Goal: Task Accomplishment & Management: Use online tool/utility

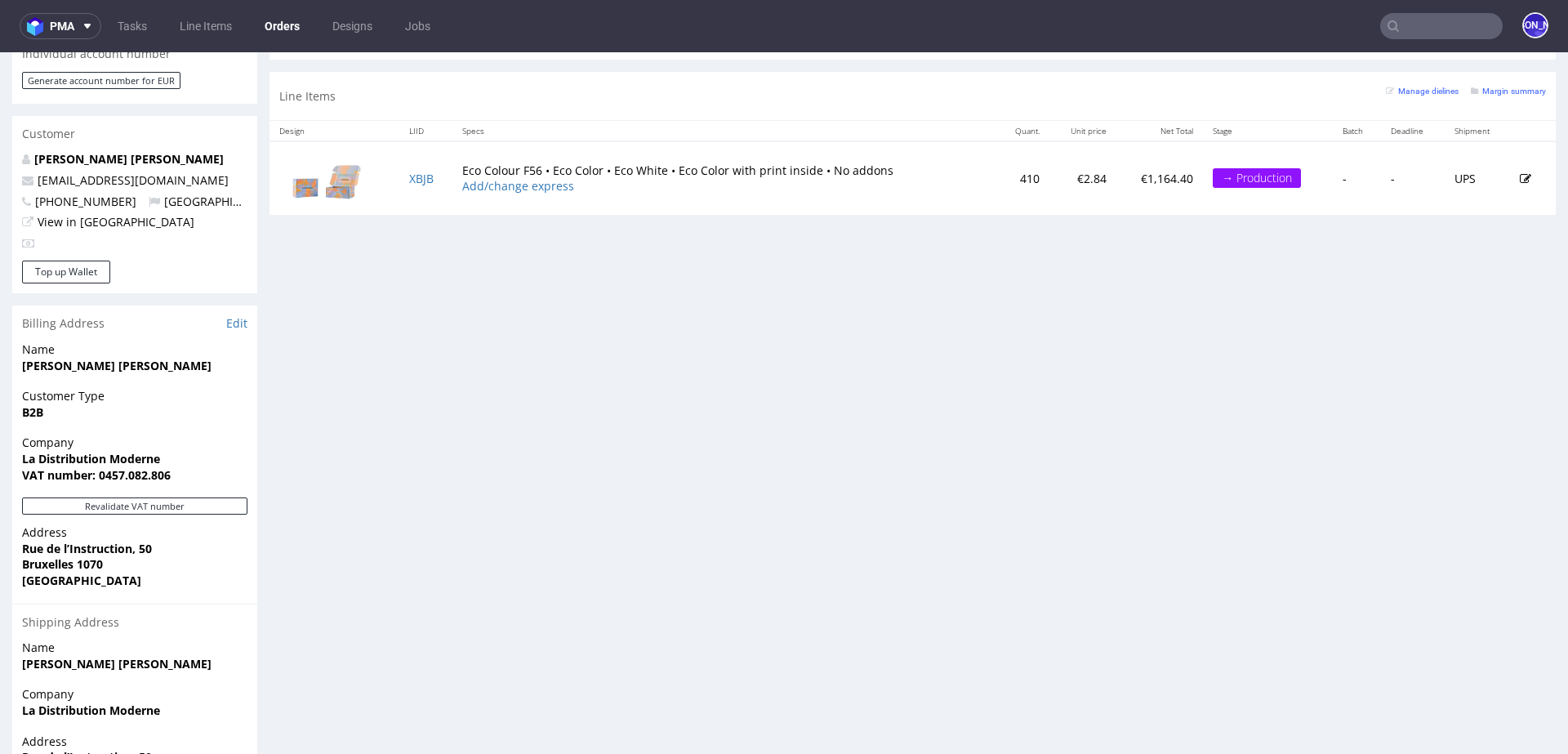
scroll to position [782, 0]
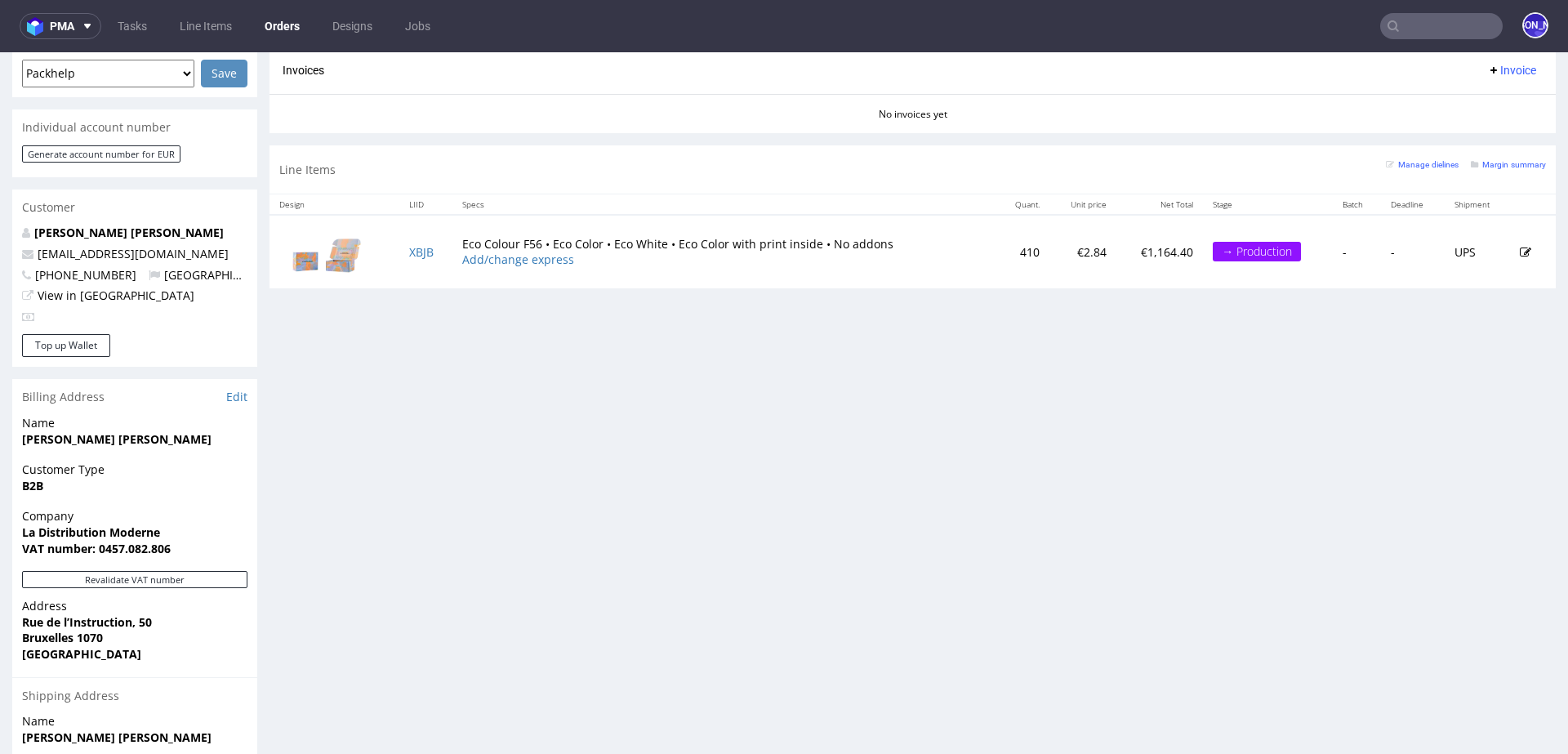
scroll to position [704, 0]
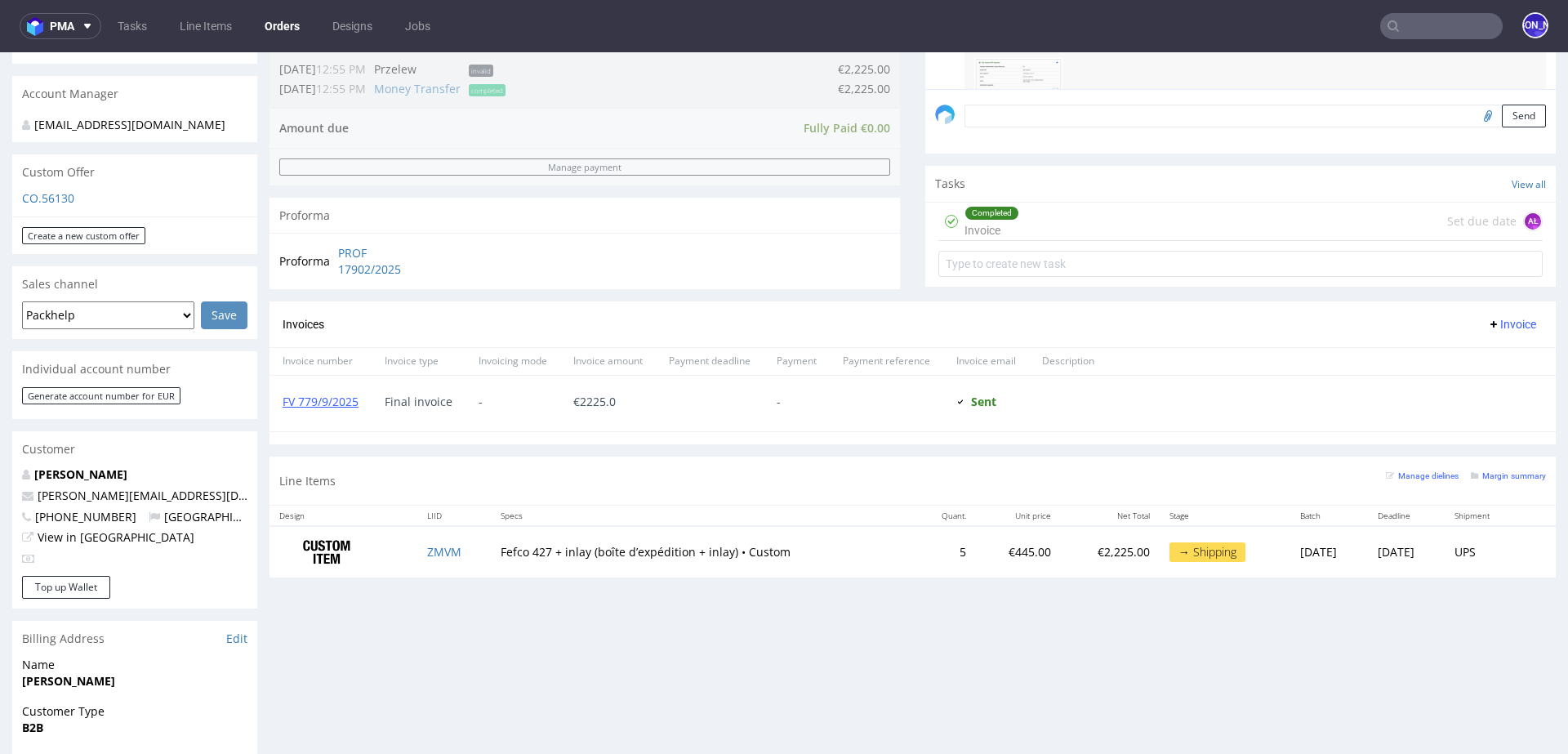
scroll to position [709, 0]
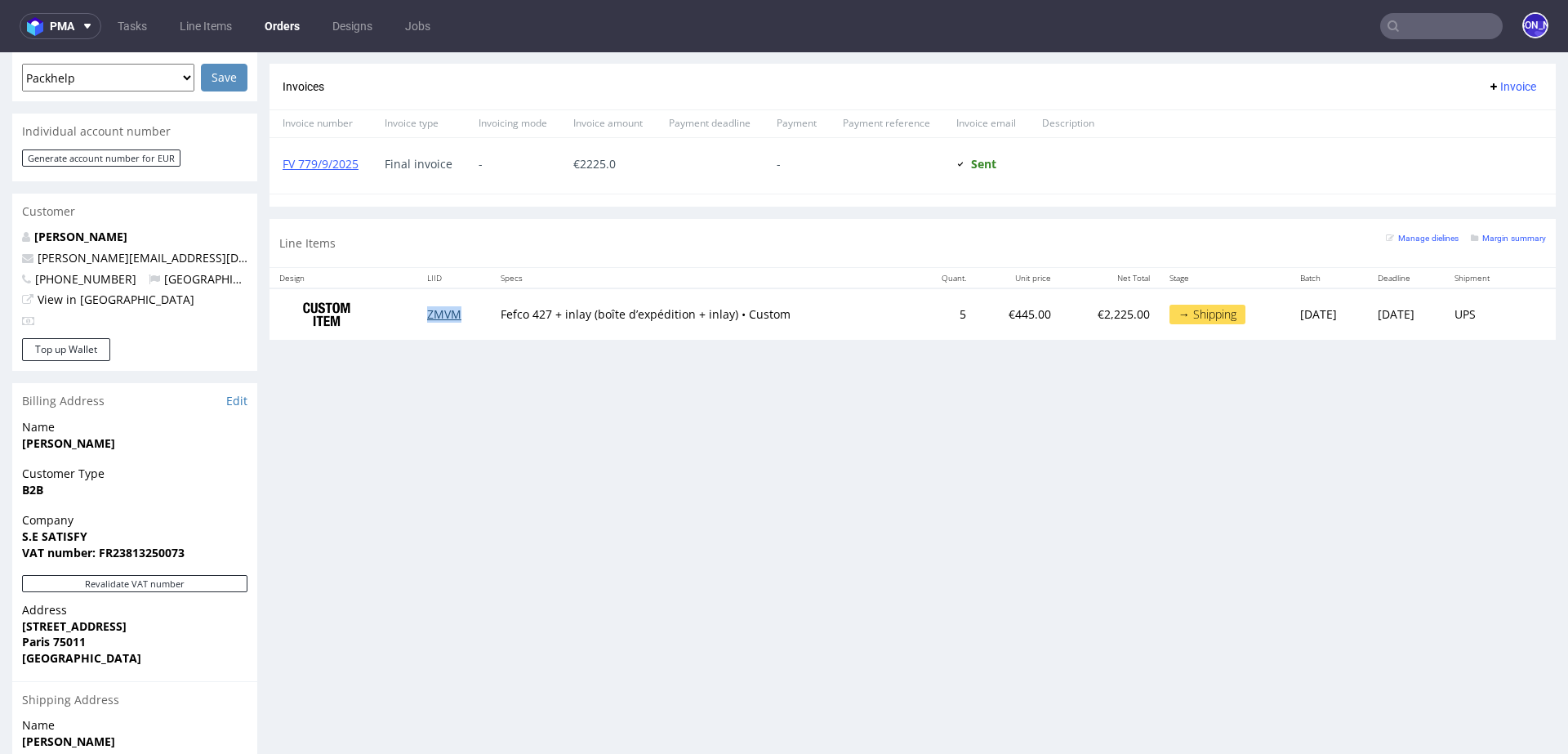
click at [427, 314] on link "ZMVM" at bounding box center [443, 314] width 34 height 16
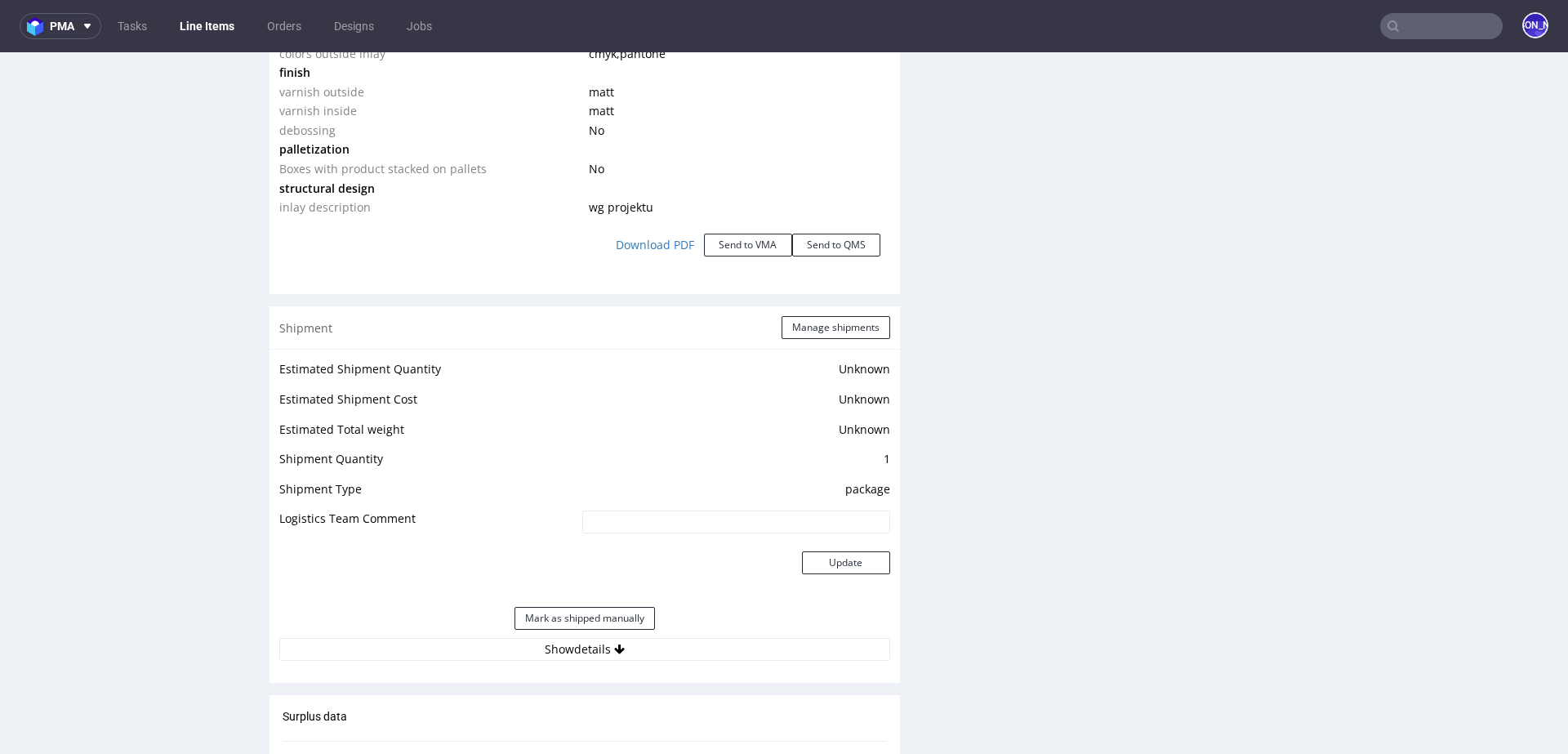
scroll to position [2184, 0]
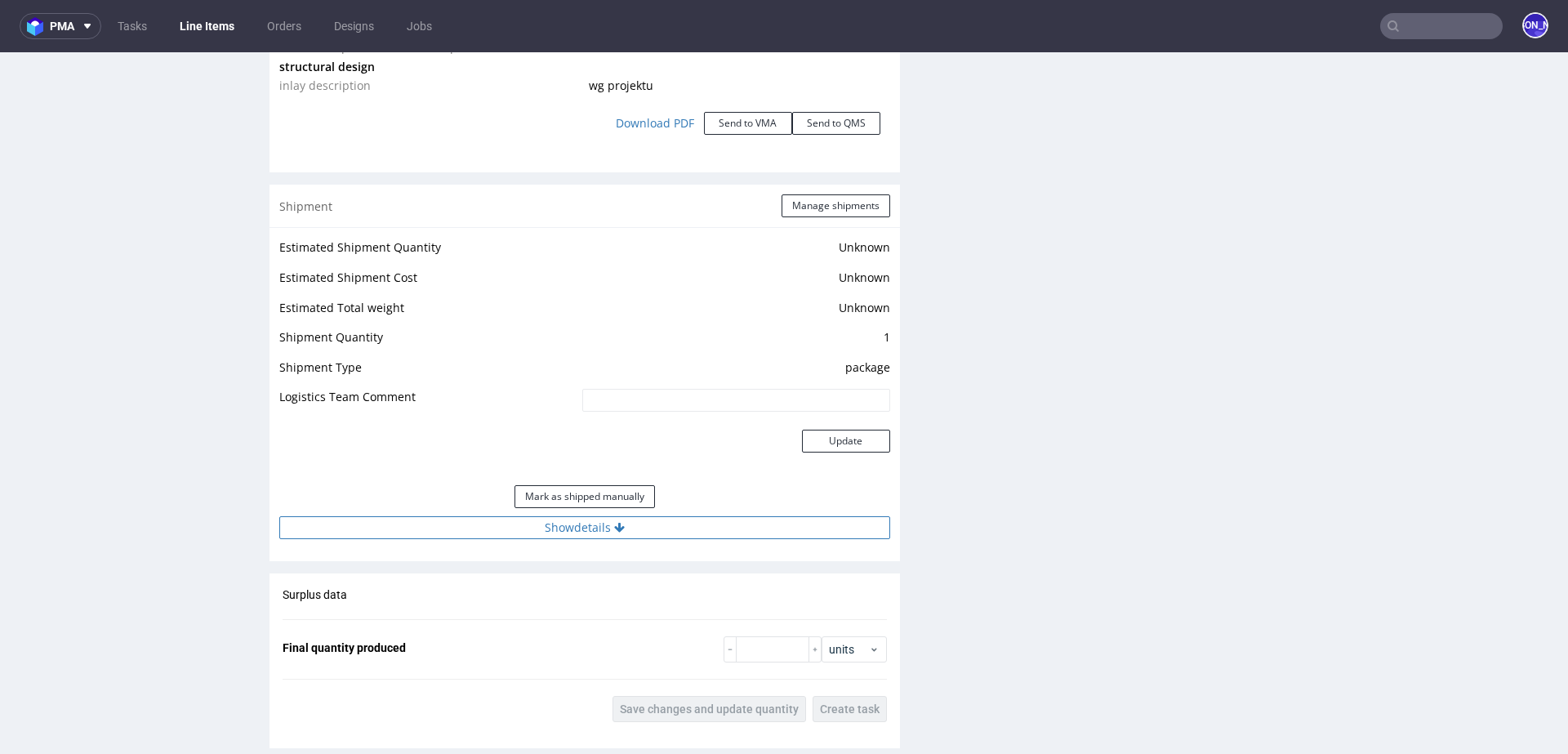
click at [571, 518] on button "Show details" at bounding box center [585, 528] width 611 height 23
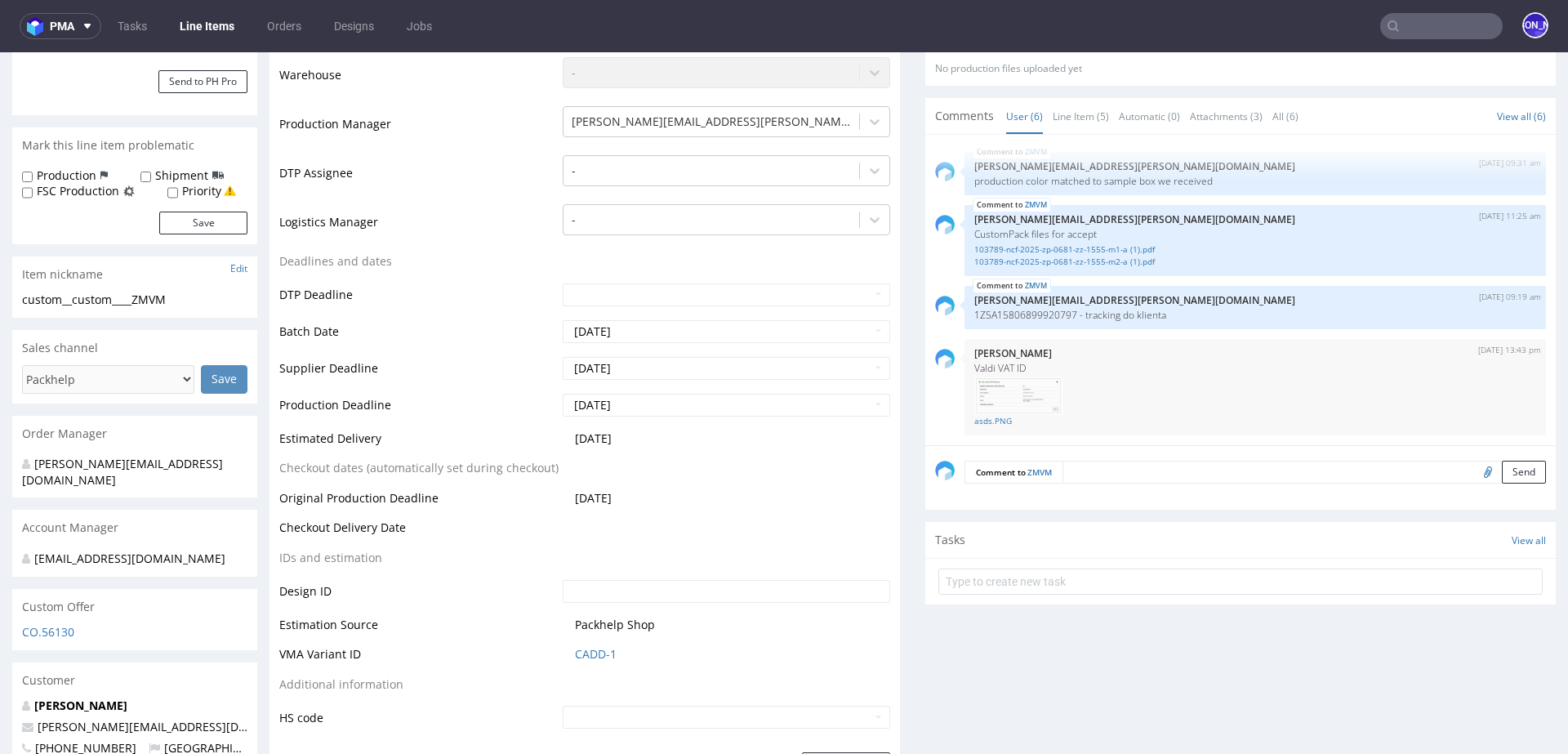
scroll to position [397, 0]
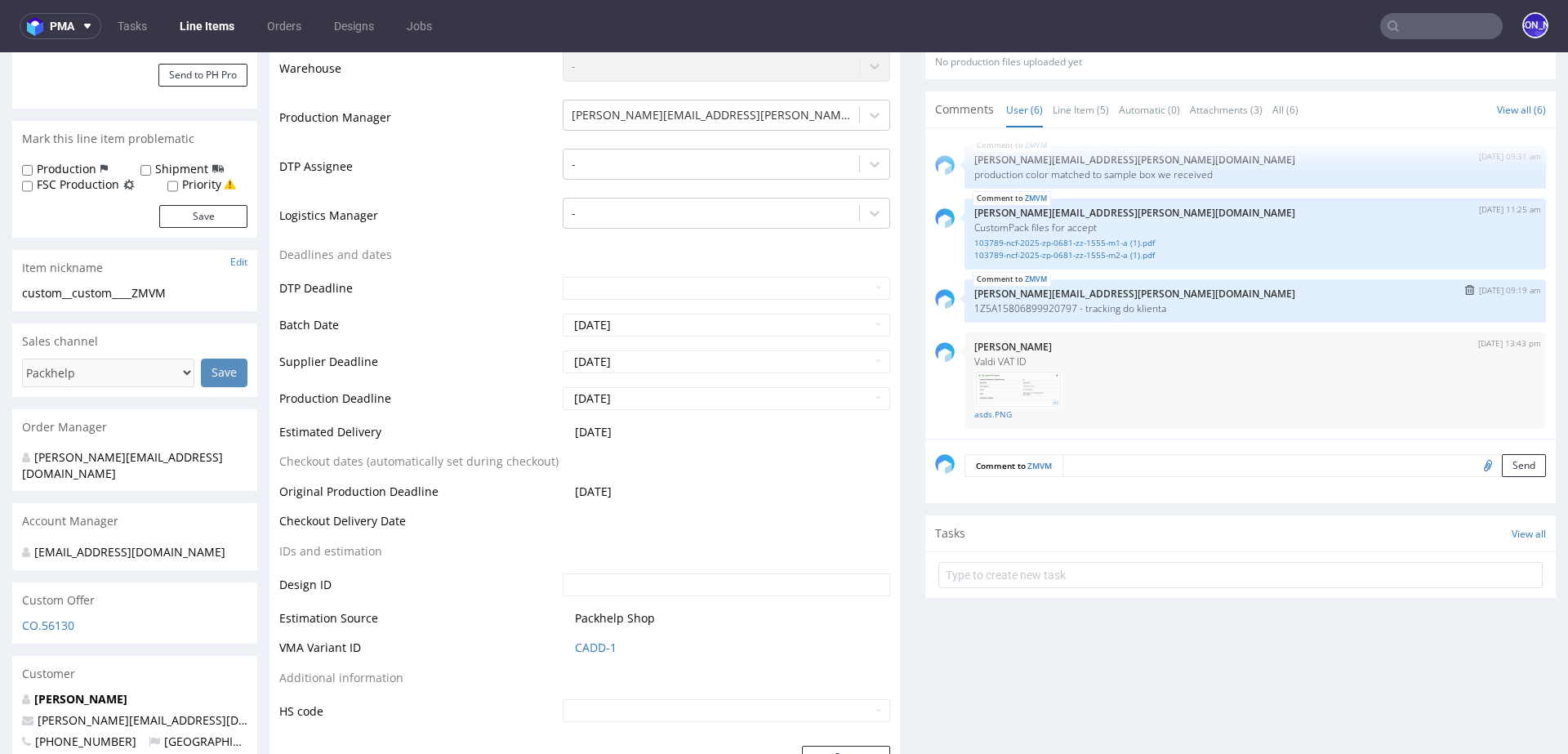
click at [1002, 307] on p "1Z5A15806899920797 - tracking do klienta" at bounding box center [1255, 308] width 562 height 13
copy p "1Z5A15806899920797"
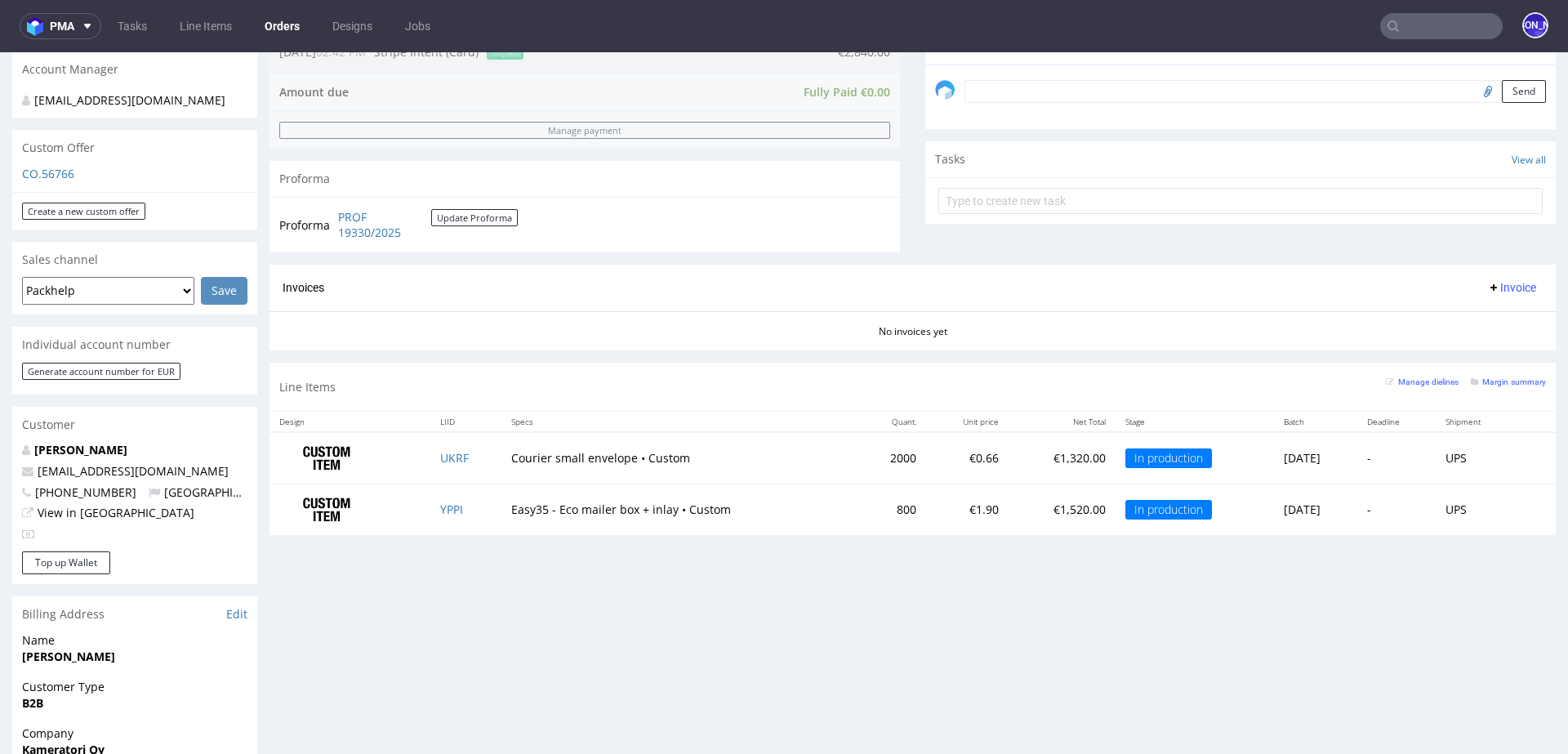
scroll to position [493, 0]
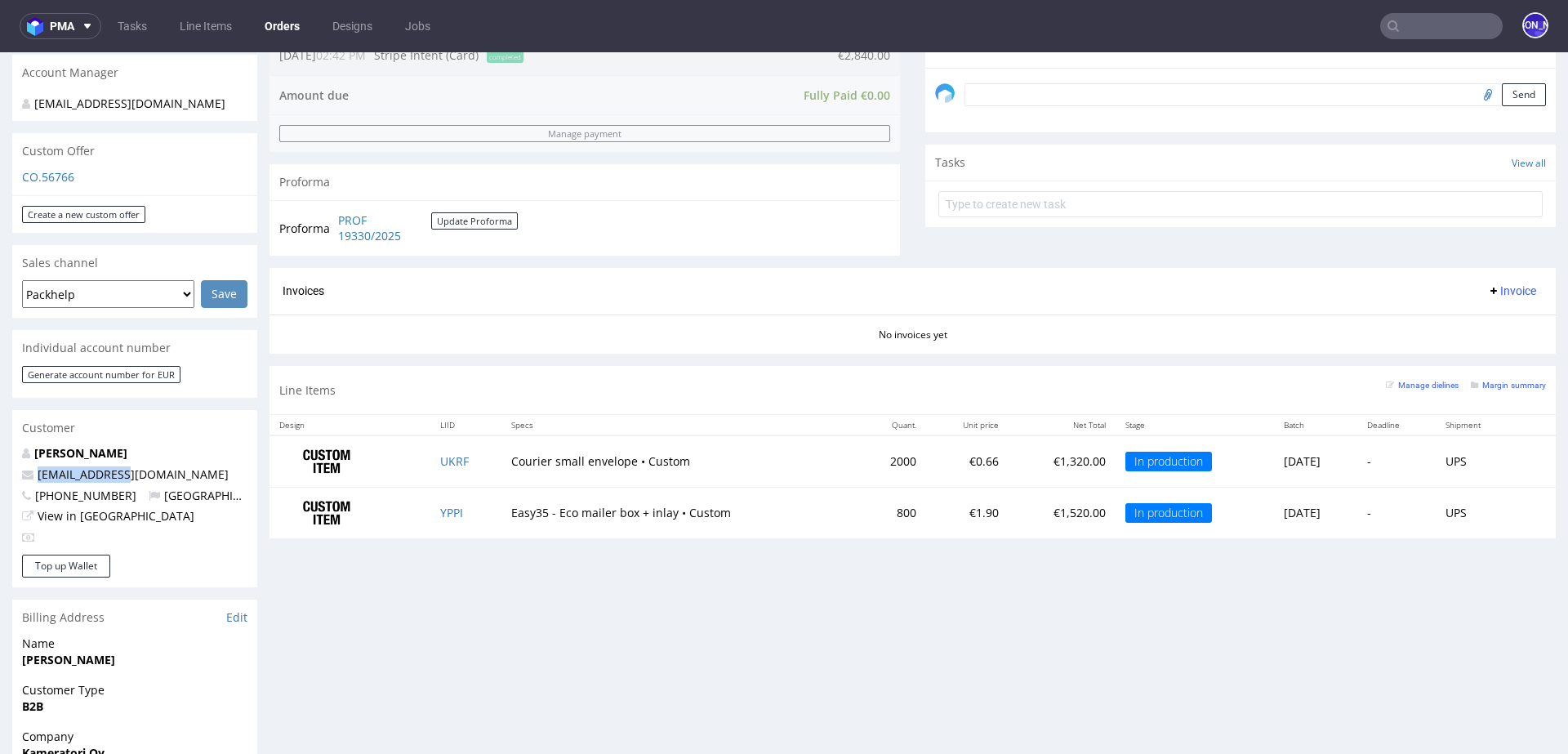
drag, startPoint x: 127, startPoint y: 459, endPoint x: 37, endPoint y: 458, distance: 90.0
click at [37, 467] on p "[EMAIL_ADDRESS][DOMAIN_NAME]" at bounding box center [135, 475] width 225 height 16
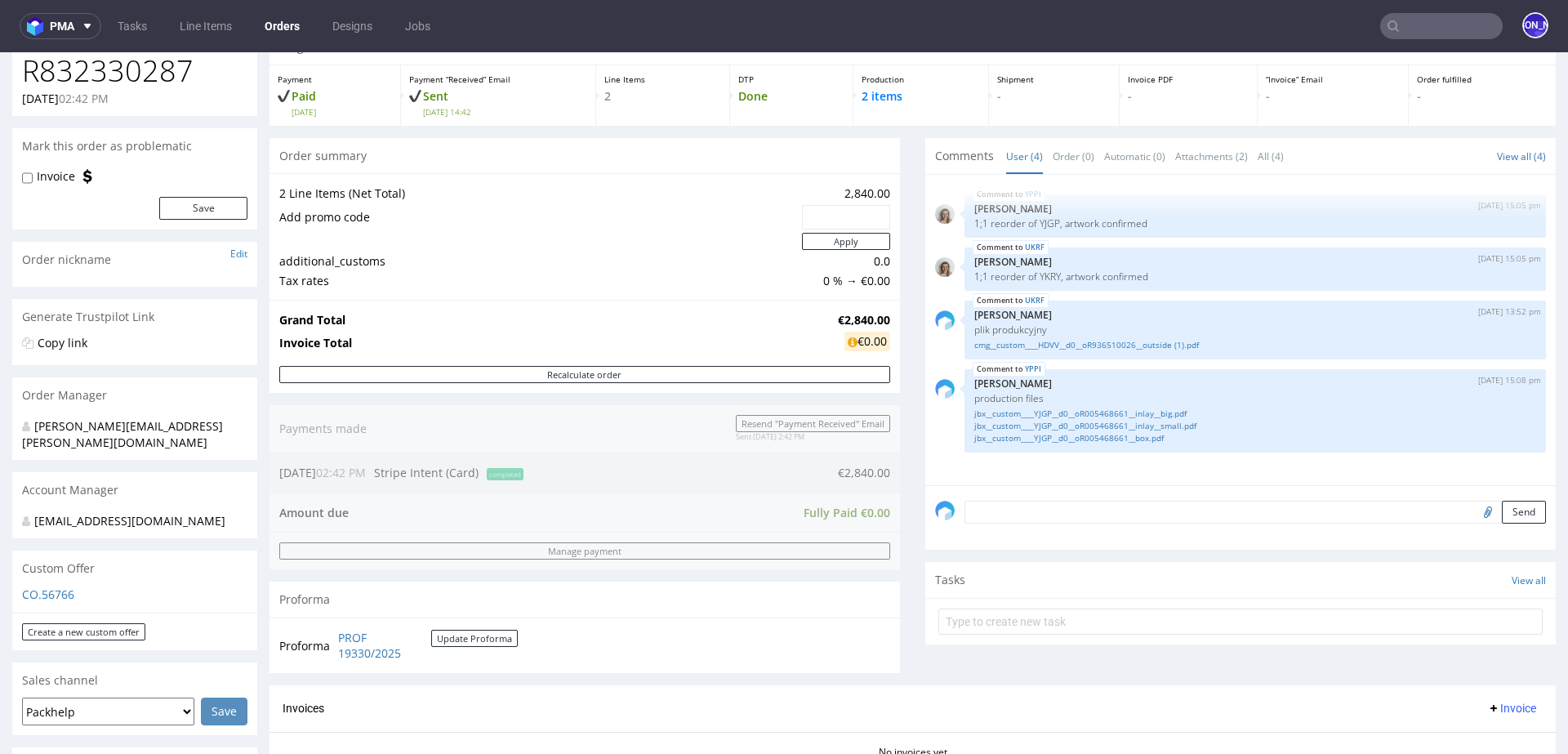
scroll to position [0, 0]
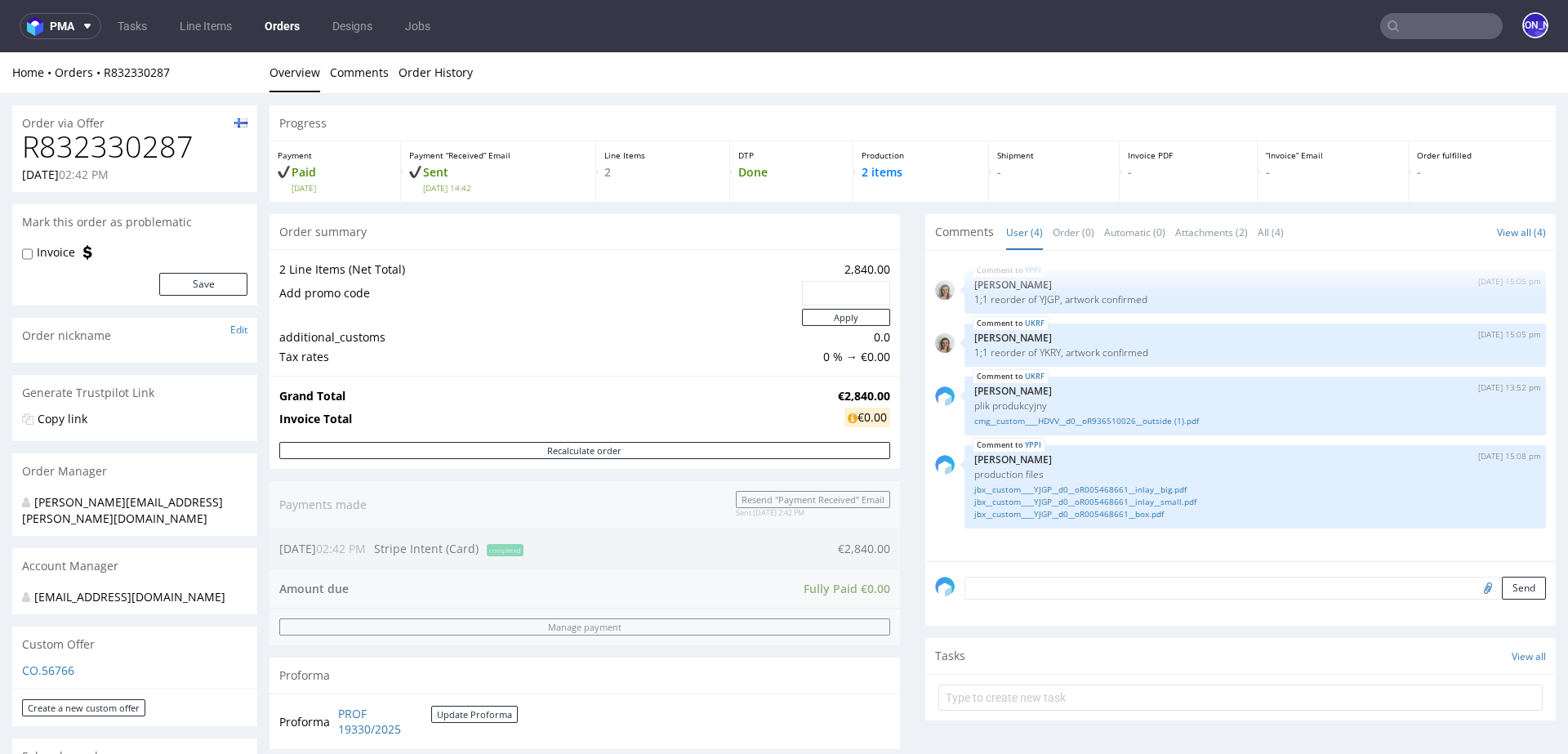
click at [120, 147] on h1 "R832330287" at bounding box center [135, 148] width 225 height 33
copy h1 "R832330287"
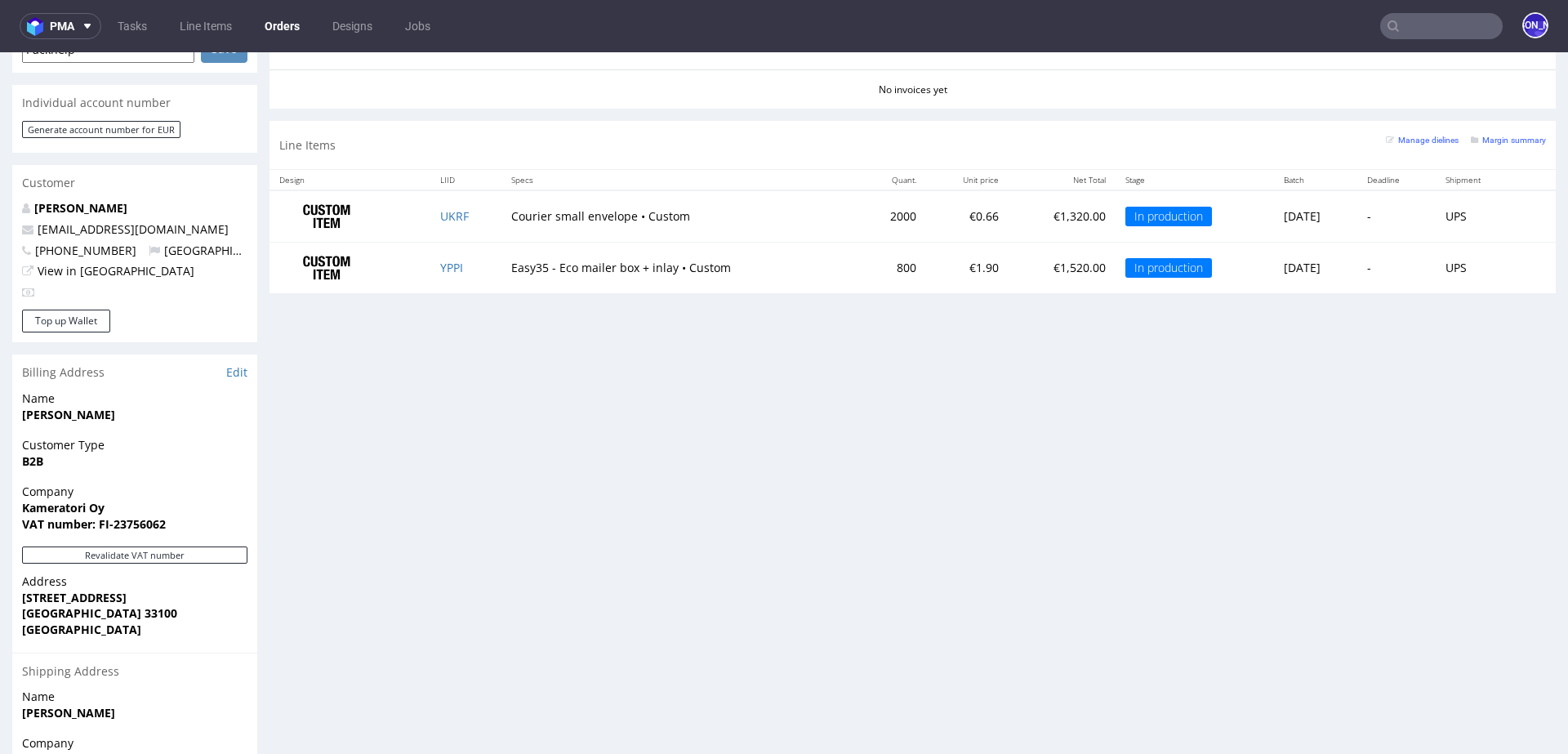
scroll to position [661, 0]
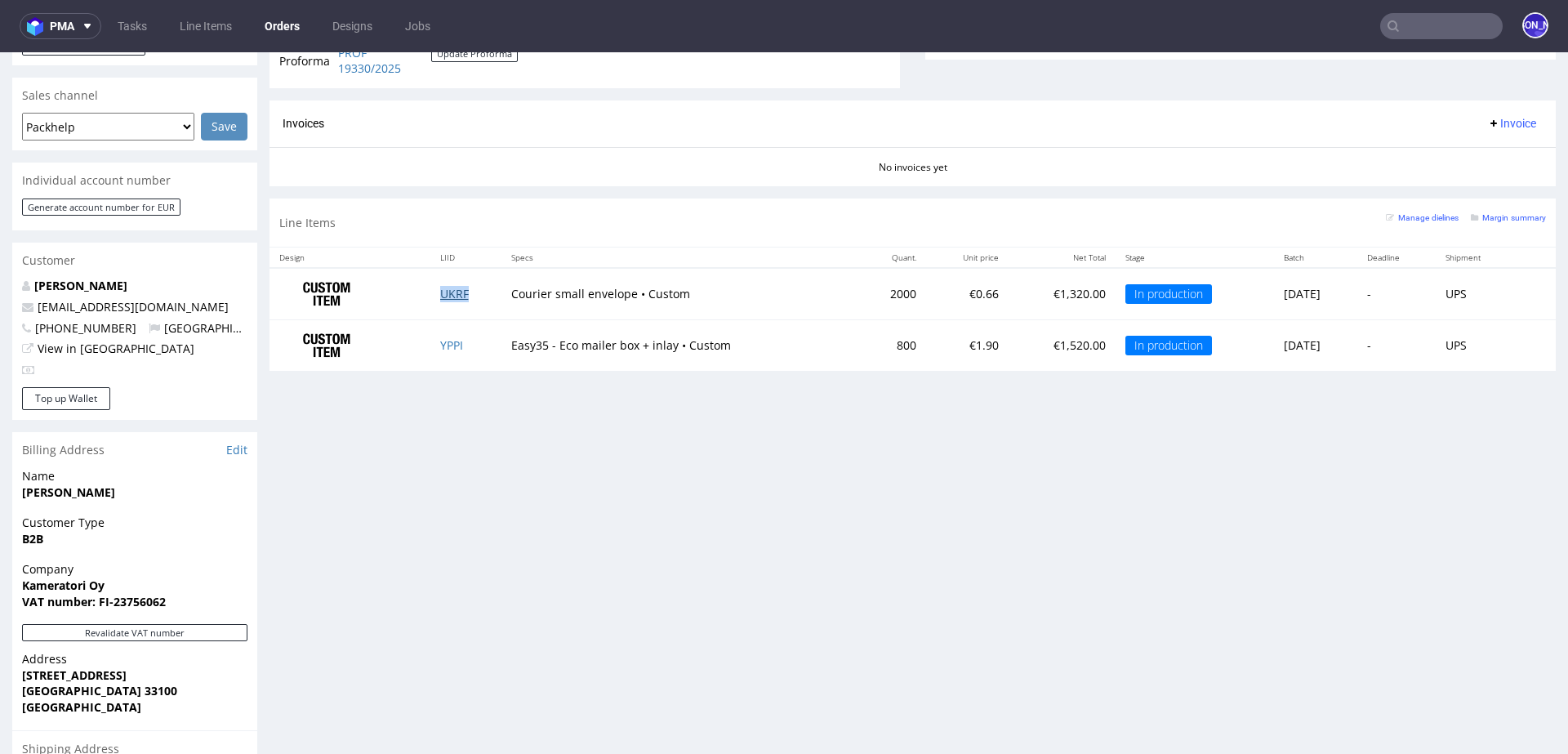
click at [443, 297] on link "UKRF" at bounding box center [454, 294] width 28 height 16
click at [446, 338] on link "YPPI" at bounding box center [452, 345] width 23 height 16
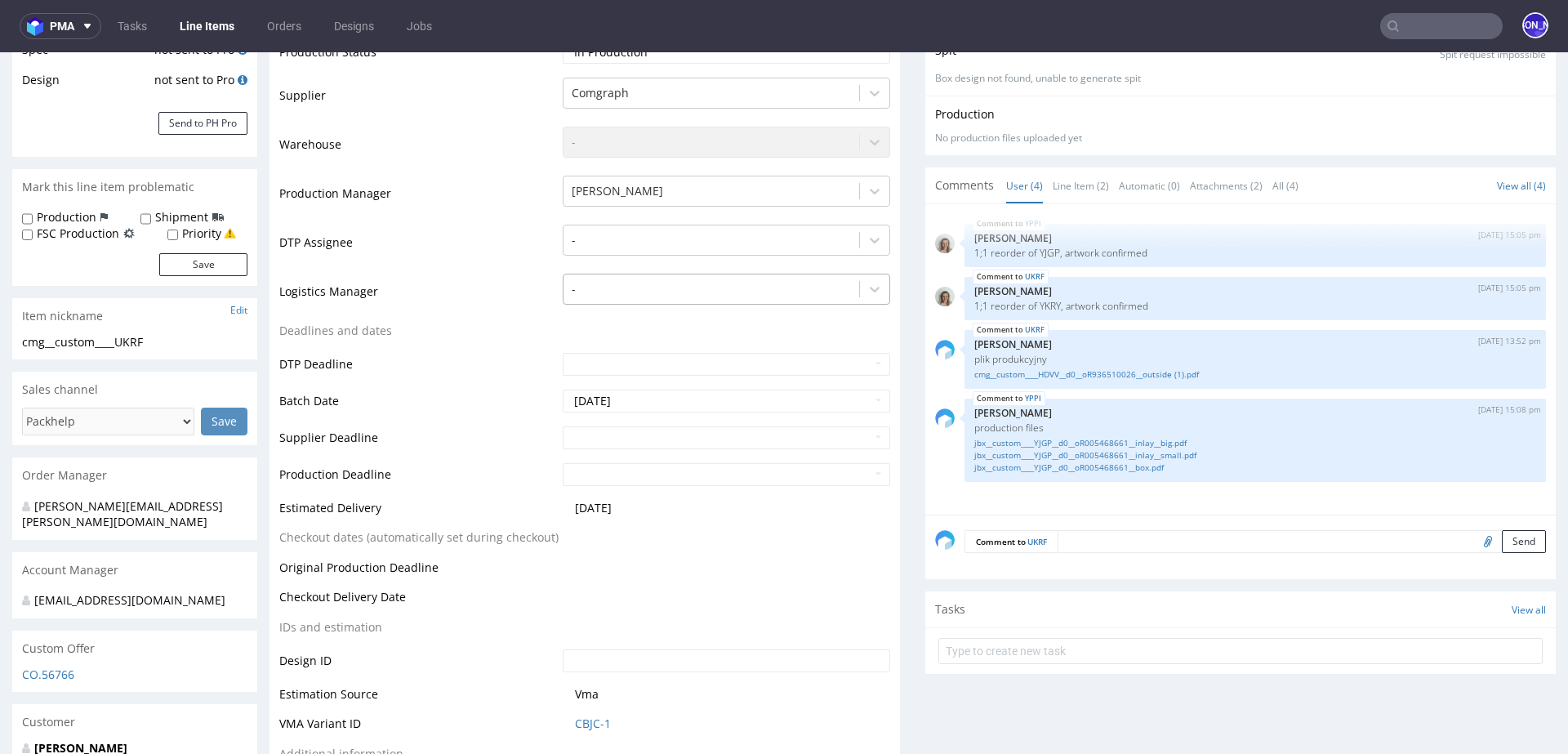
scroll to position [328, 0]
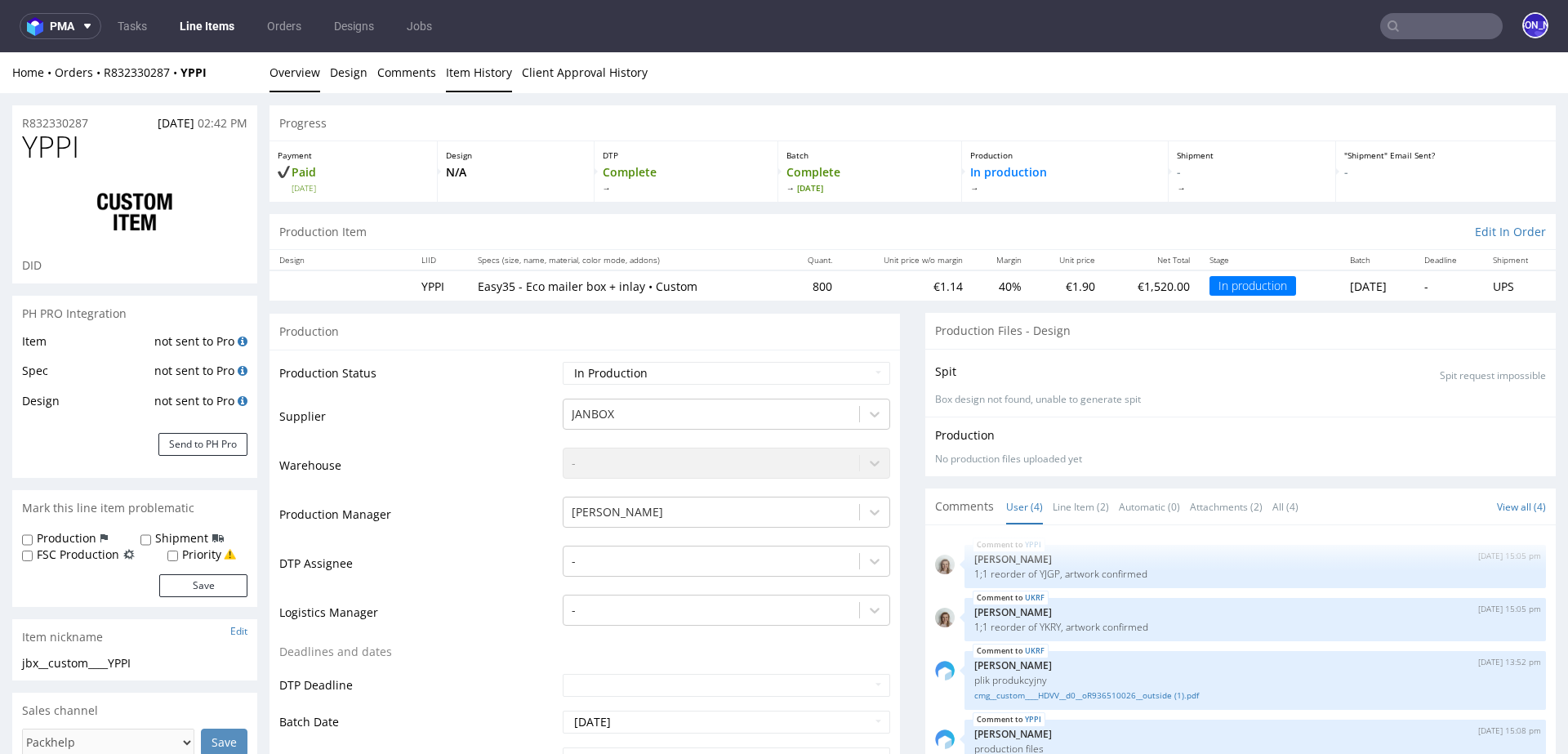
click at [487, 72] on link "Item History" at bounding box center [479, 72] width 66 height 40
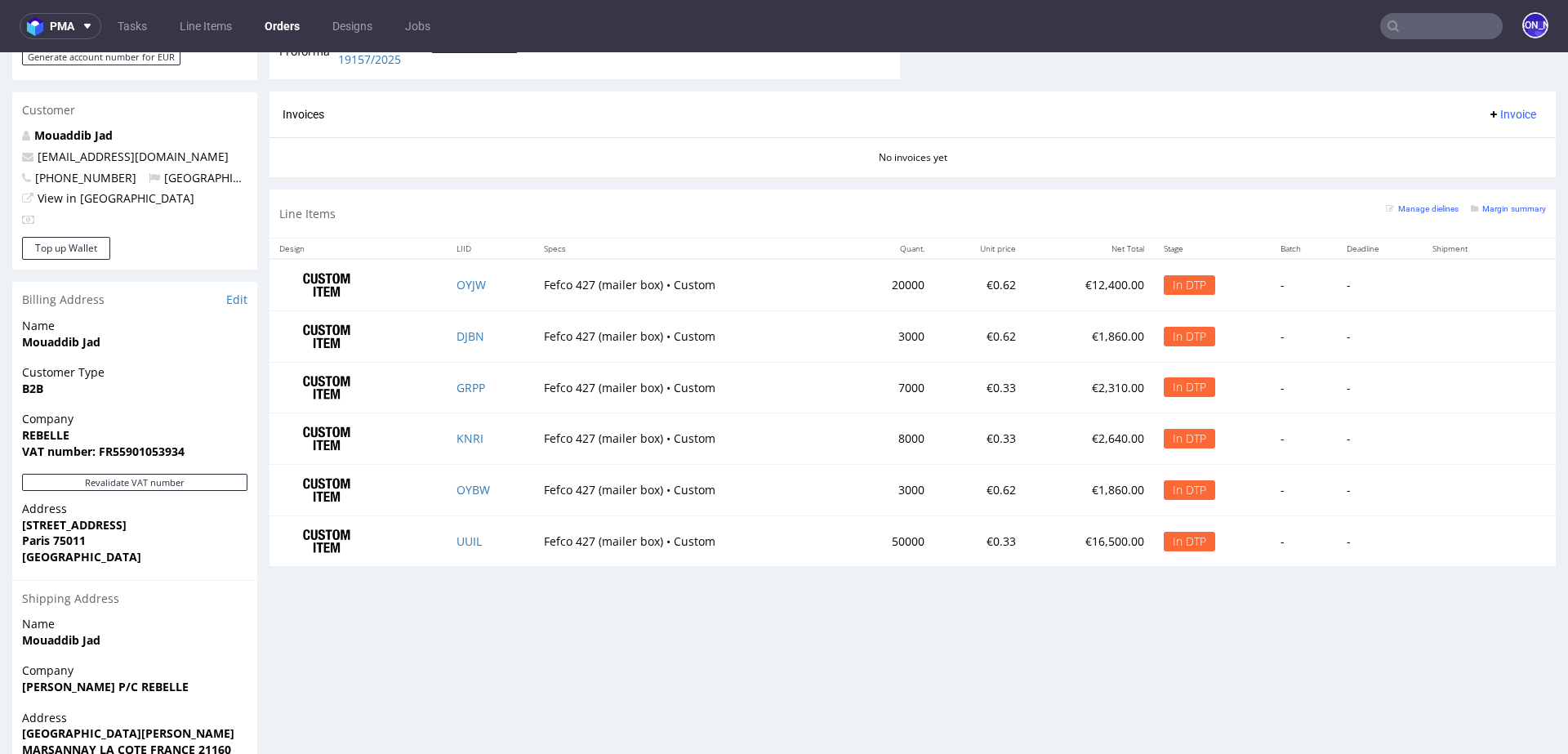
scroll to position [880, 0]
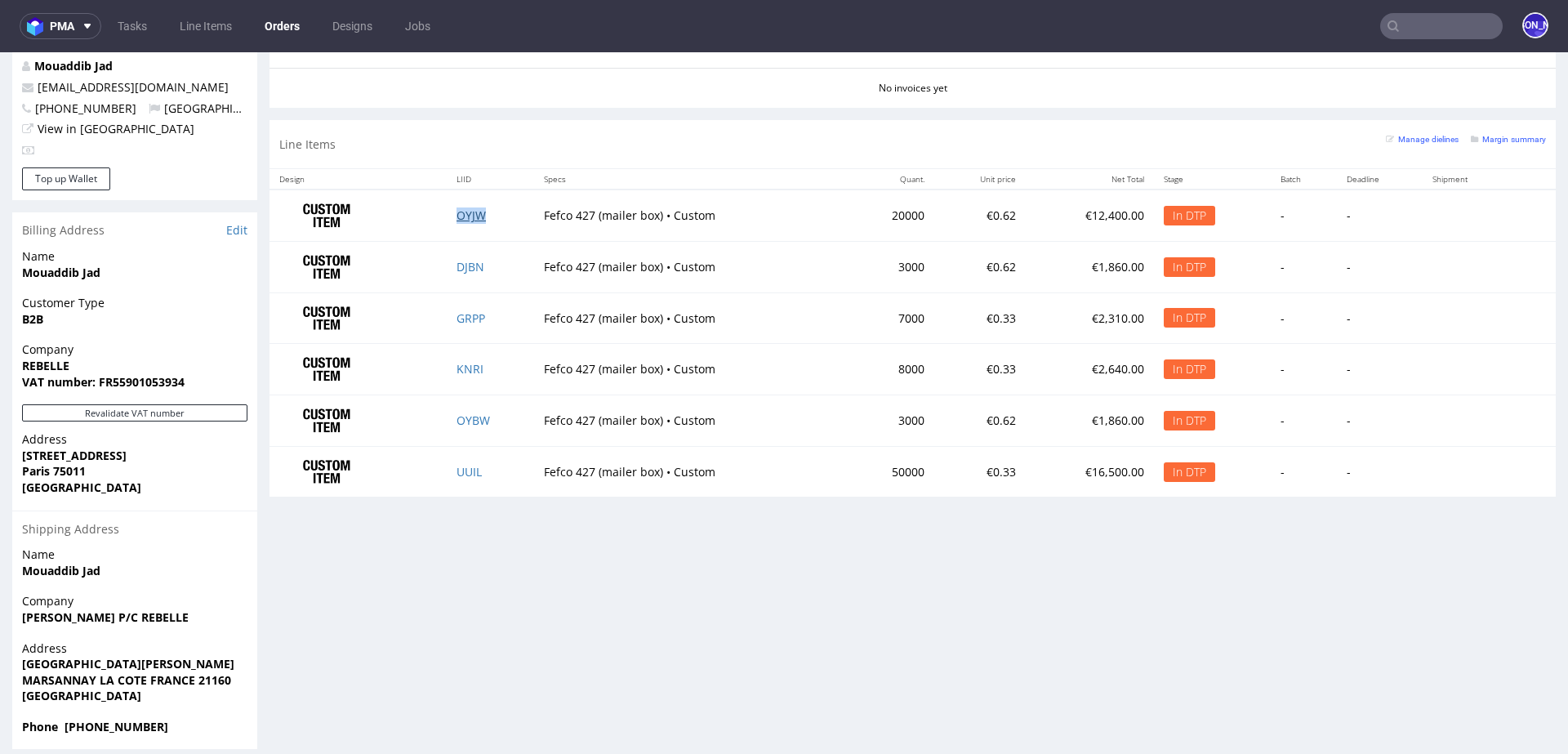
click at [456, 213] on link "OYJW" at bounding box center [471, 215] width 29 height 16
click at [470, 417] on link "OYBW" at bounding box center [473, 420] width 34 height 16
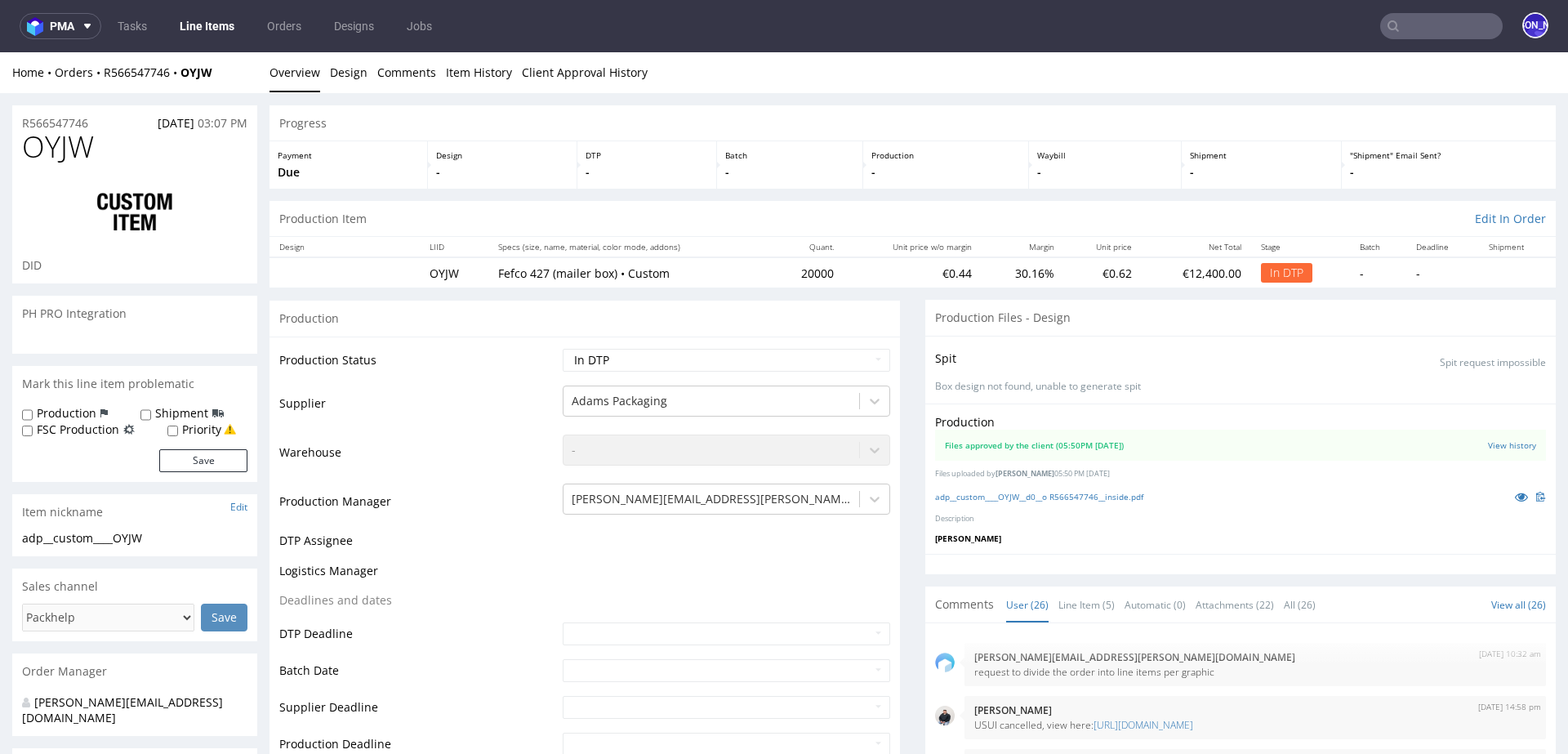
scroll to position [1828, 0]
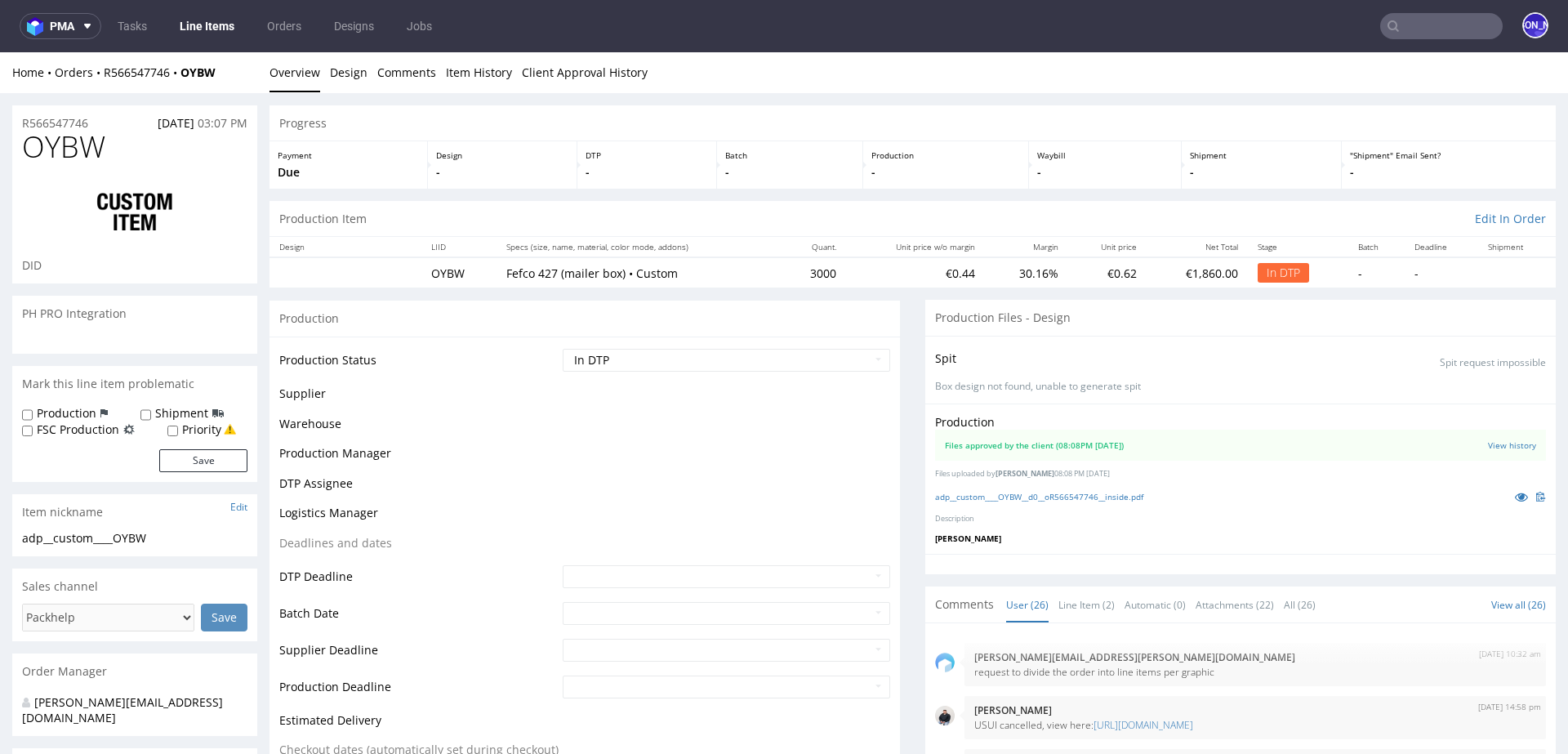
scroll to position [1828, 0]
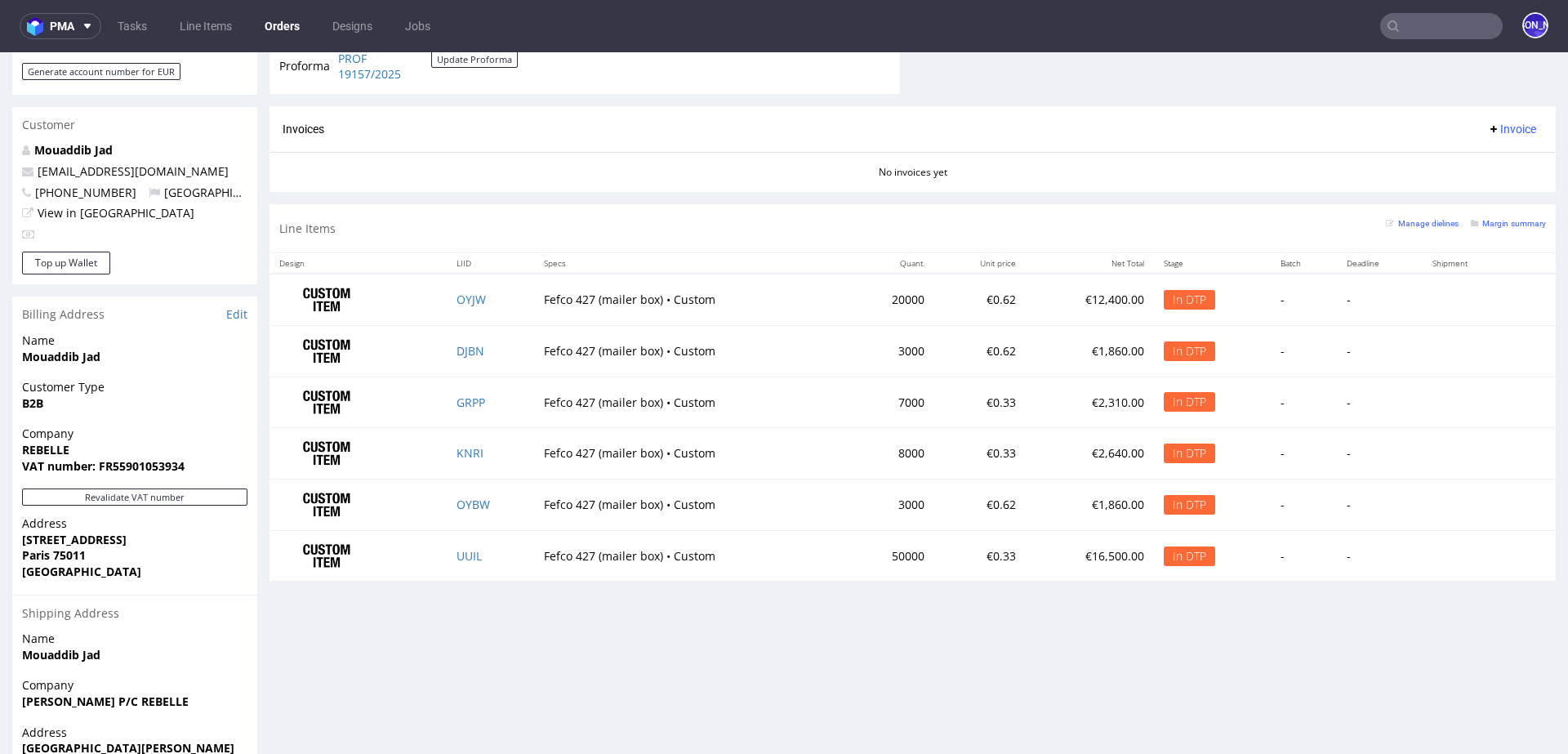
scroll to position [771, 0]
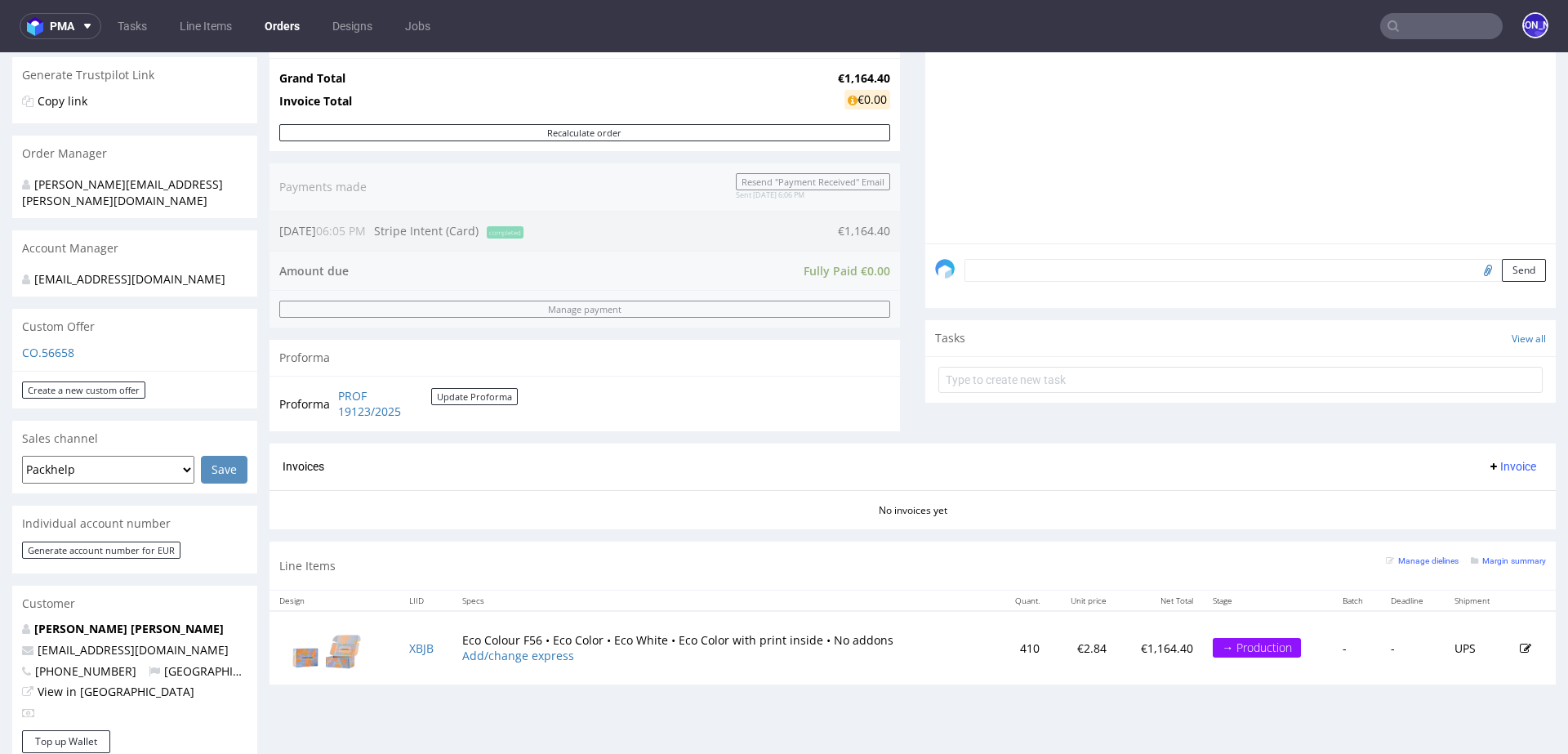
scroll to position [322, 0]
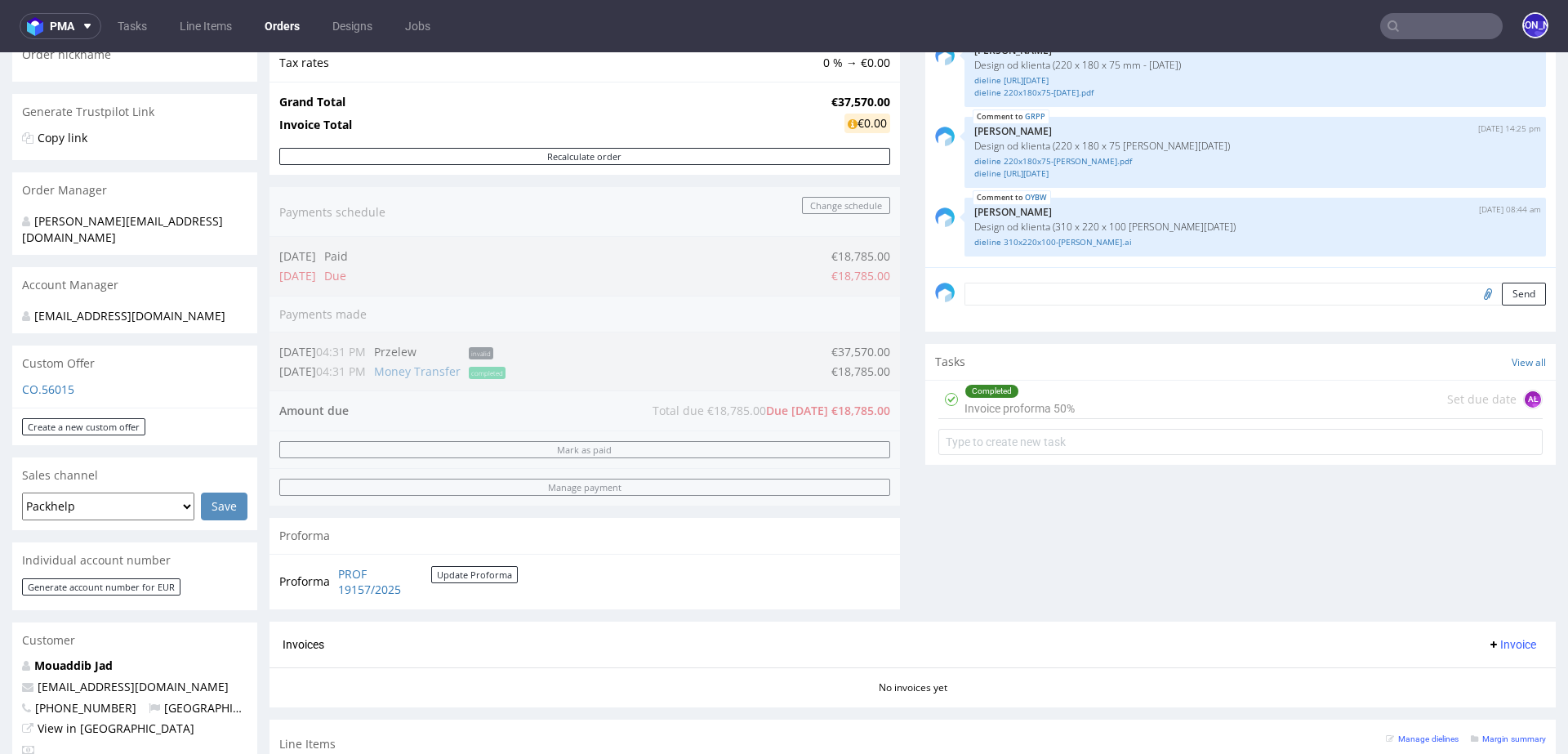
scroll to position [284, 0]
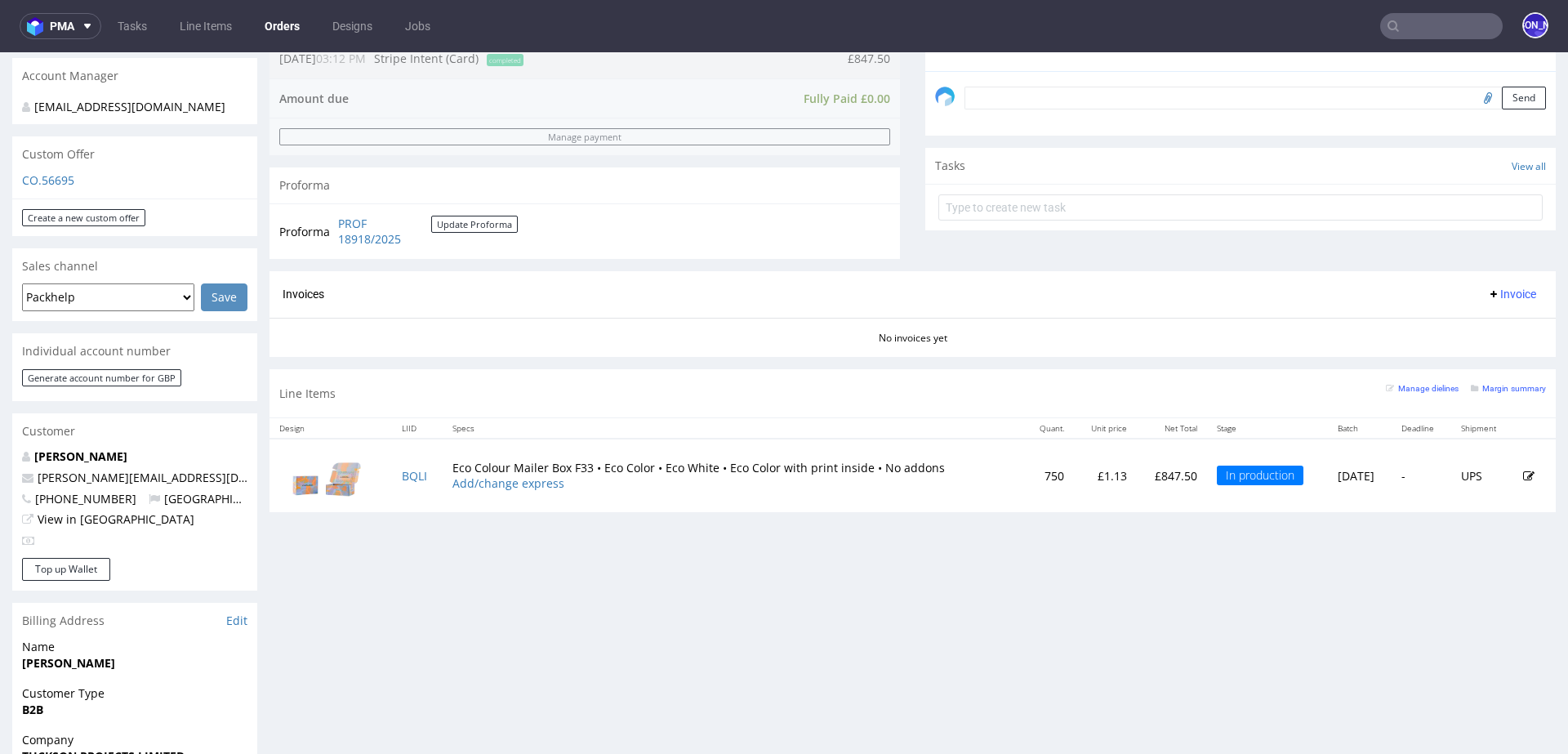
scroll to position [488, 0]
drag, startPoint x: 204, startPoint y: 459, endPoint x: 28, endPoint y: 455, distance: 176.0
click at [28, 472] on p "james@tucksonprojects.com" at bounding box center [135, 479] width 225 height 16
copy span "james@tucksonprojects.com"
click at [408, 481] on td "BQLI" at bounding box center [417, 476] width 50 height 73
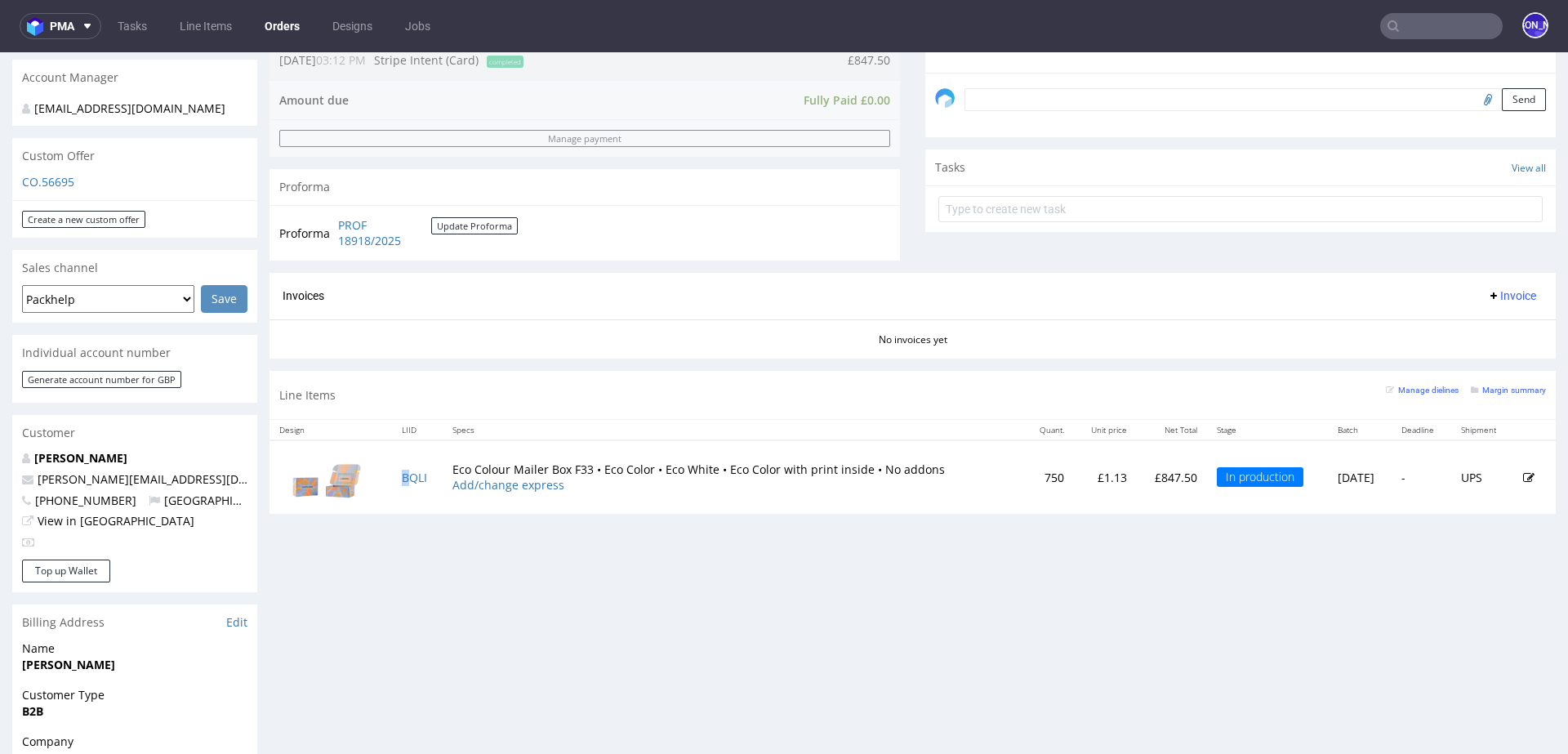
click at [408, 481] on td "BQLI" at bounding box center [417, 476] width 50 height 73
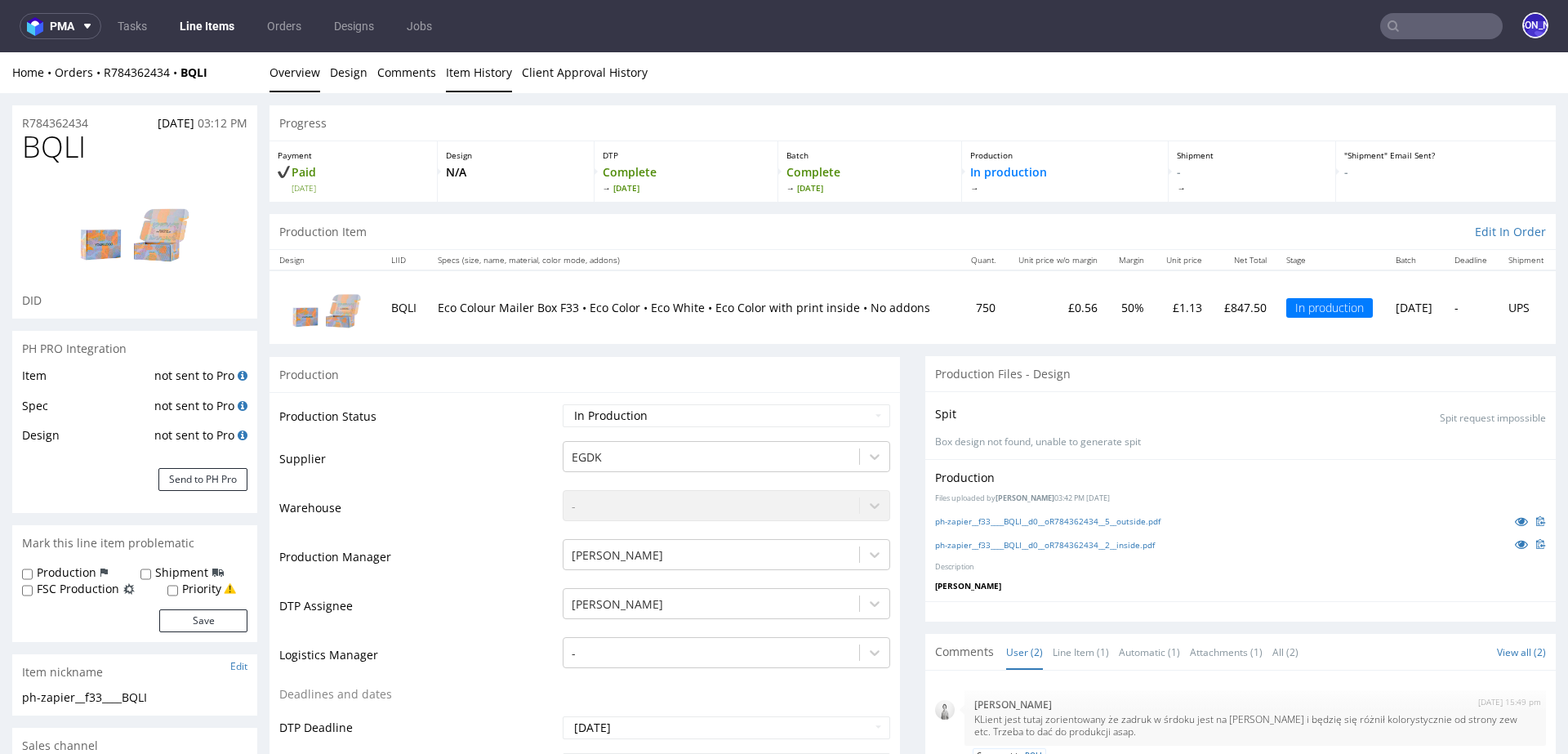
click at [462, 69] on link "Item History" at bounding box center [479, 72] width 66 height 40
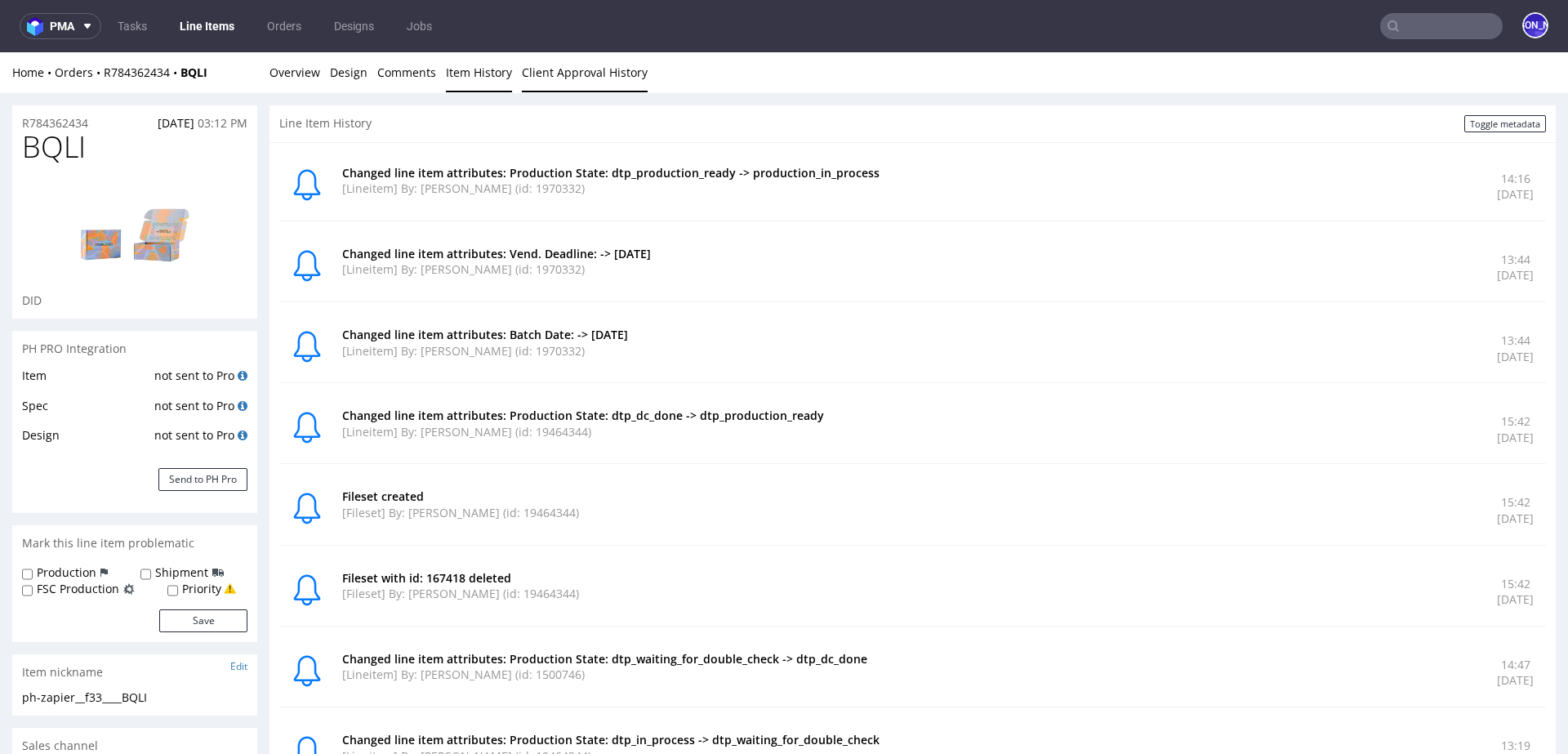
click at [565, 73] on link "Client Approval History" at bounding box center [585, 72] width 126 height 40
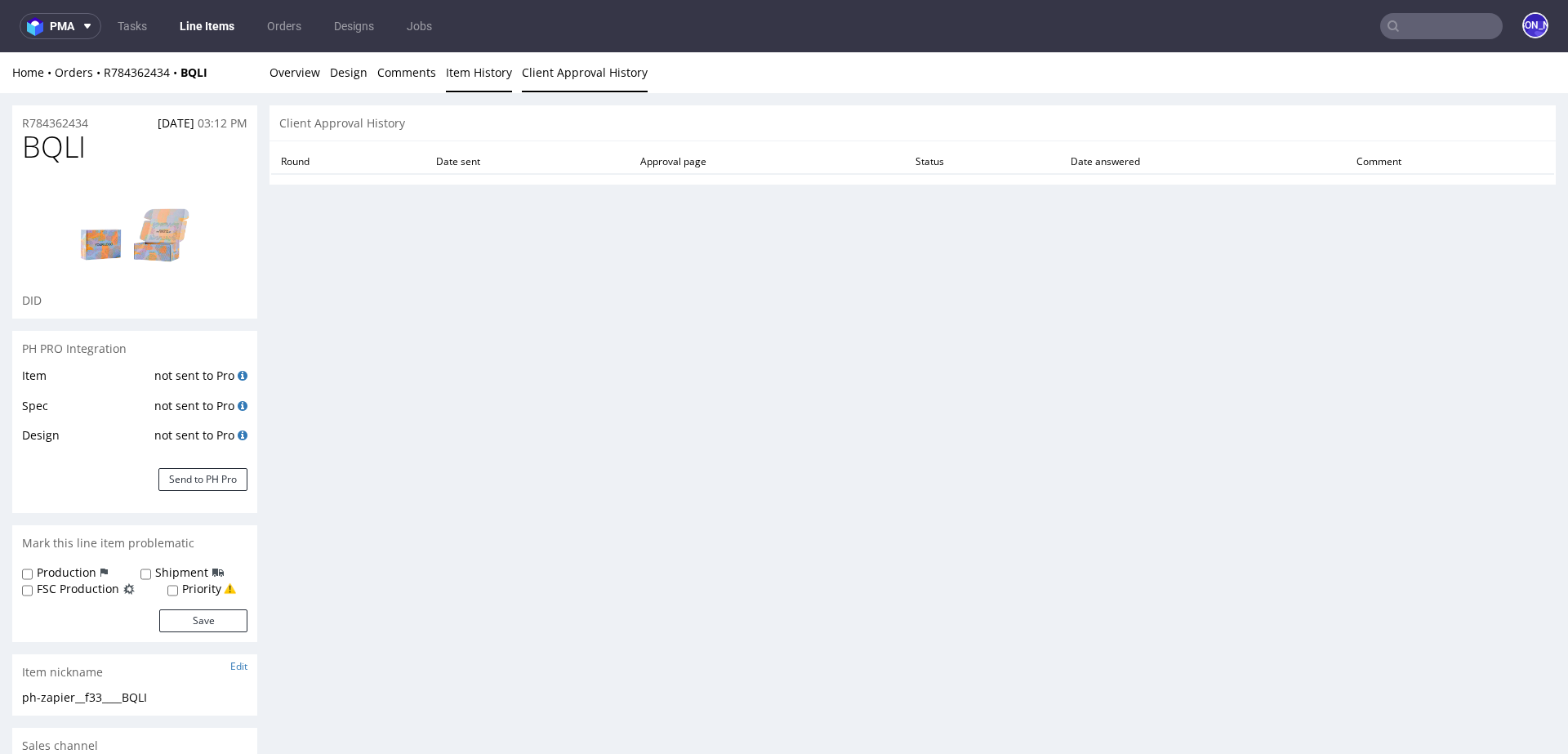
click at [454, 75] on link "Item History" at bounding box center [479, 72] width 66 height 40
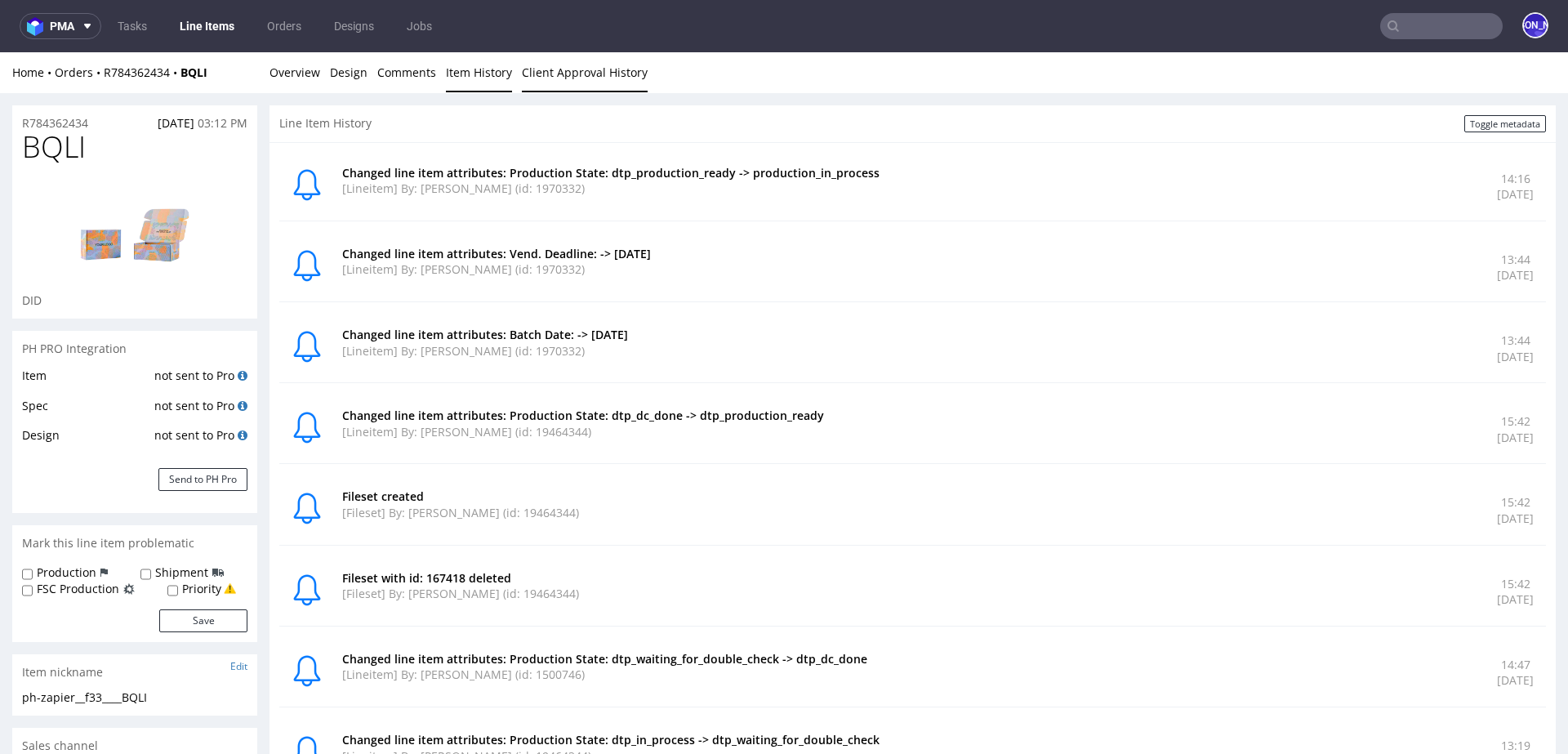
click at [541, 84] on link "Client Approval History" at bounding box center [585, 72] width 126 height 40
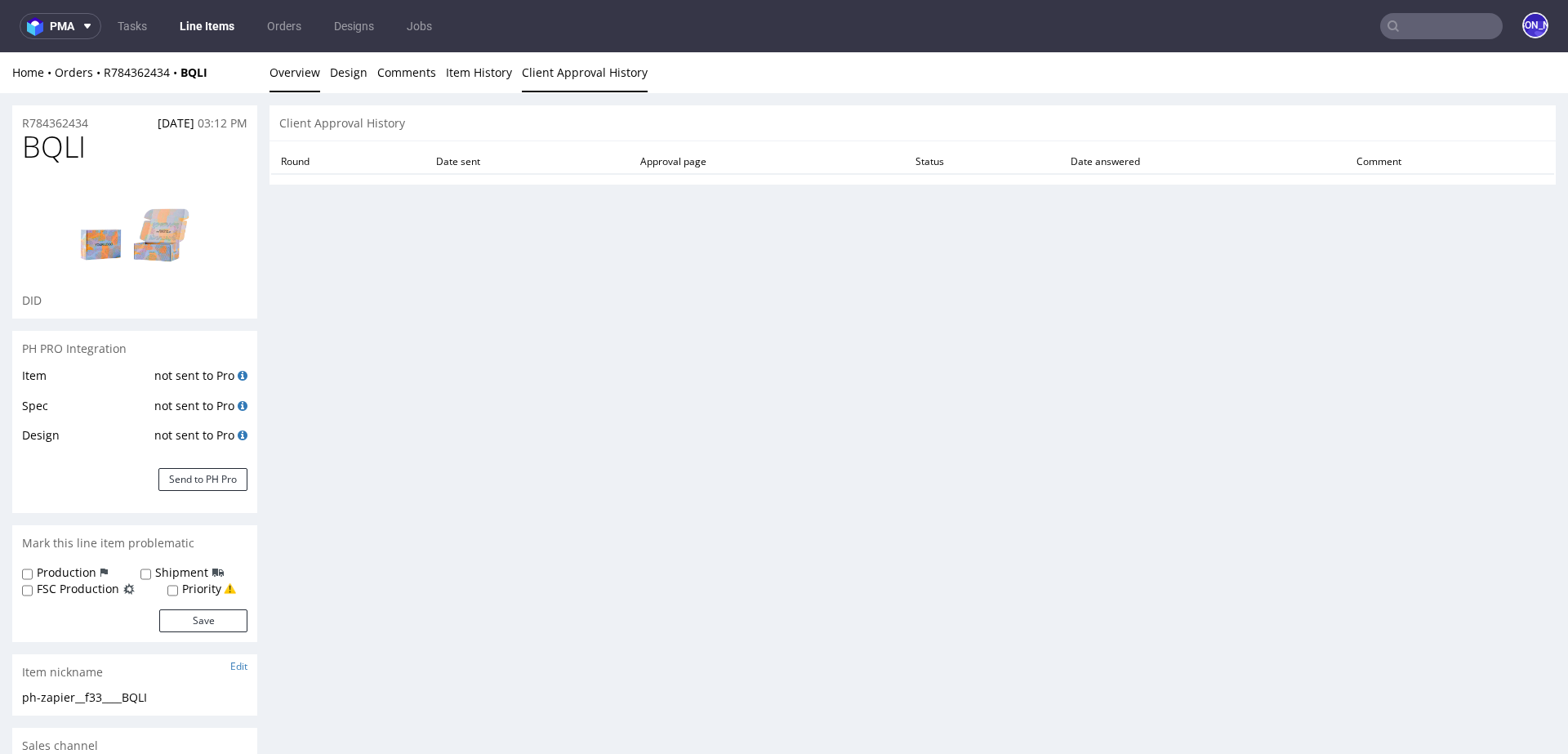
click at [292, 84] on link "Overview" at bounding box center [295, 72] width 50 height 40
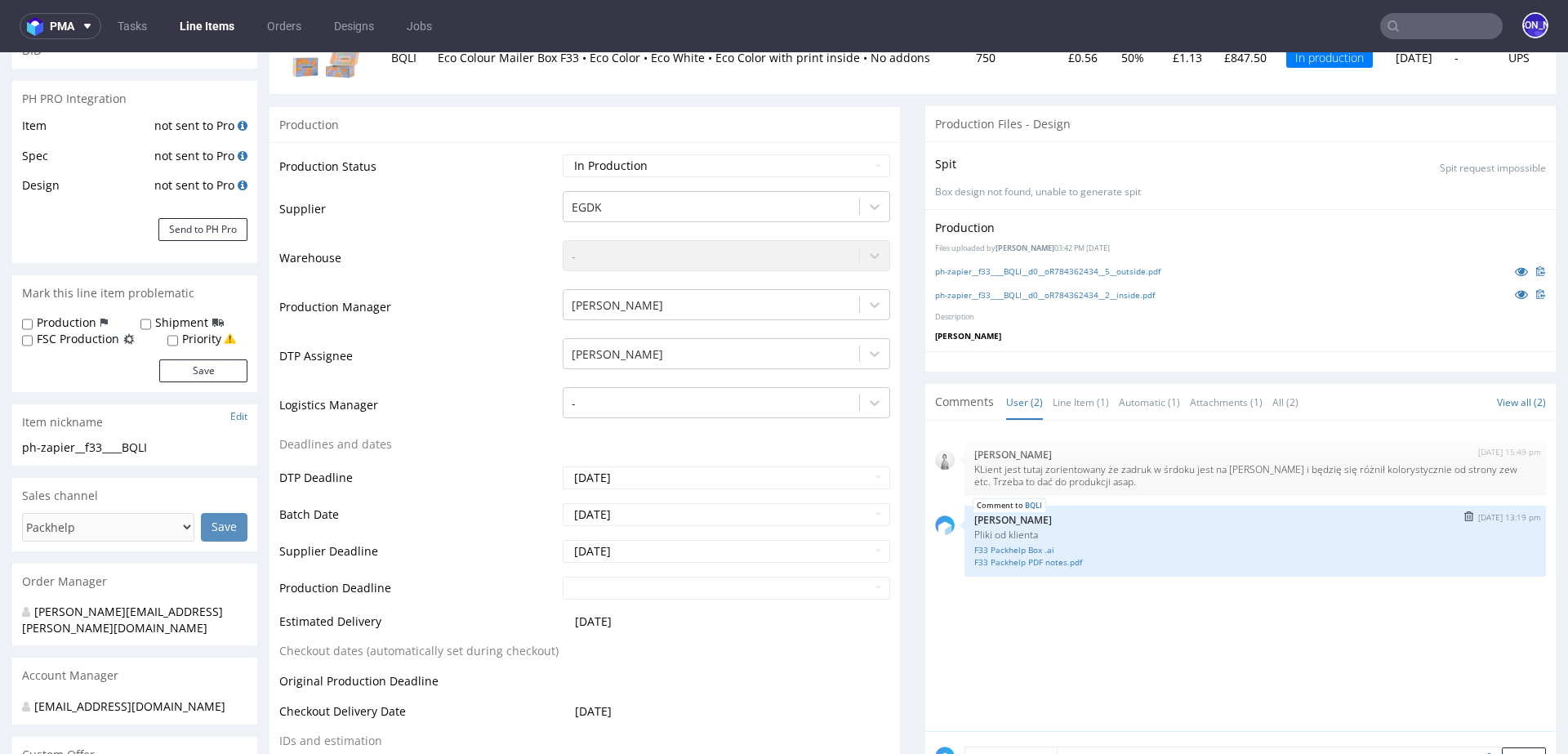
scroll to position [248, 0]
click at [1010, 270] on link "ph-zapier__f33____BQLI__d0__oR784362434__5__outside.pdf" at bounding box center [1048, 273] width 225 height 12
click at [1015, 296] on link "ph-zapier__f33____BQLI__d0__oR784362434__2__inside.pdf" at bounding box center [1045, 297] width 219 height 12
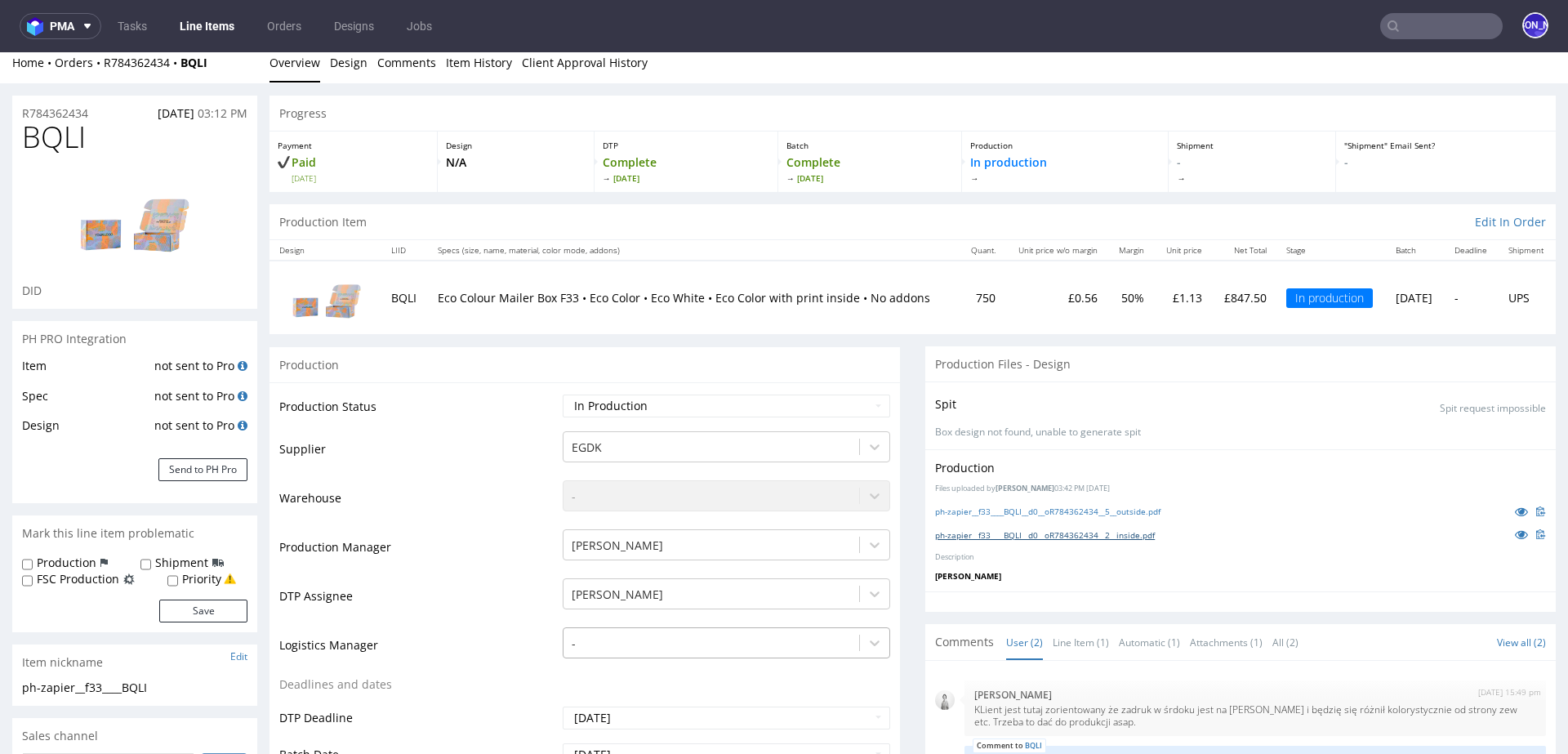
scroll to position [0, 0]
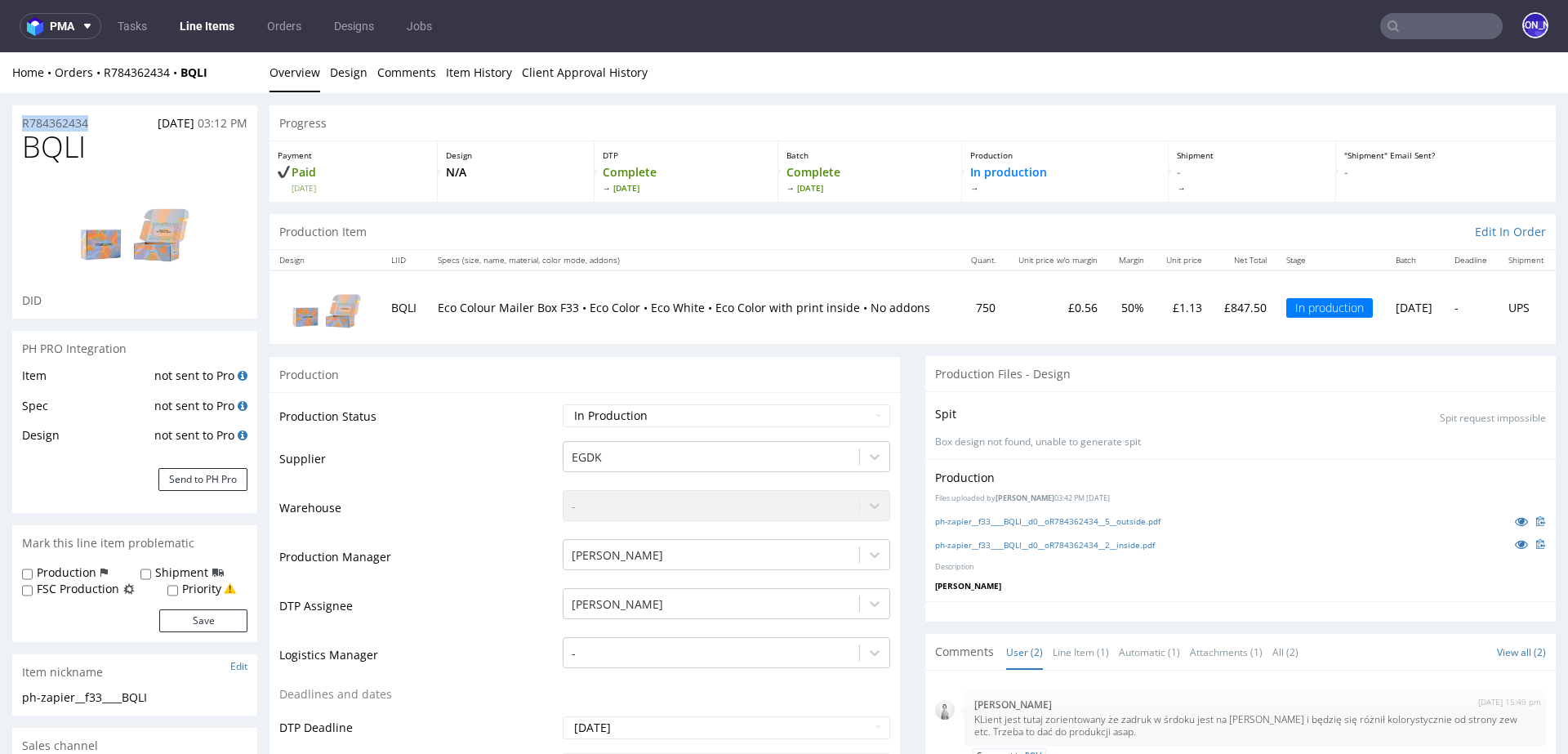
drag, startPoint x: 102, startPoint y: 121, endPoint x: 0, endPoint y: 121, distance: 102.0
copy p "R784362434"
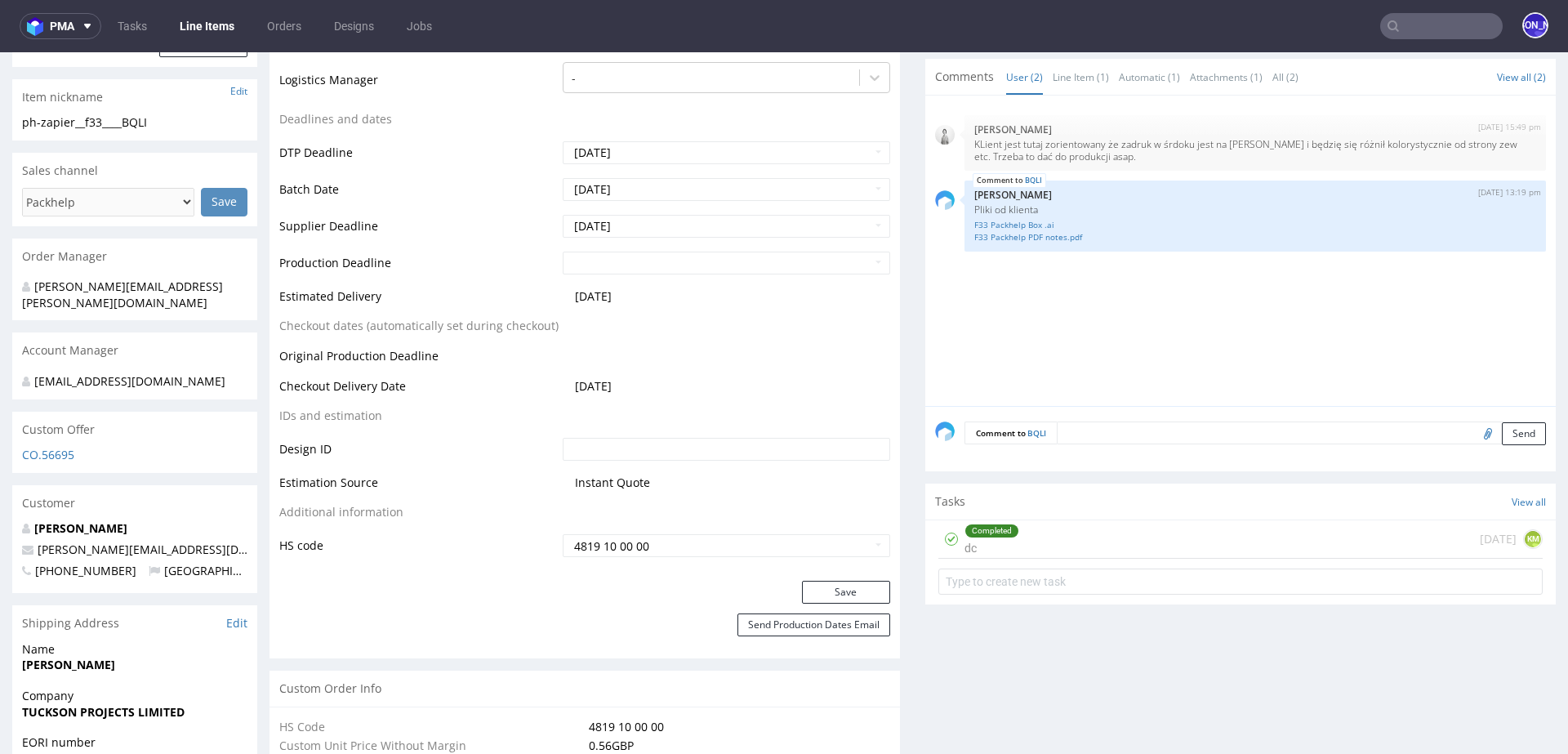
scroll to position [563, 0]
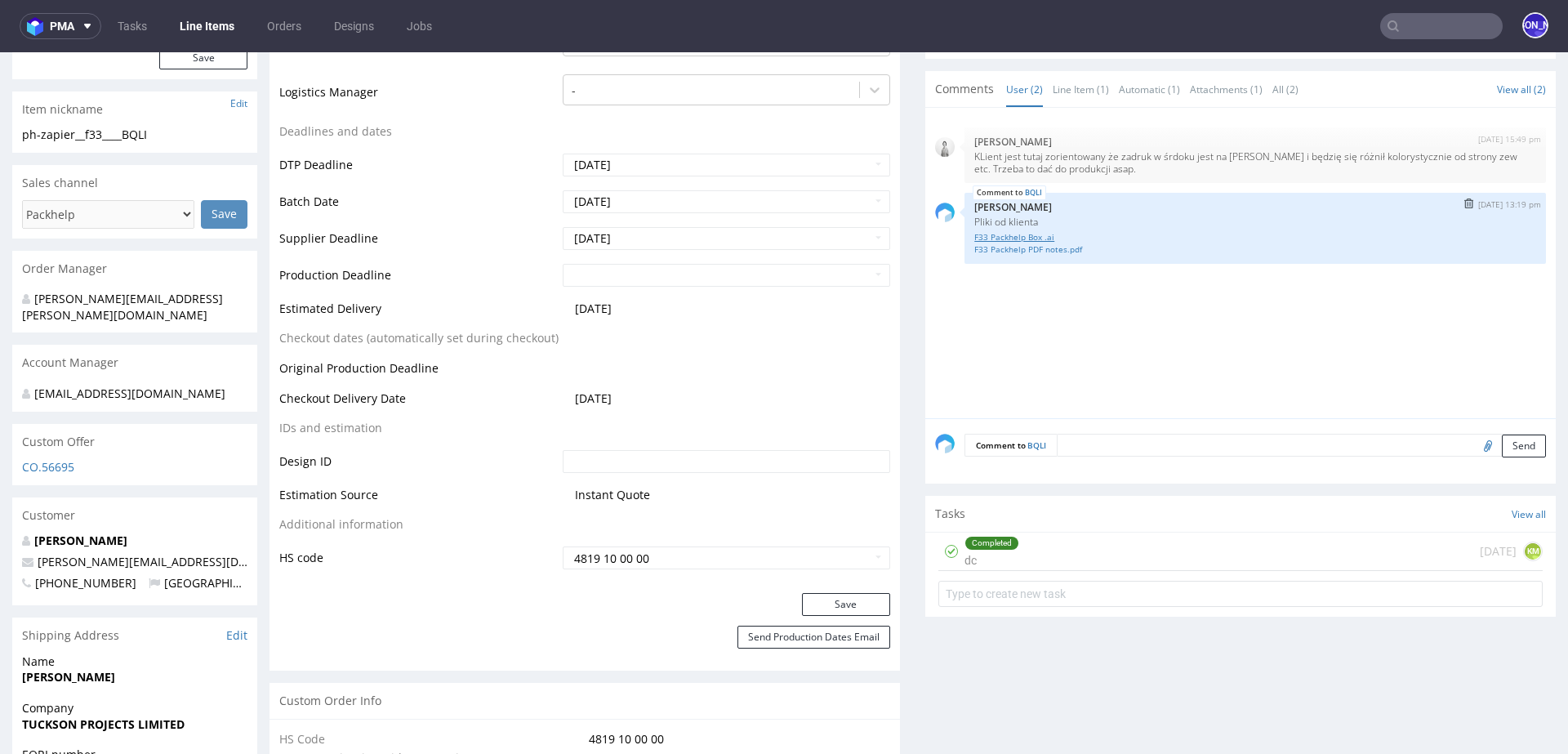
click at [999, 237] on link "F33 Packhelp Box .ai" at bounding box center [1255, 237] width 562 height 13
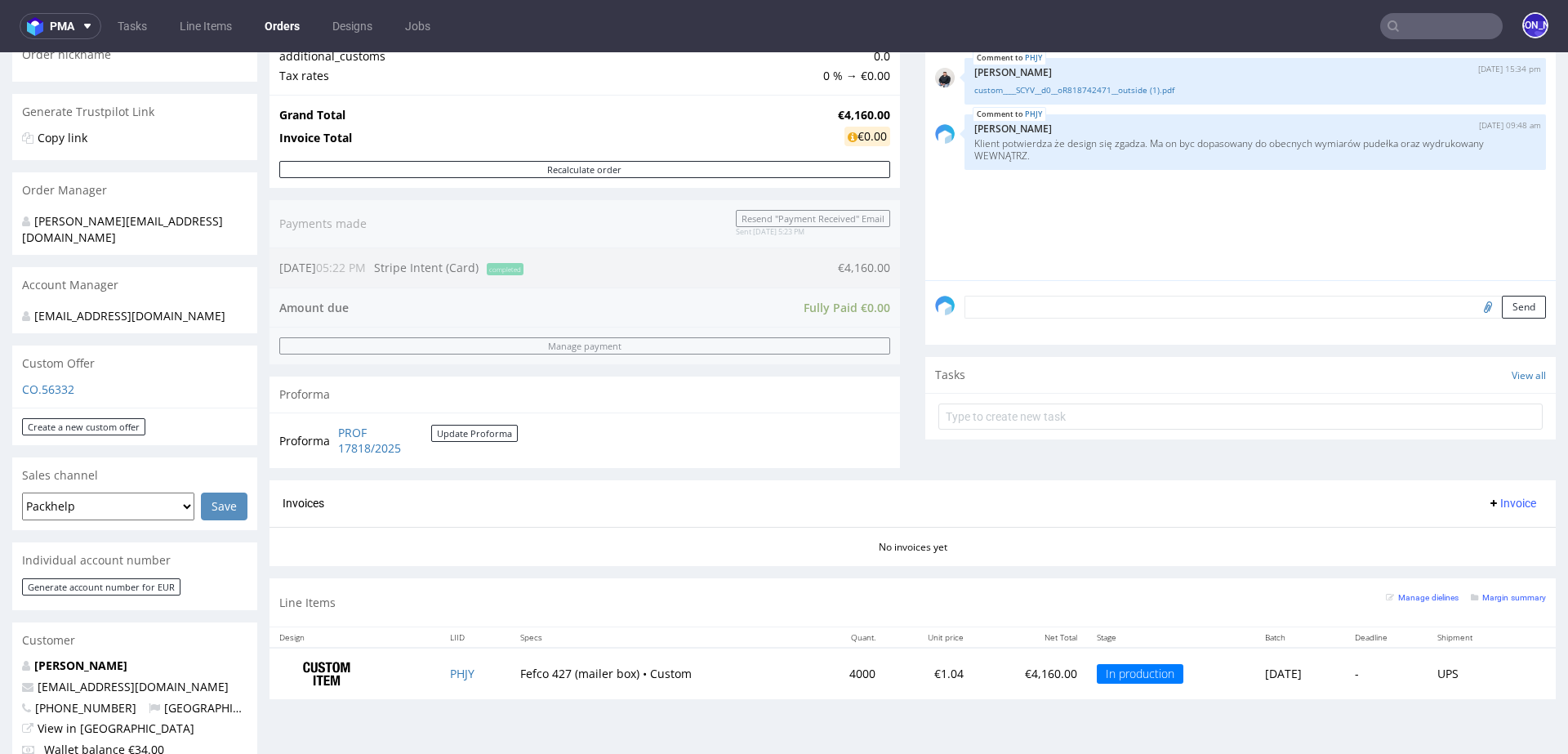
scroll to position [403, 0]
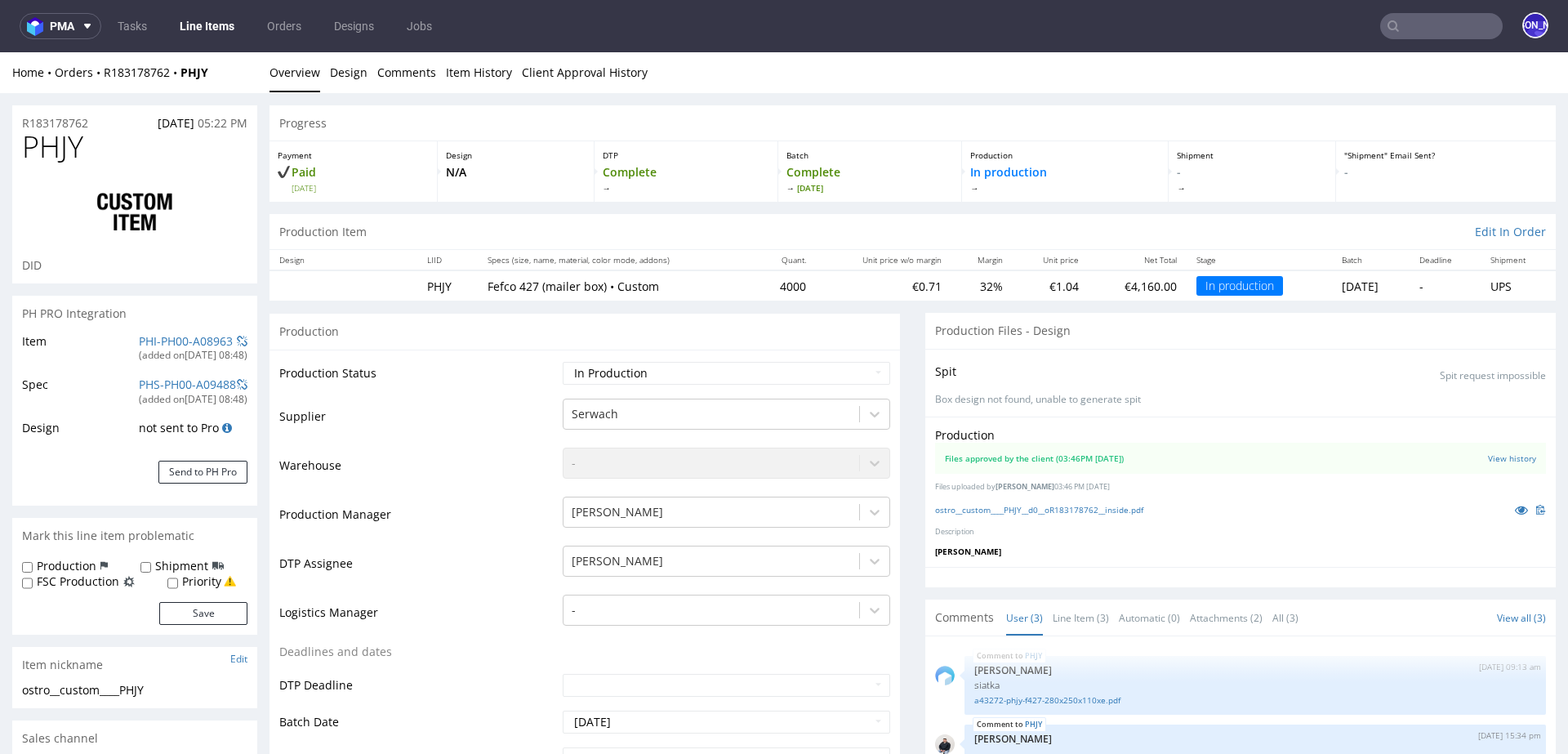
drag, startPoint x: 235, startPoint y: 63, endPoint x: 126, endPoint y: 58, distance: 109.1
click at [126, 62] on div "Home Orders R183178762 PHJY Overview Design Comments Item History Client Approv…" at bounding box center [784, 73] width 1568 height 41
drag, startPoint x: 233, startPoint y: 70, endPoint x: 103, endPoint y: 72, distance: 130.0
click at [103, 72] on div "Home Orders R183178762 PHJY" at bounding box center [135, 72] width 245 height 16
copy div "R183178762 PHJY"
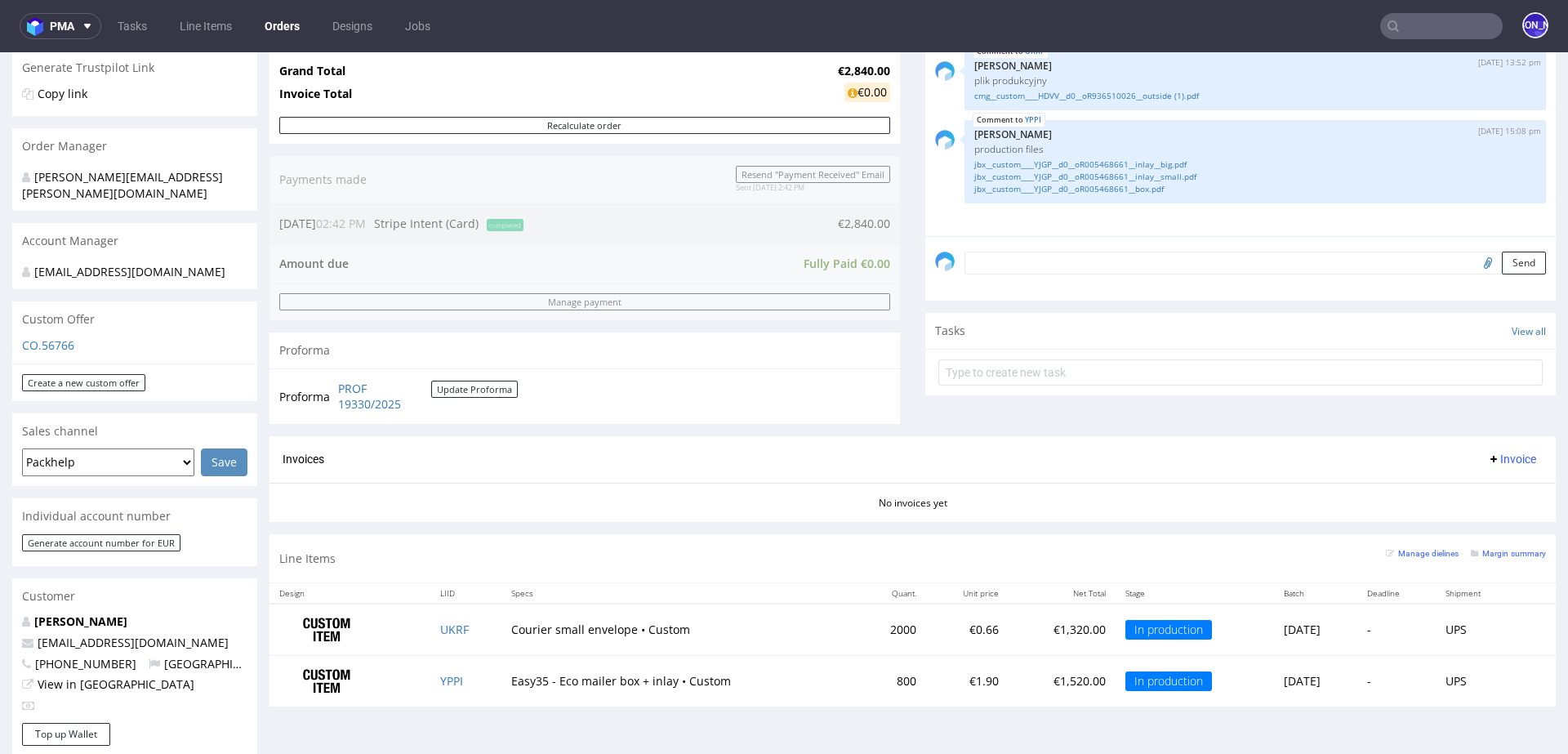
scroll to position [593, 0]
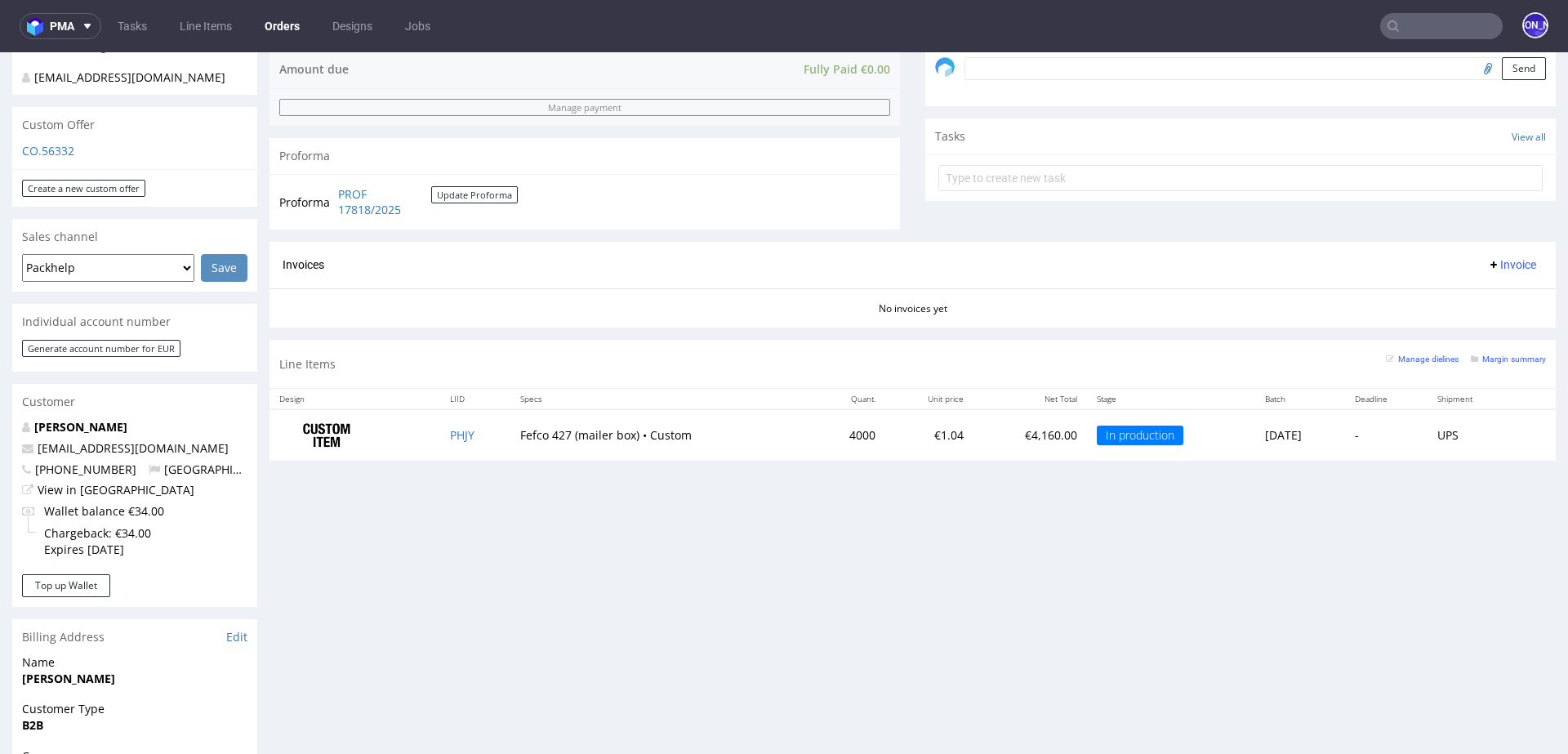
scroll to position [529, 0]
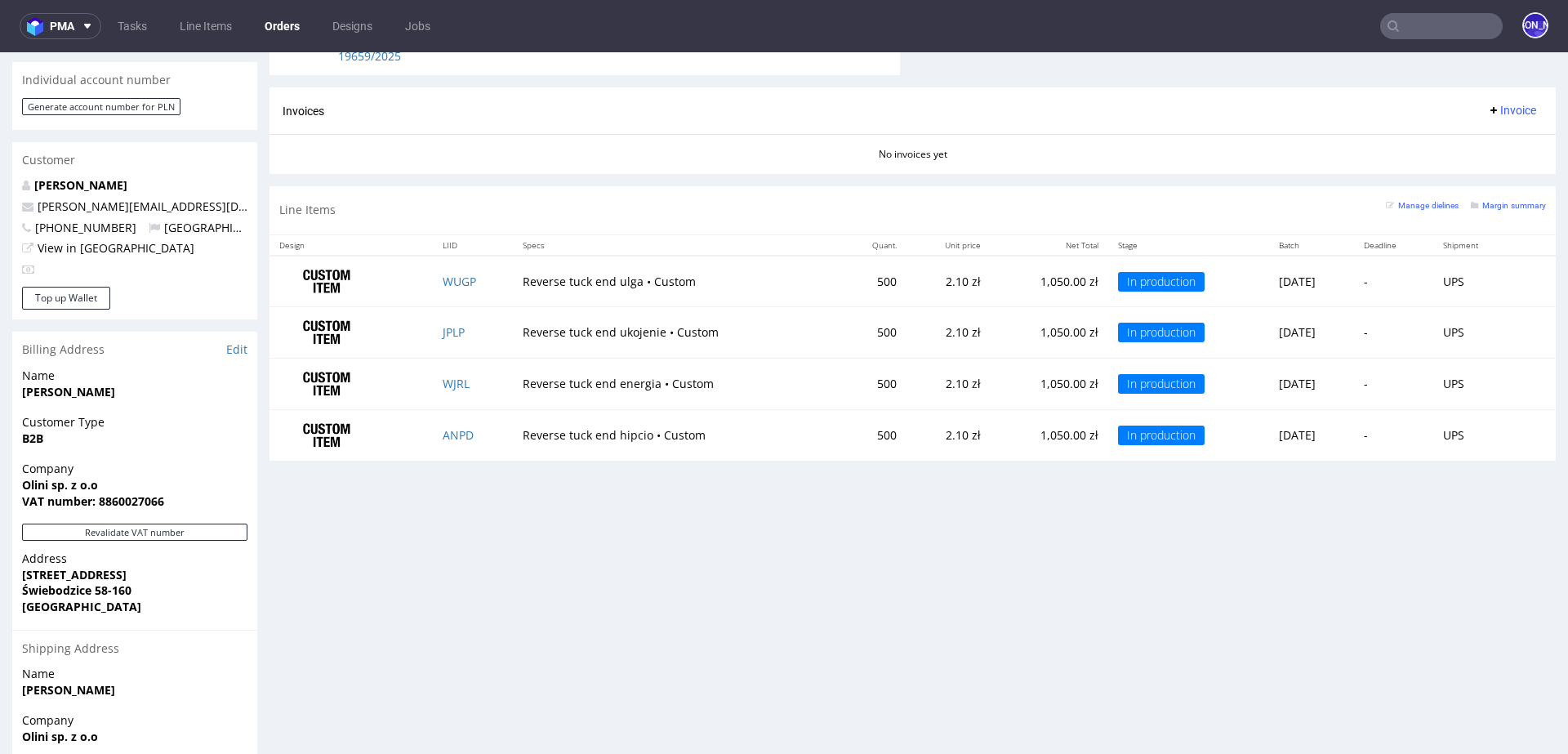
scroll to position [768, 0]
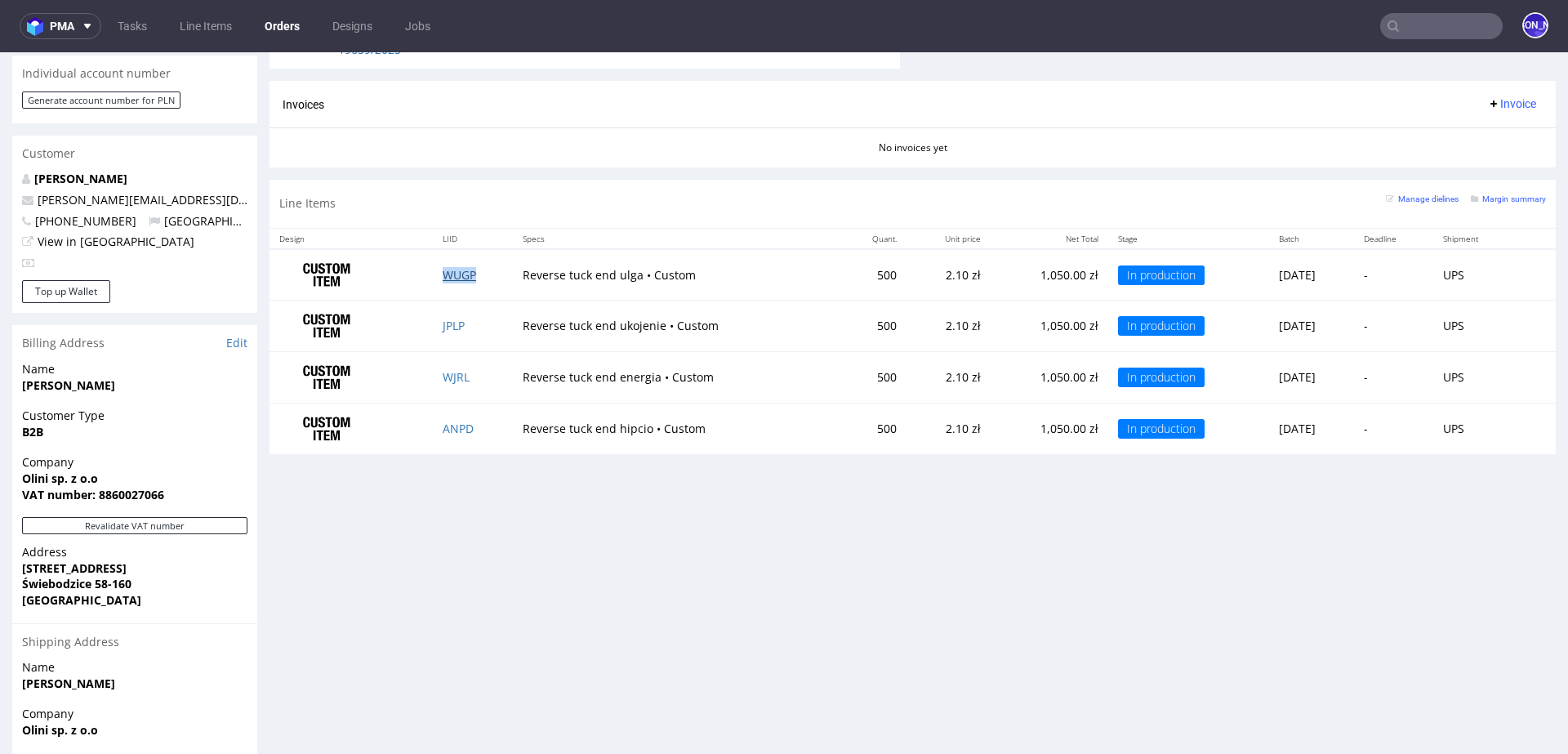
click at [454, 275] on link "WUGP" at bounding box center [459, 275] width 34 height 16
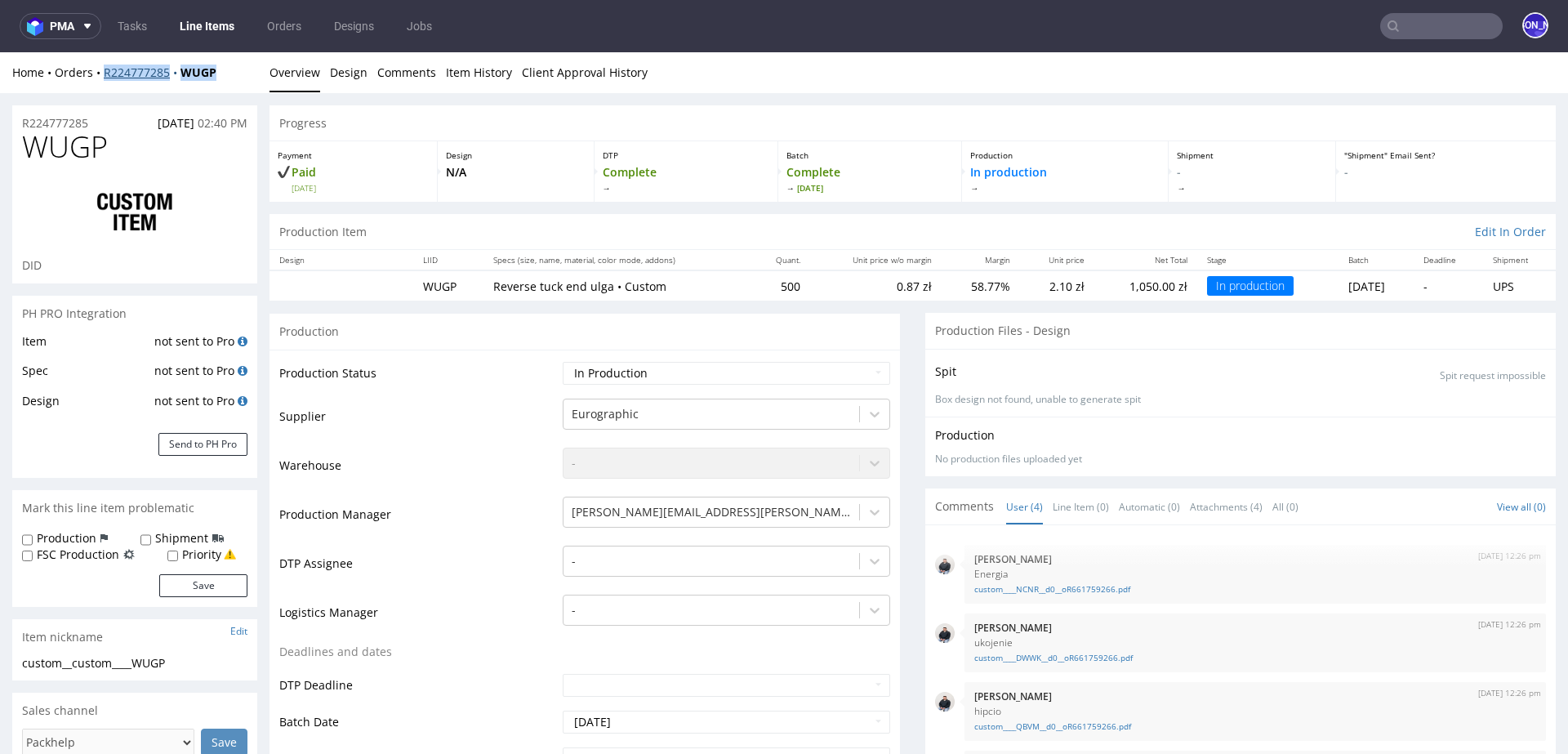
drag, startPoint x: 224, startPoint y: 75, endPoint x: 106, endPoint y: 75, distance: 118.0
click at [106, 75] on div "Home Orders R224777285 WUGP" at bounding box center [135, 72] width 245 height 16
copy div "R224777285 WUGP"
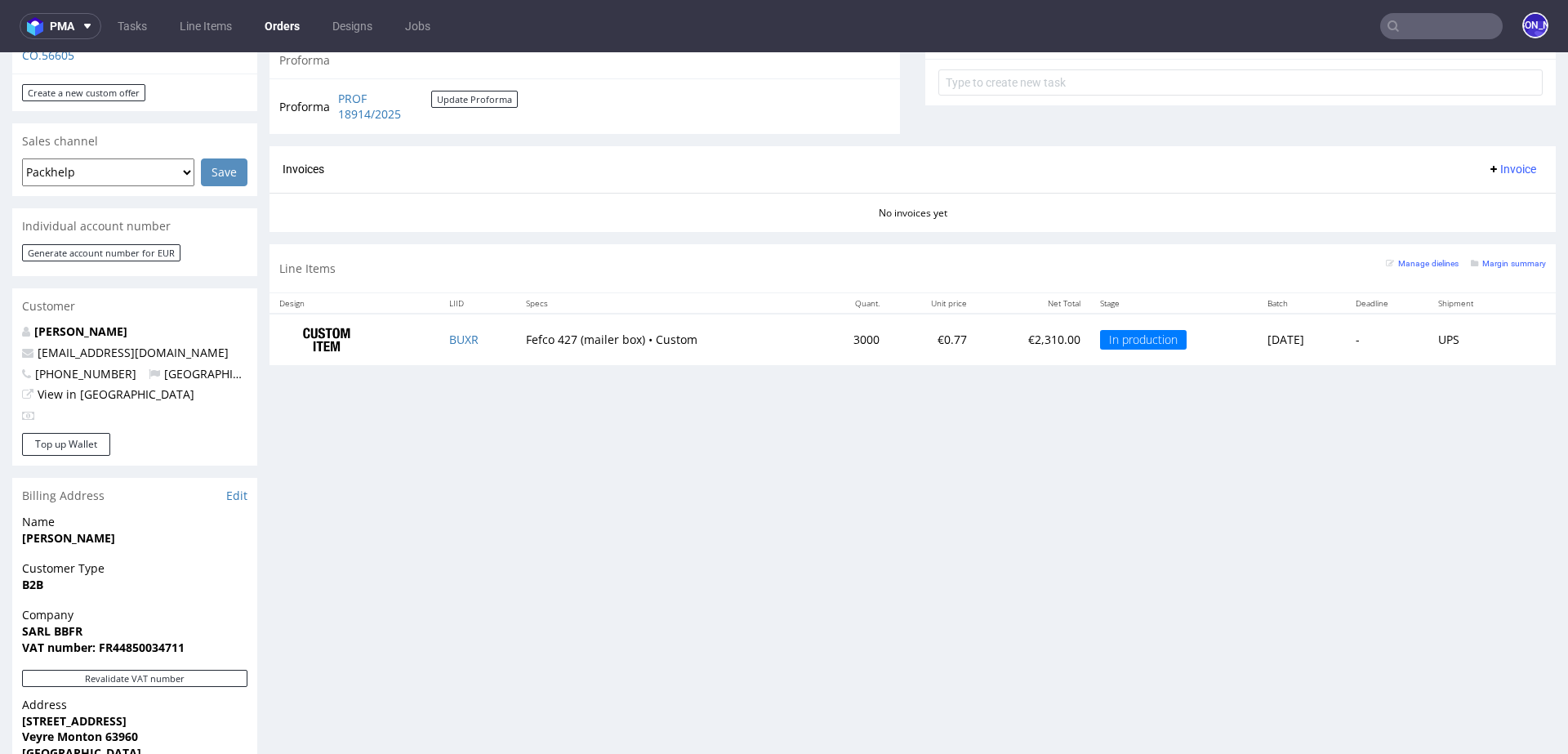
scroll to position [631, 0]
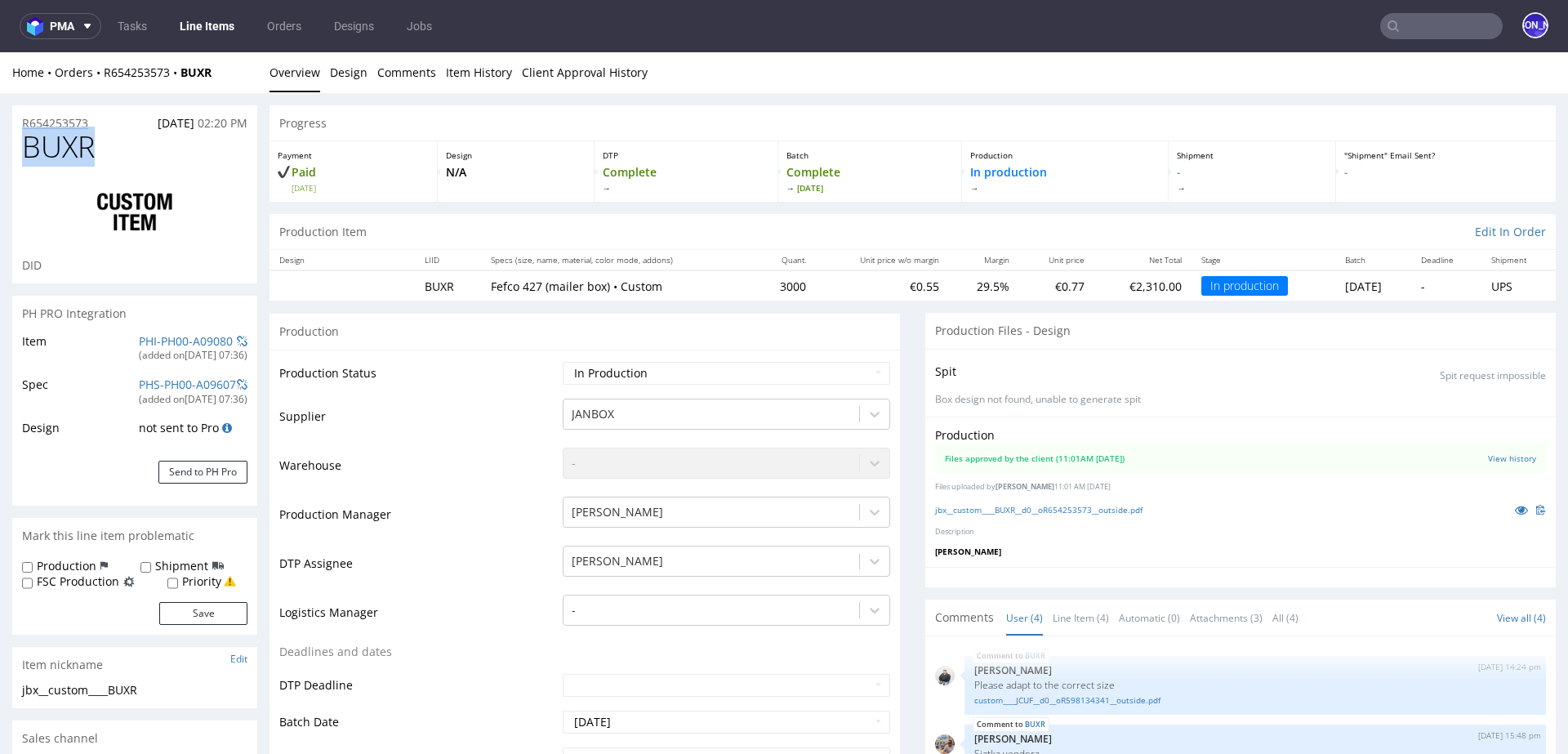
drag, startPoint x: 95, startPoint y: 150, endPoint x: 27, endPoint y: 128, distance: 71.5
click at [27, 128] on section "R654253573 05.09.2025 02:20 PM BUXR DID" at bounding box center [135, 194] width 245 height 178
click at [107, 153] on h1 "BUXR" at bounding box center [135, 148] width 225 height 33
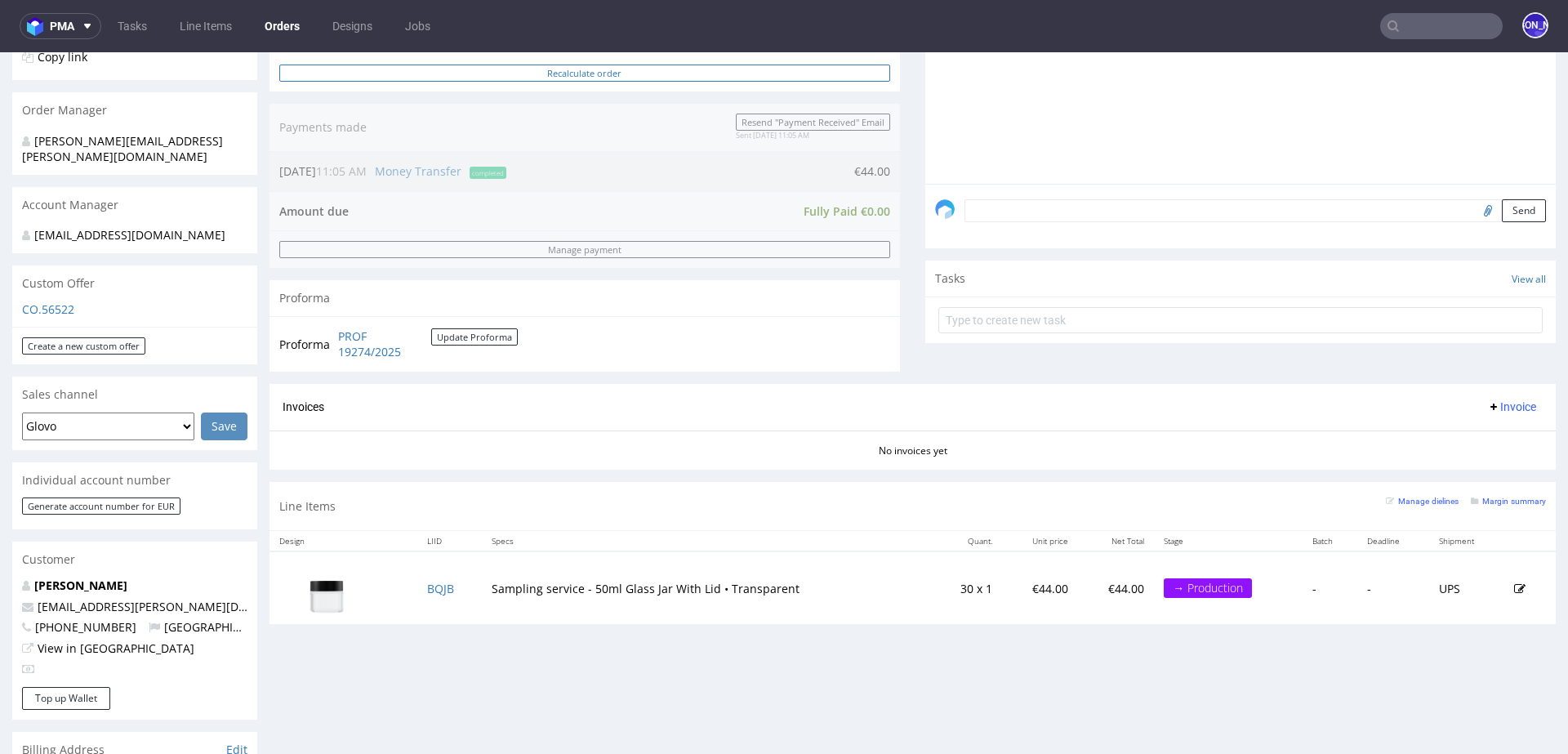
scroll to position [385, 0]
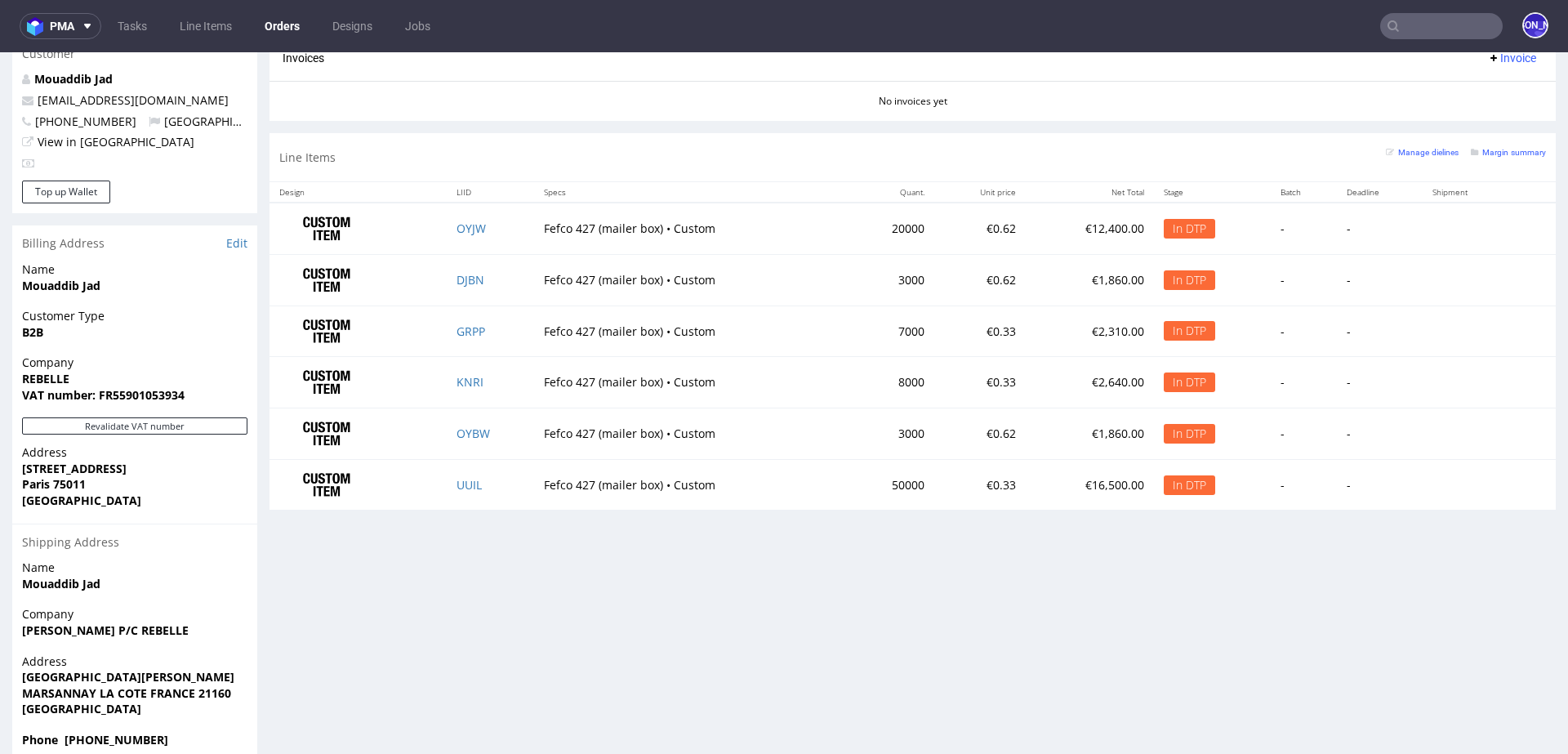
scroll to position [874, 0]
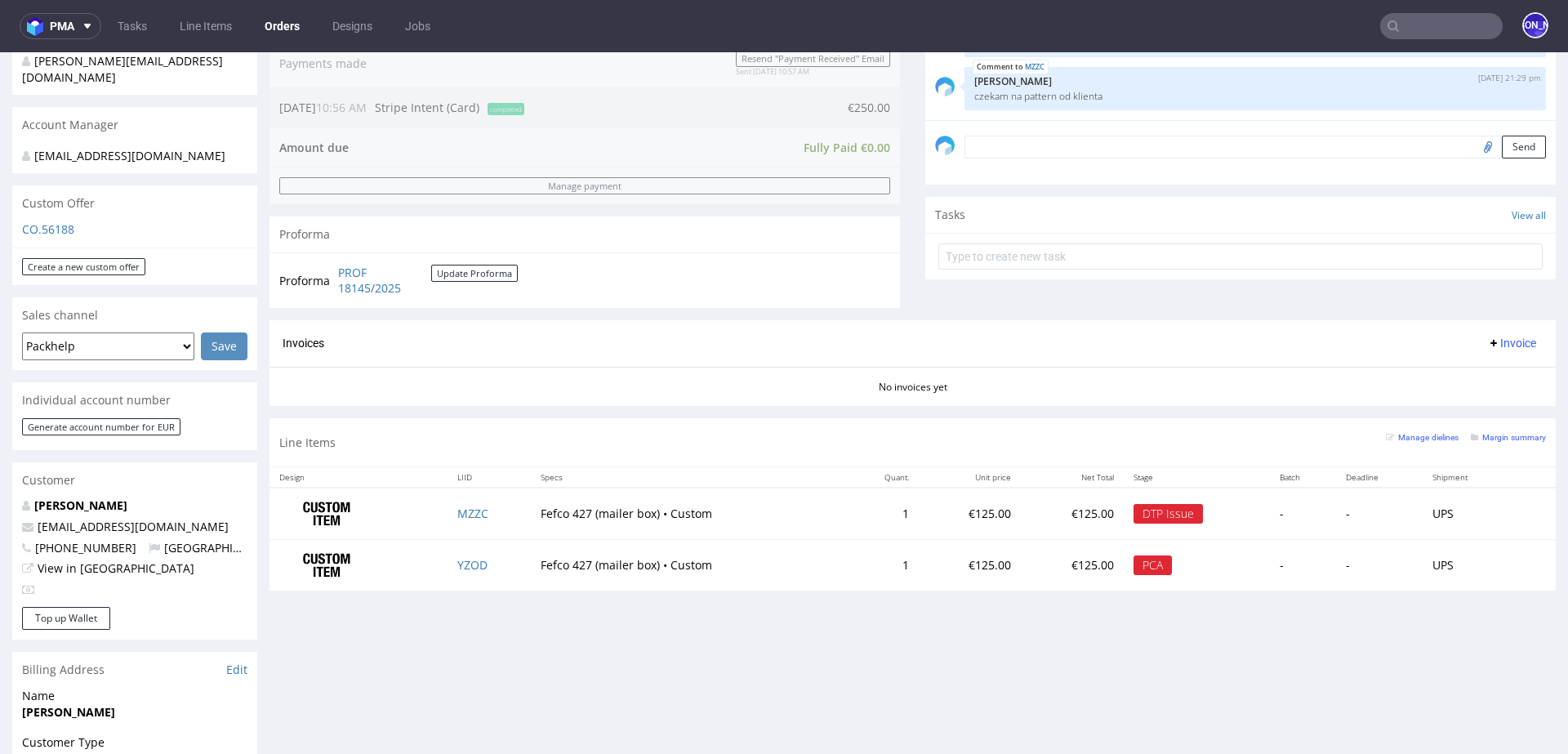
scroll to position [443, 0]
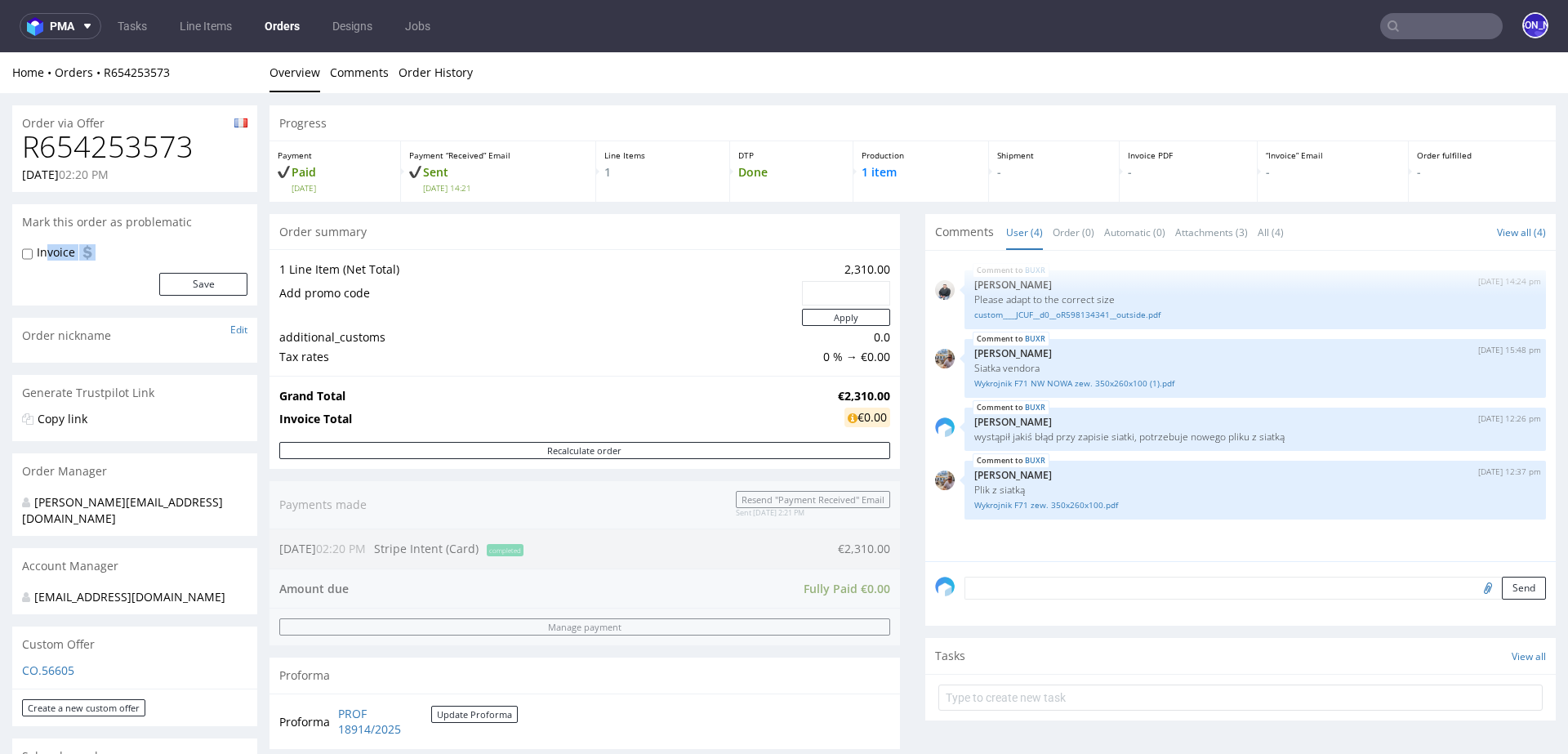
drag, startPoint x: 95, startPoint y: 251, endPoint x: 46, endPoint y: 250, distance: 49.0
click at [46, 250] on div "Invoice" at bounding box center [135, 252] width 225 height 16
click at [121, 256] on div "Invoice" at bounding box center [135, 252] width 225 height 16
drag, startPoint x: 110, startPoint y: 252, endPoint x: 27, endPoint y: 249, distance: 83.1
click at [26, 249] on div "Invoice" at bounding box center [135, 252] width 225 height 16
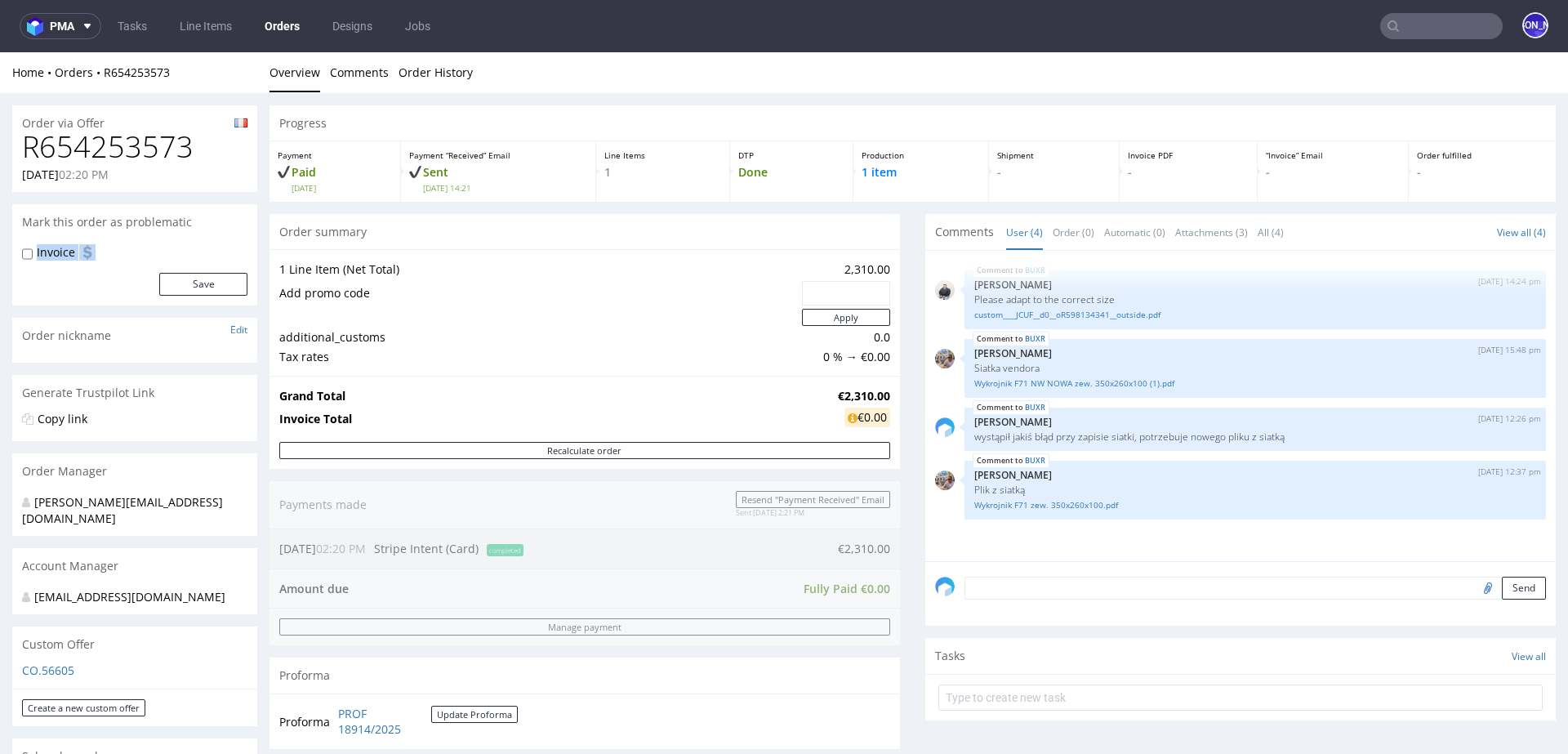
click at [104, 250] on div "Invoice" at bounding box center [135, 252] width 225 height 16
drag, startPoint x: 104, startPoint y: 250, endPoint x: 24, endPoint y: 250, distance: 80.0
click at [24, 250] on div "Invoice" at bounding box center [135, 252] width 225 height 16
click at [107, 252] on div "Invoice" at bounding box center [135, 252] width 225 height 16
drag, startPoint x: 106, startPoint y: 252, endPoint x: 27, endPoint y: 251, distance: 79.0
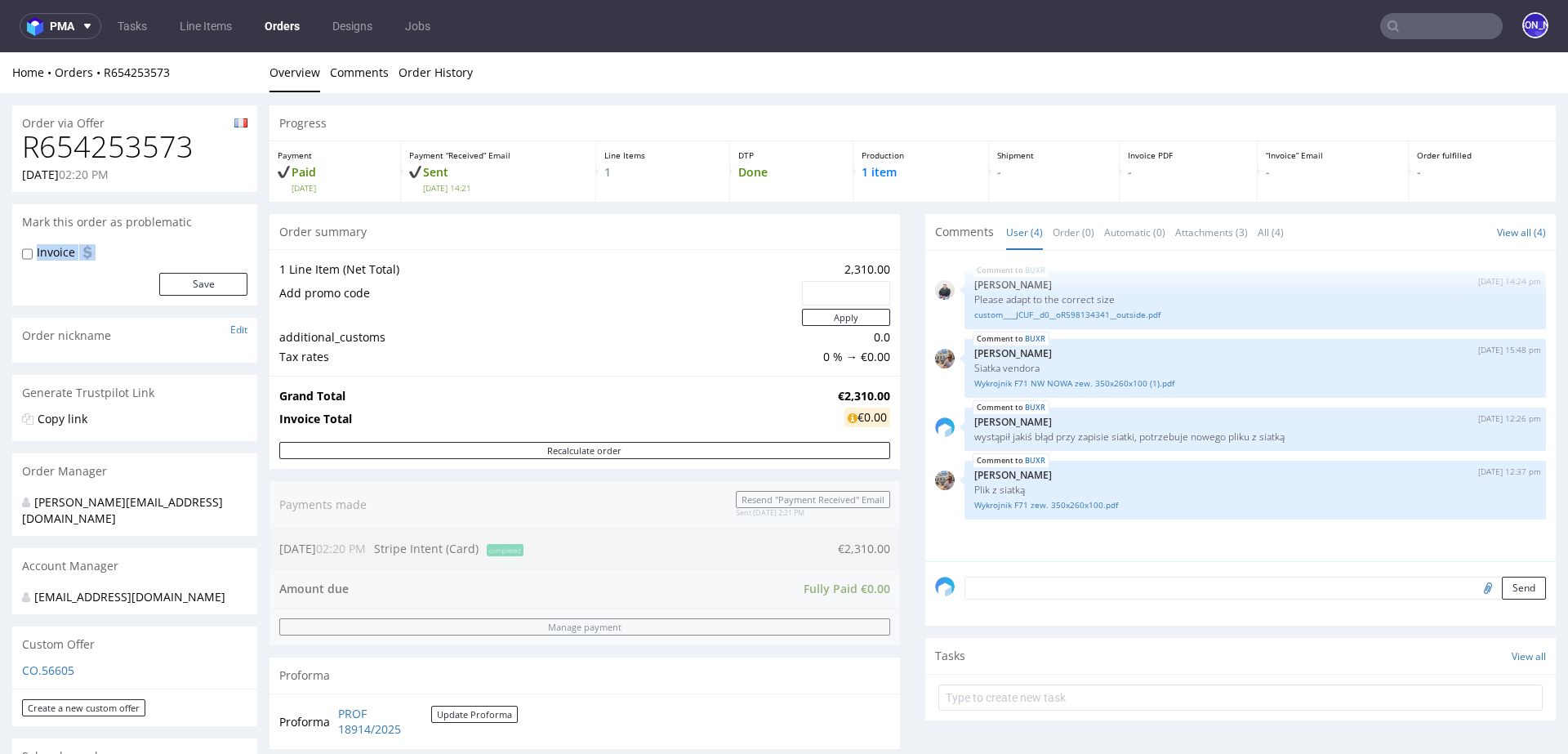
click at [27, 252] on div "Invoice" at bounding box center [135, 252] width 225 height 16
click at [92, 258] on img at bounding box center [87, 252] width 16 height 16
click at [119, 256] on div "Invoice" at bounding box center [135, 252] width 225 height 16
click at [57, 222] on div "Mark this order as problematic" at bounding box center [135, 221] width 245 height 36
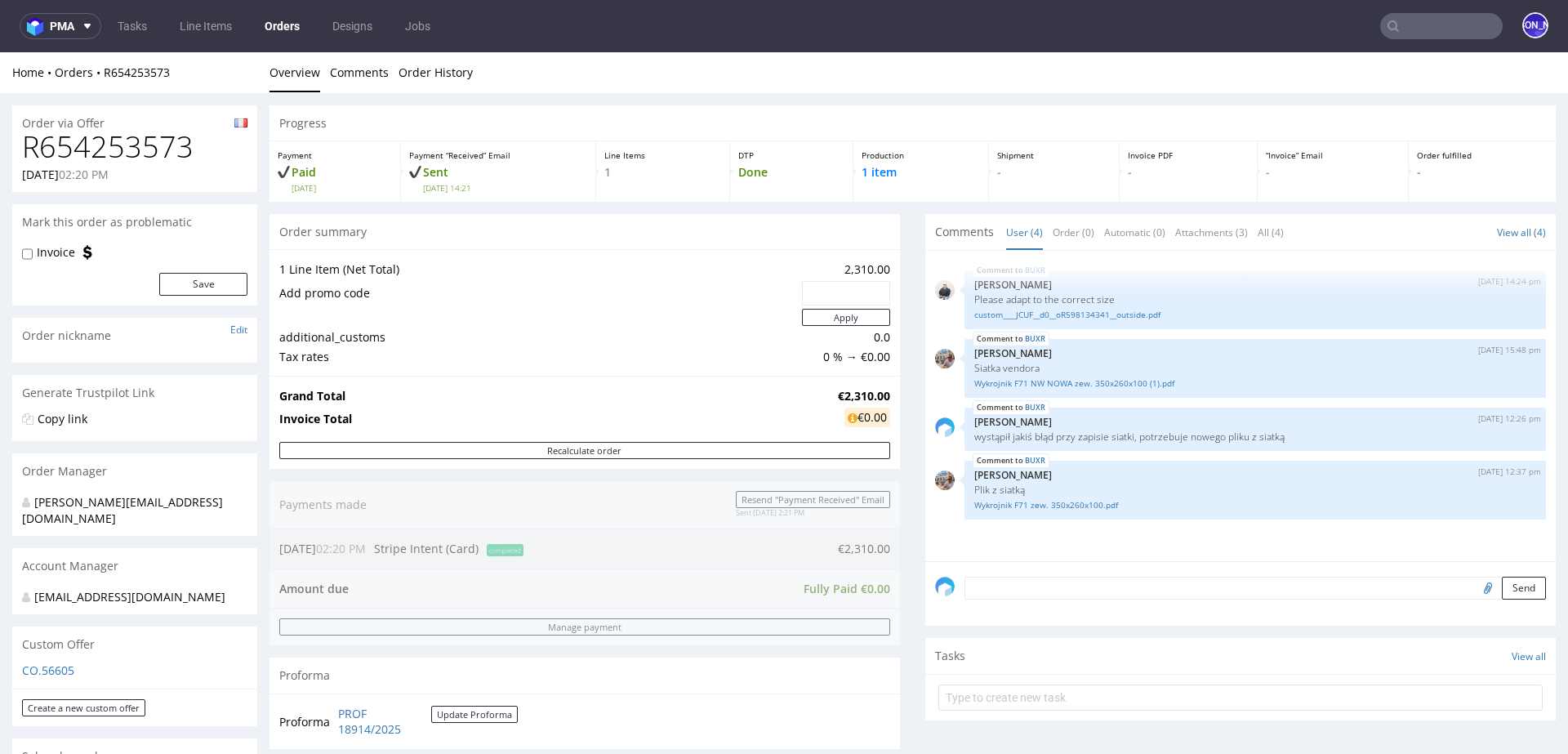
click at [33, 218] on div "Mark this order as problematic" at bounding box center [135, 221] width 245 height 36
click at [53, 222] on div "Mark this order as problematic" at bounding box center [135, 221] width 245 height 36
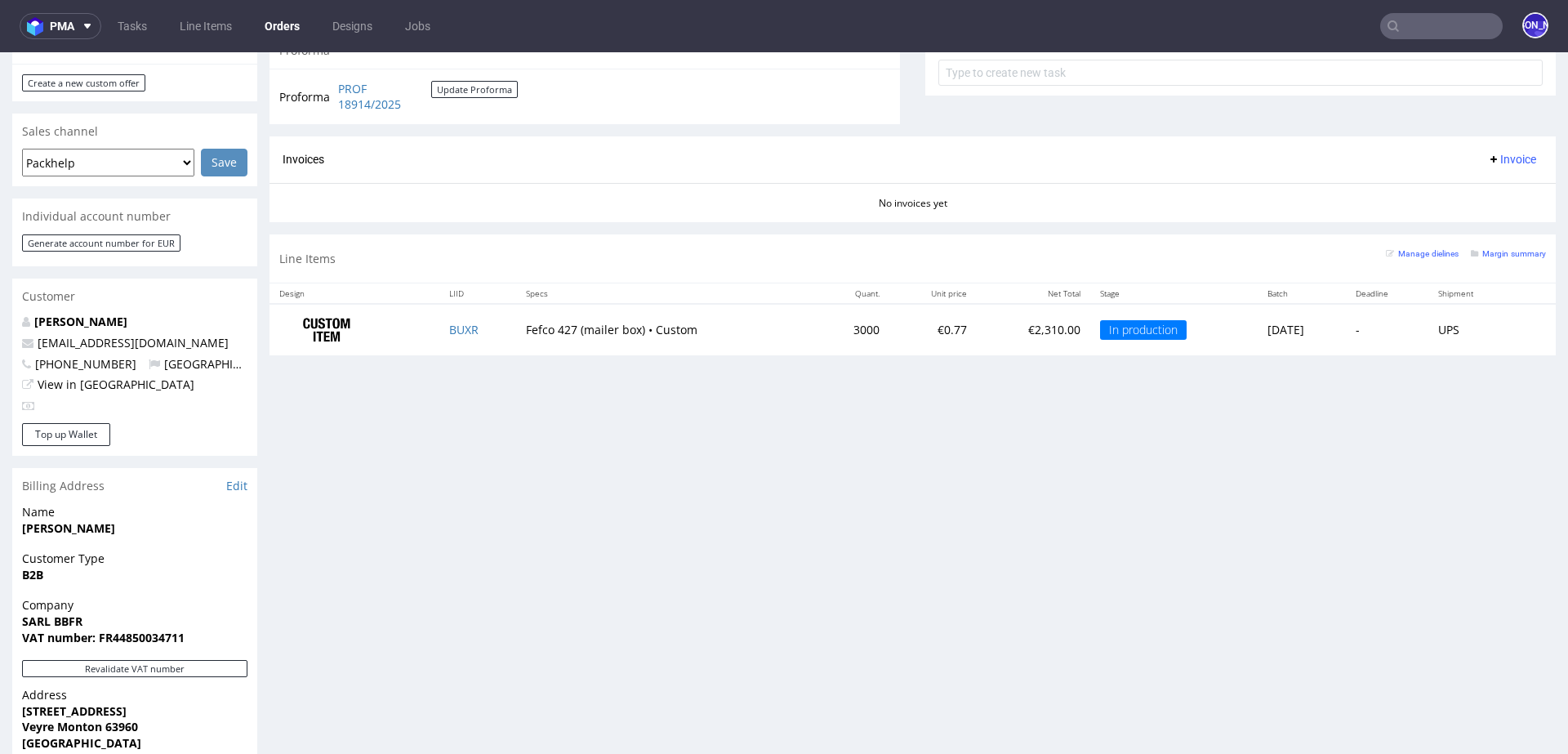
scroll to position [629, 0]
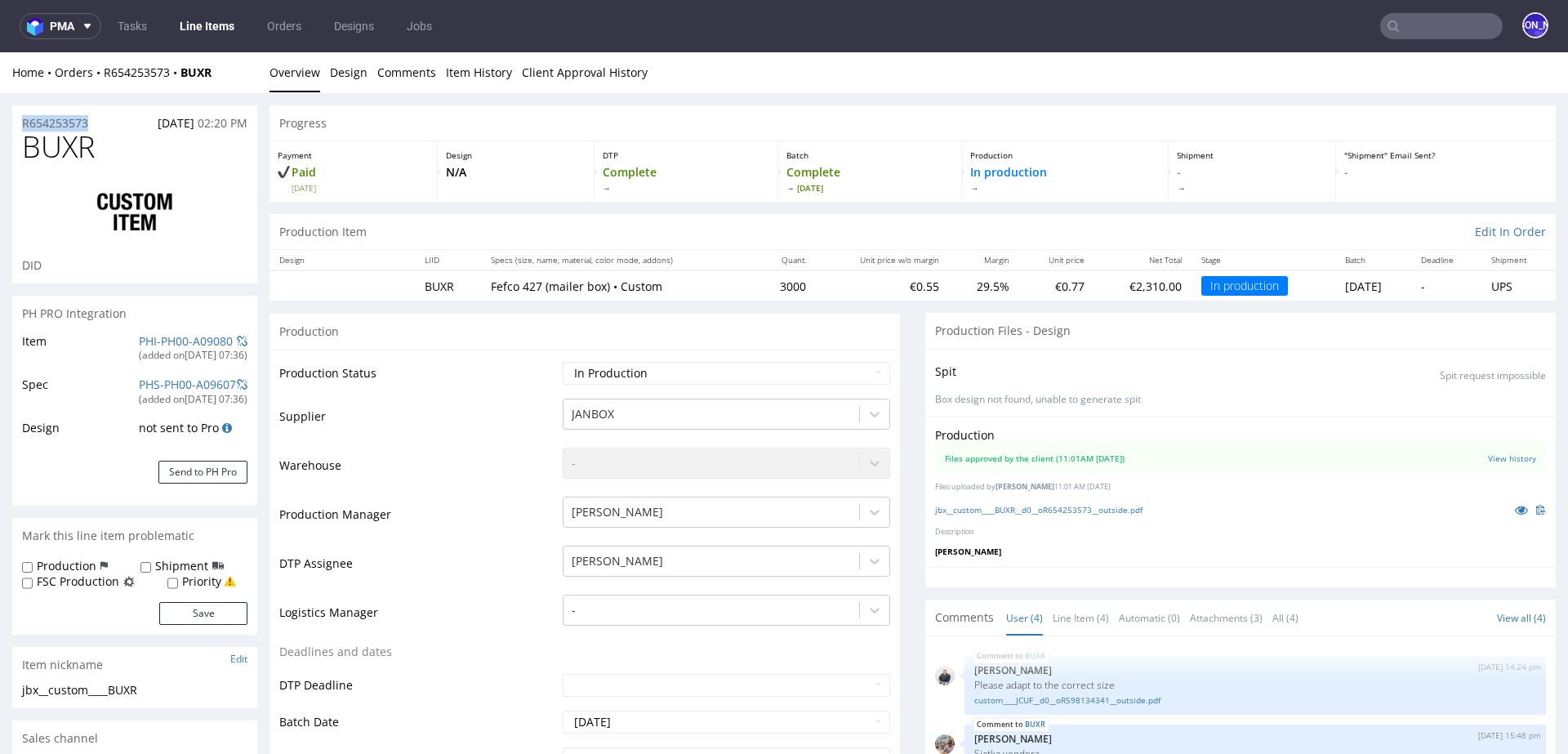
drag, startPoint x: 105, startPoint y: 124, endPoint x: 8, endPoint y: 124, distance: 97.0
copy p "R654253573"
click at [1408, 22] on input "text" at bounding box center [1441, 25] width 122 height 26
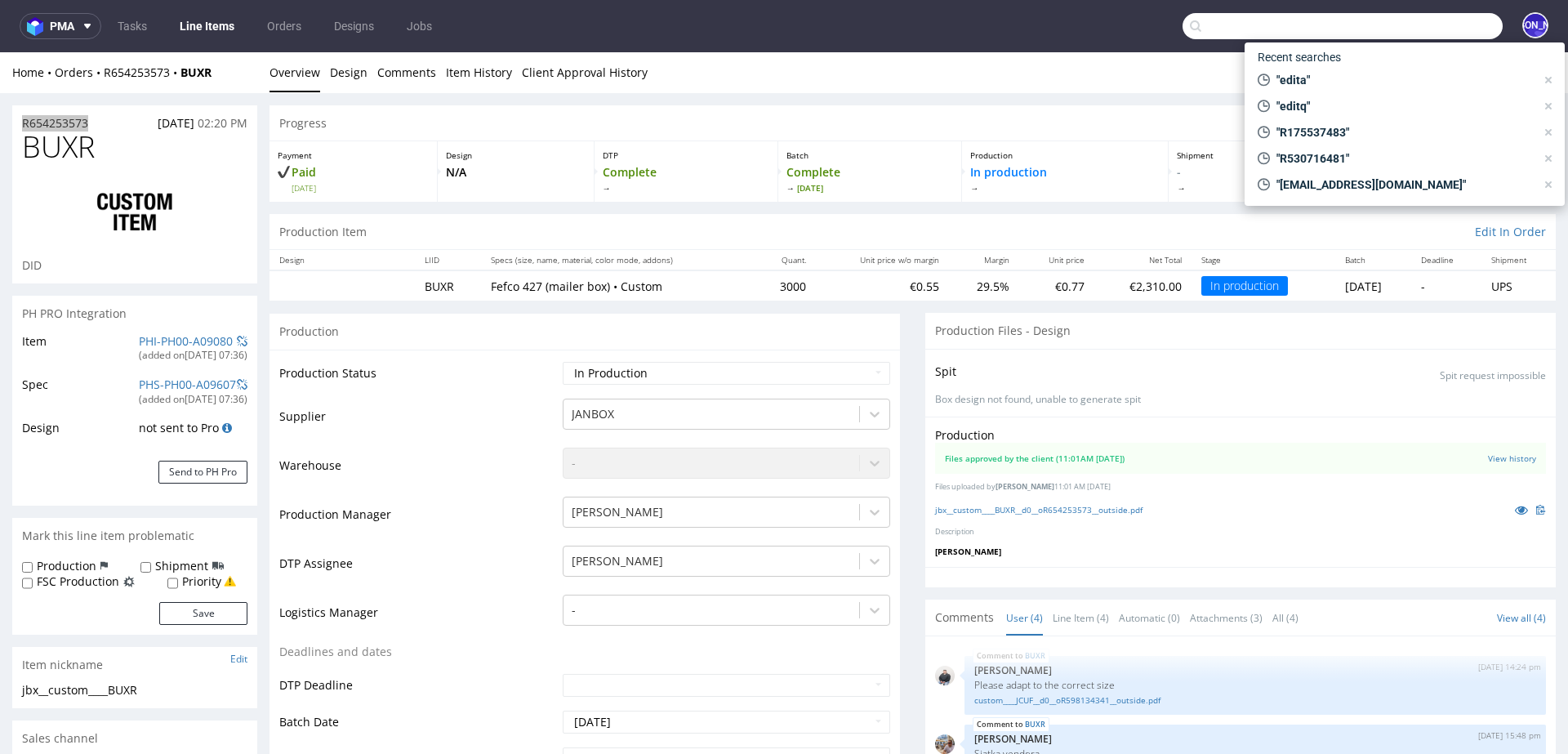
paste input "[EMAIL_ADDRESS][DOMAIN_NAME]"
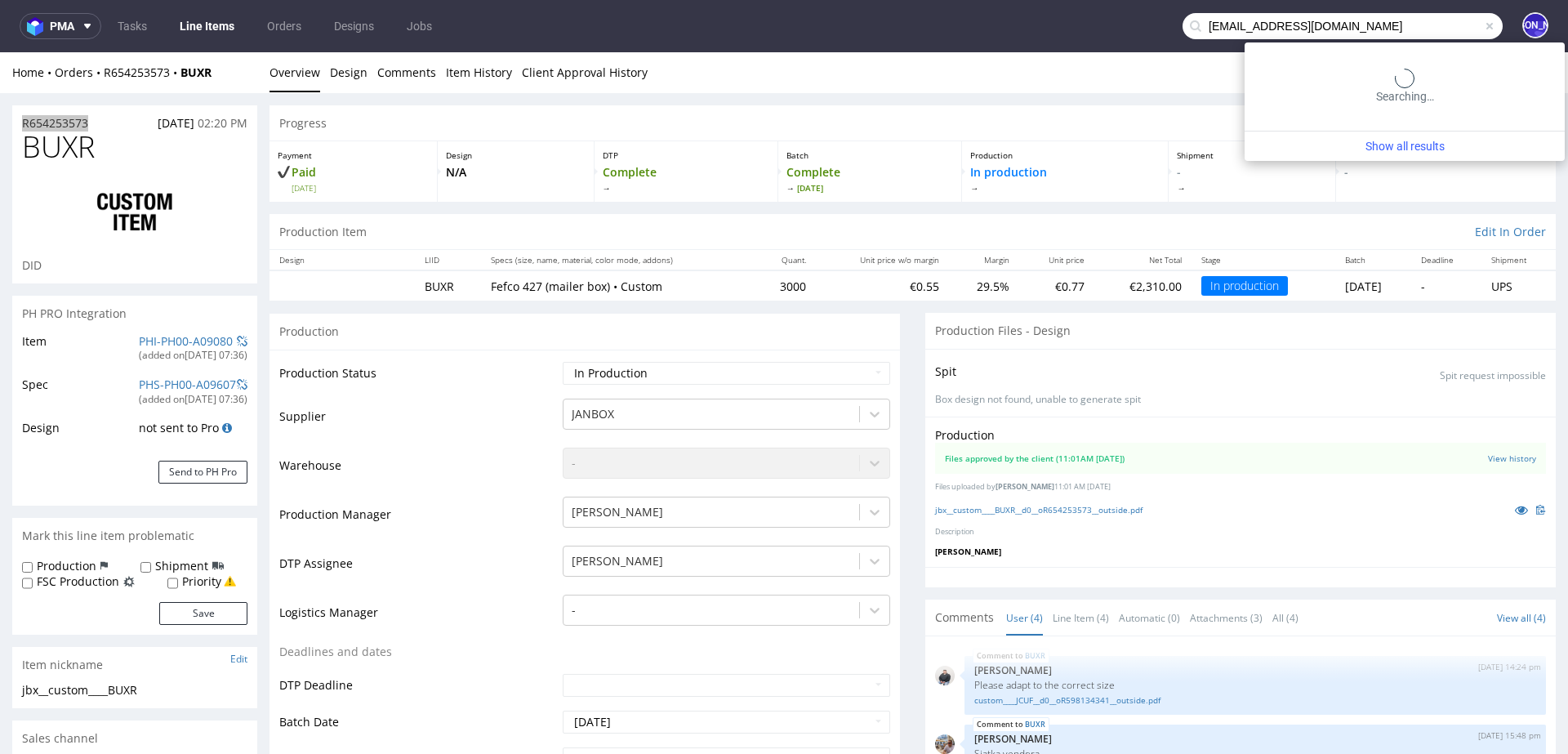
type input "[EMAIL_ADDRESS][DOMAIN_NAME]"
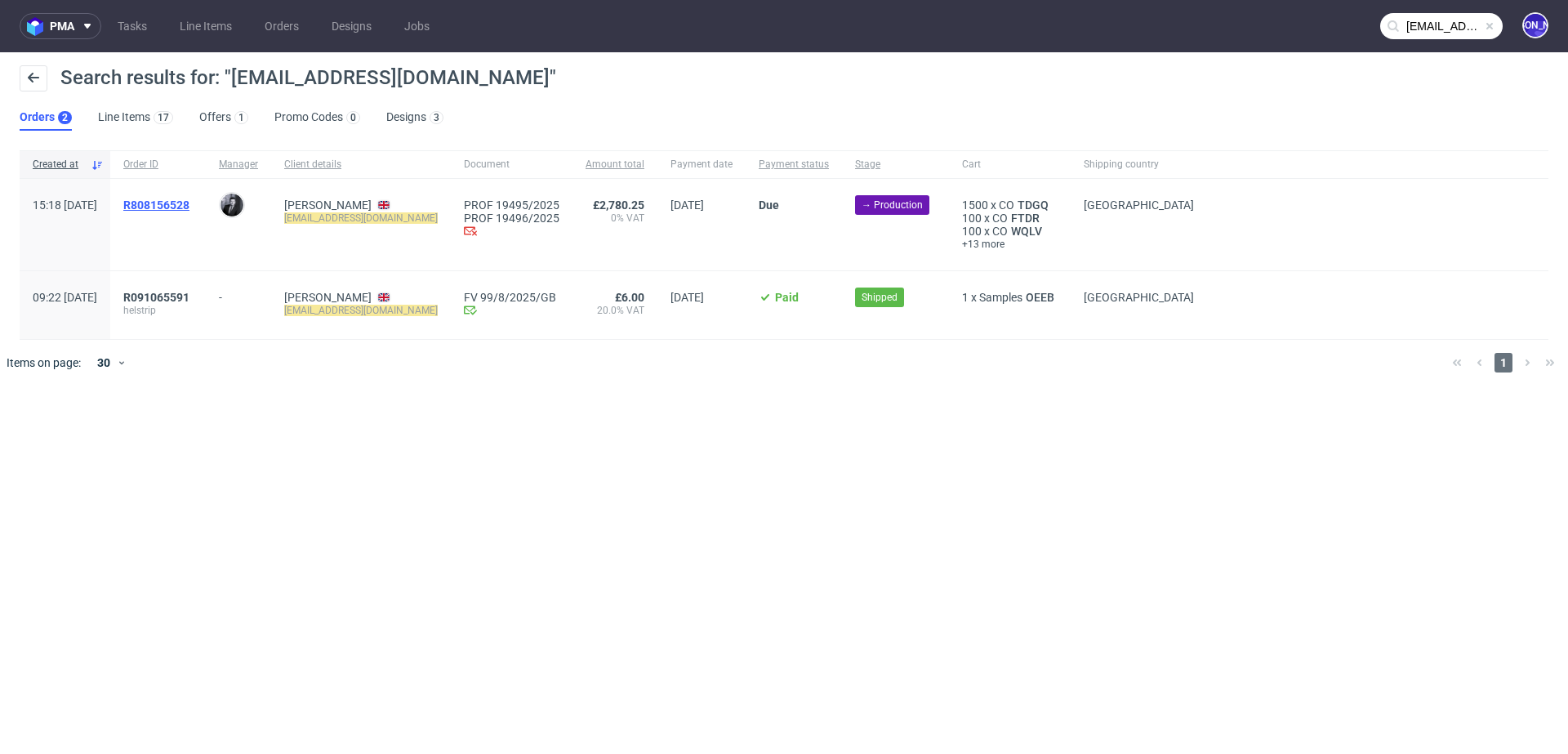
click at [179, 200] on span "R808156528" at bounding box center [156, 205] width 66 height 13
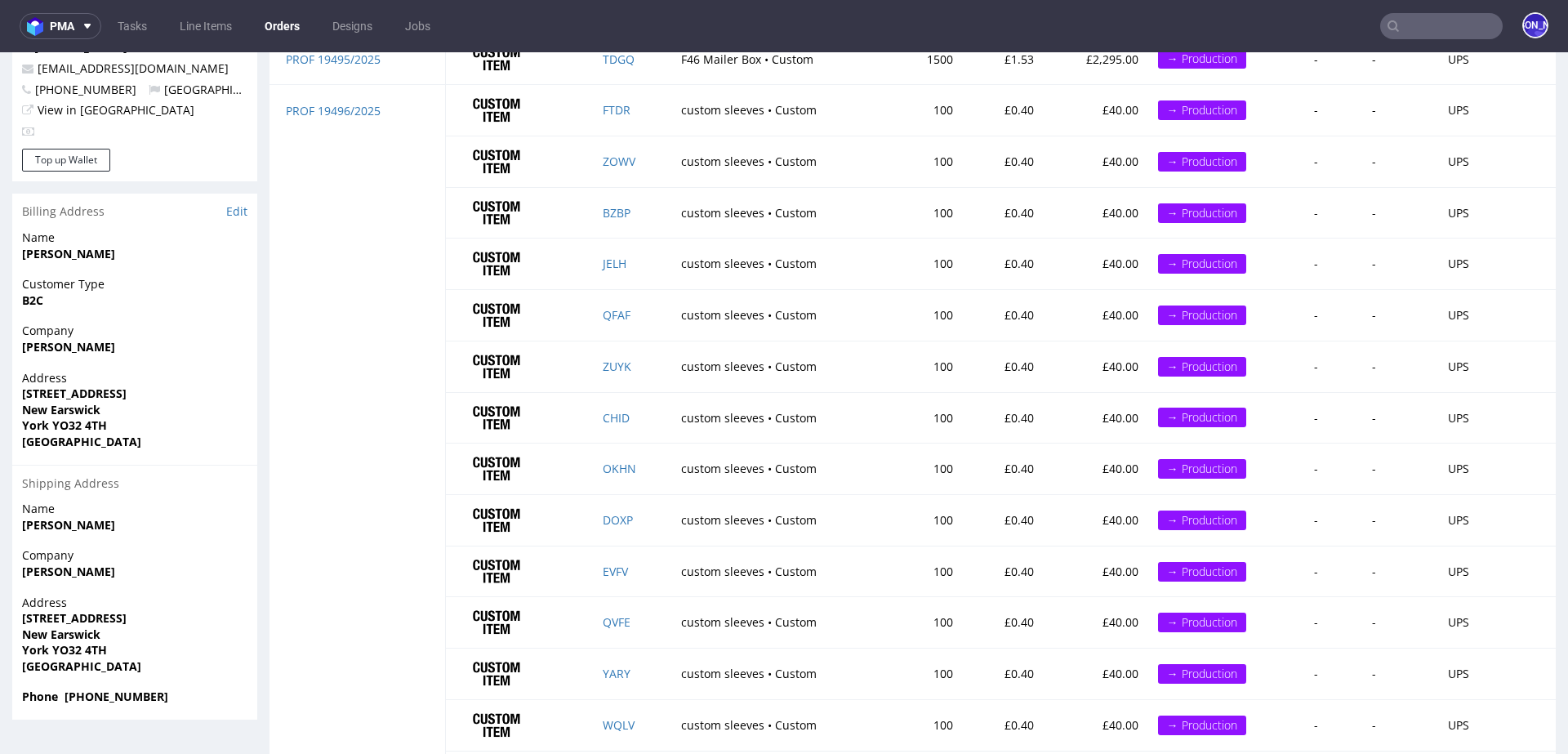
scroll to position [787, 0]
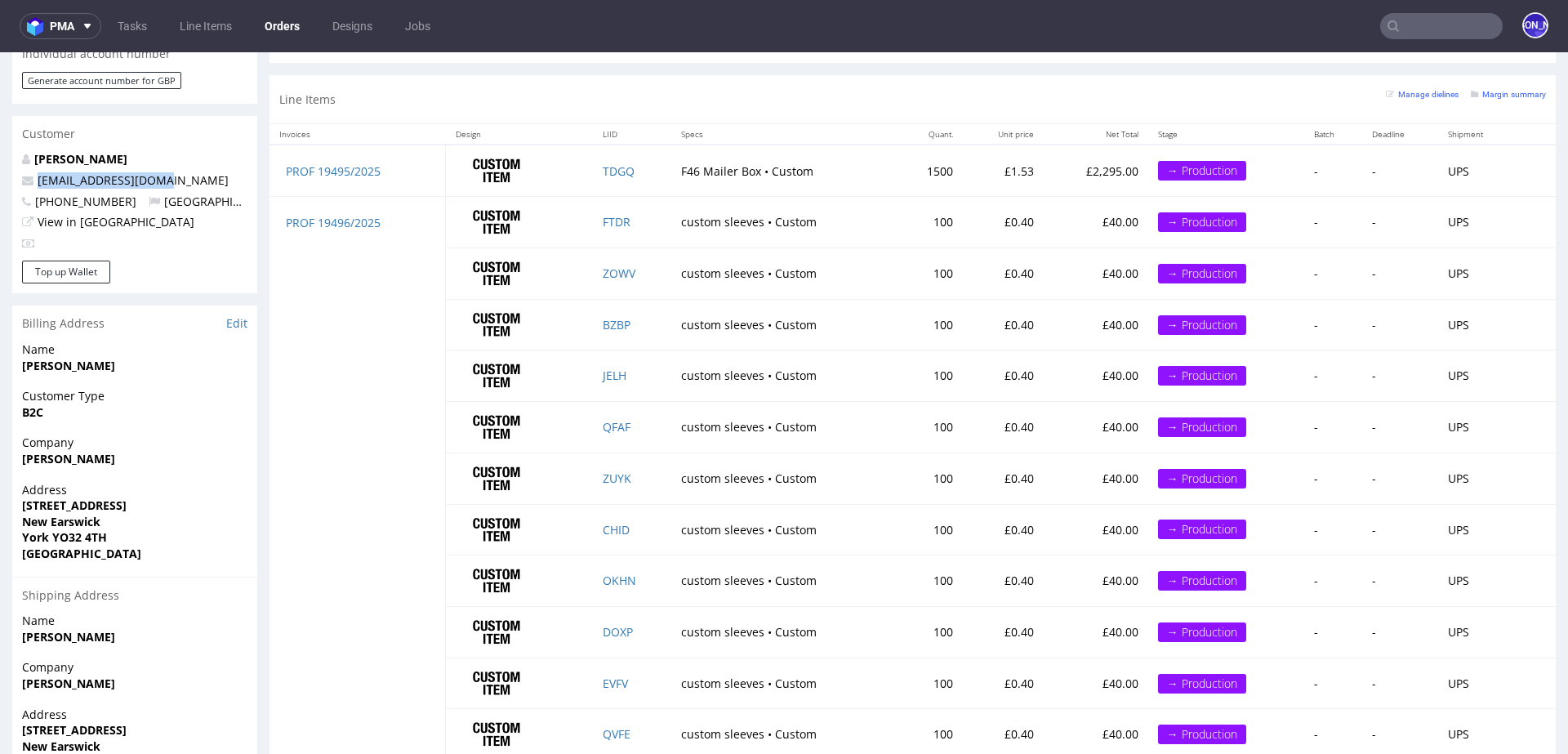
drag, startPoint x: 173, startPoint y: 168, endPoint x: 33, endPoint y: 167, distance: 140.0
click at [33, 173] on p "[EMAIL_ADDRESS][DOMAIN_NAME]" at bounding box center [135, 180] width 225 height 16
copy span "[EMAIL_ADDRESS][DOMAIN_NAME]"
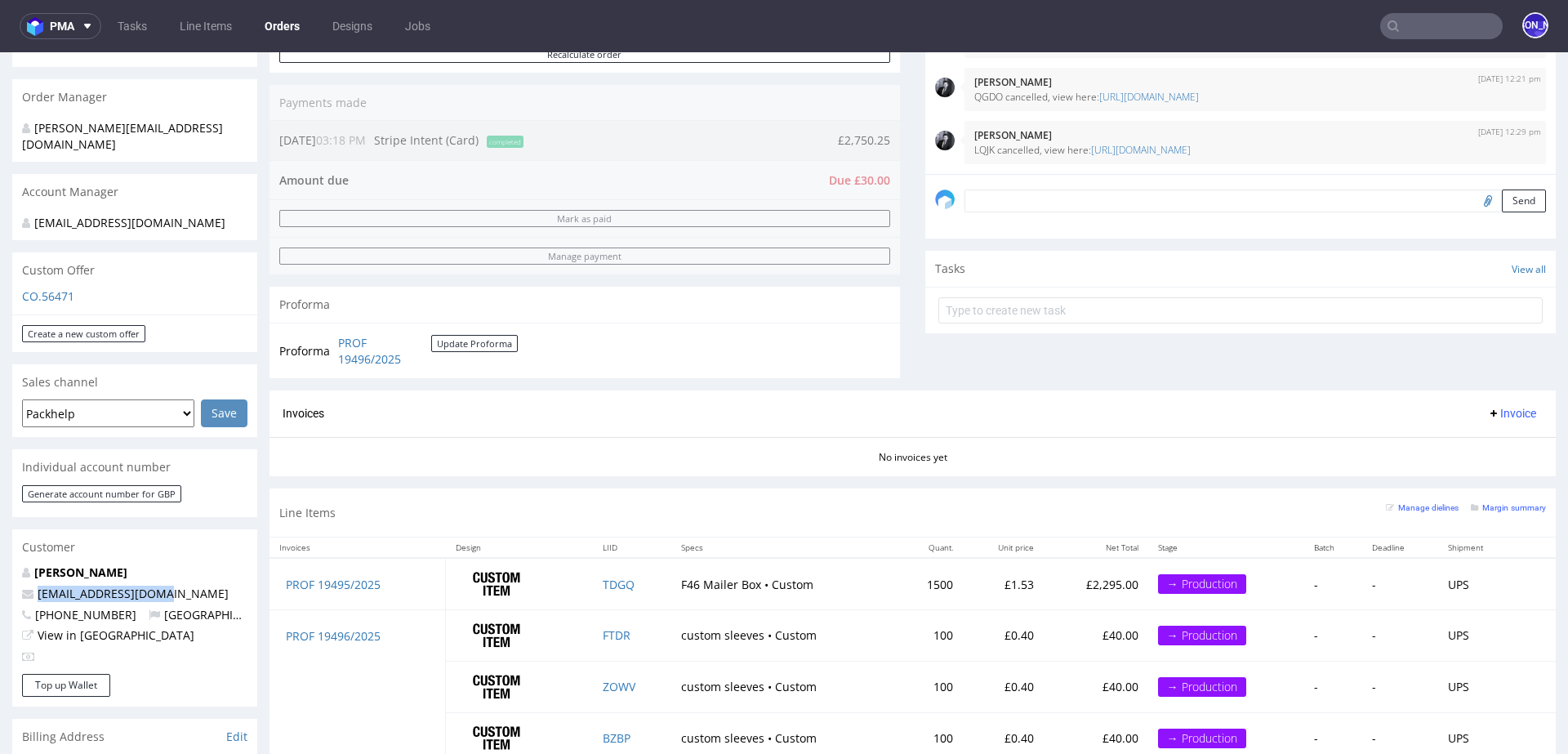
scroll to position [0, 0]
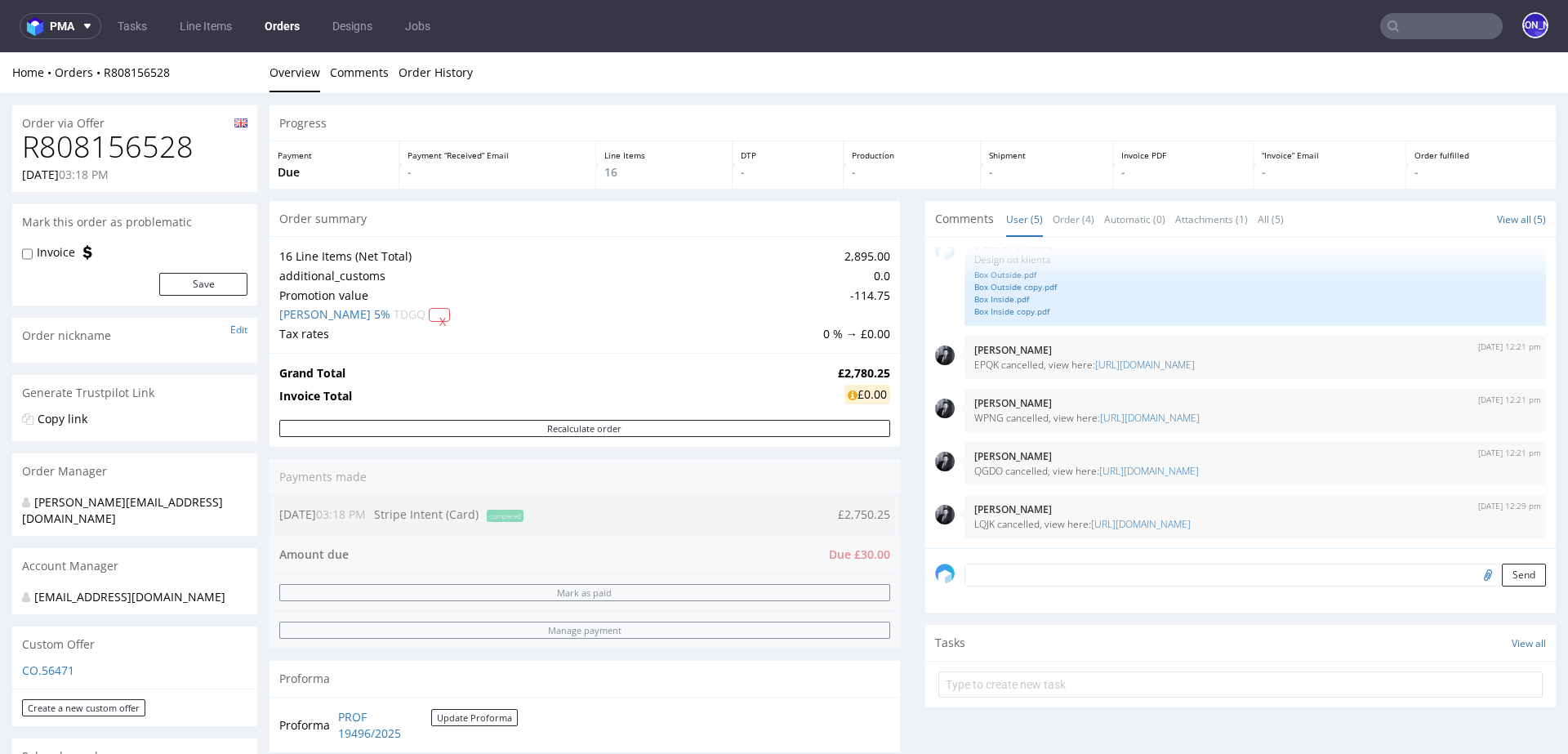
click at [1424, 27] on input "text" at bounding box center [1441, 25] width 122 height 26
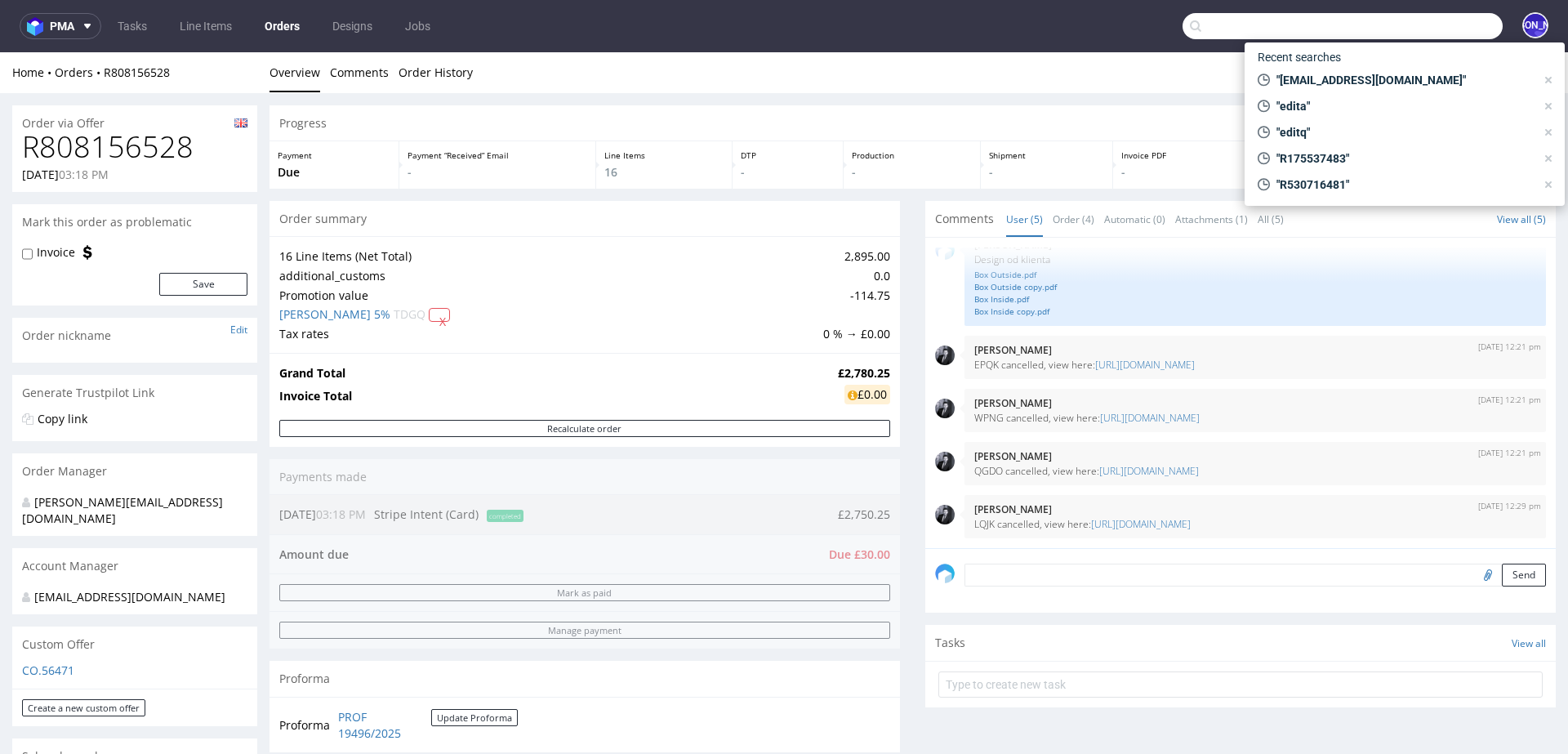
paste input "[EMAIL_ADDRESS][DOMAIN_NAME]"
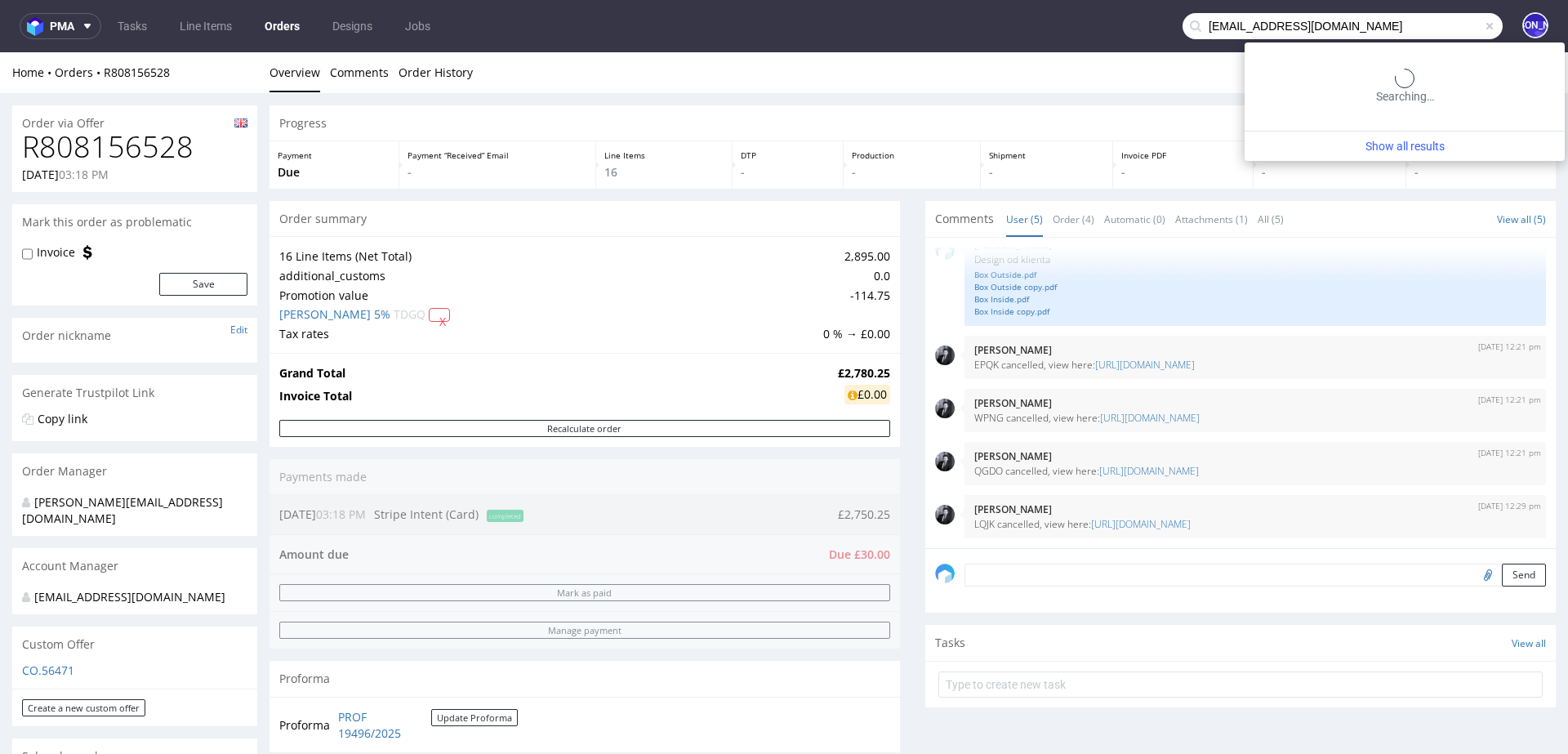
type input "[EMAIL_ADDRESS][DOMAIN_NAME]"
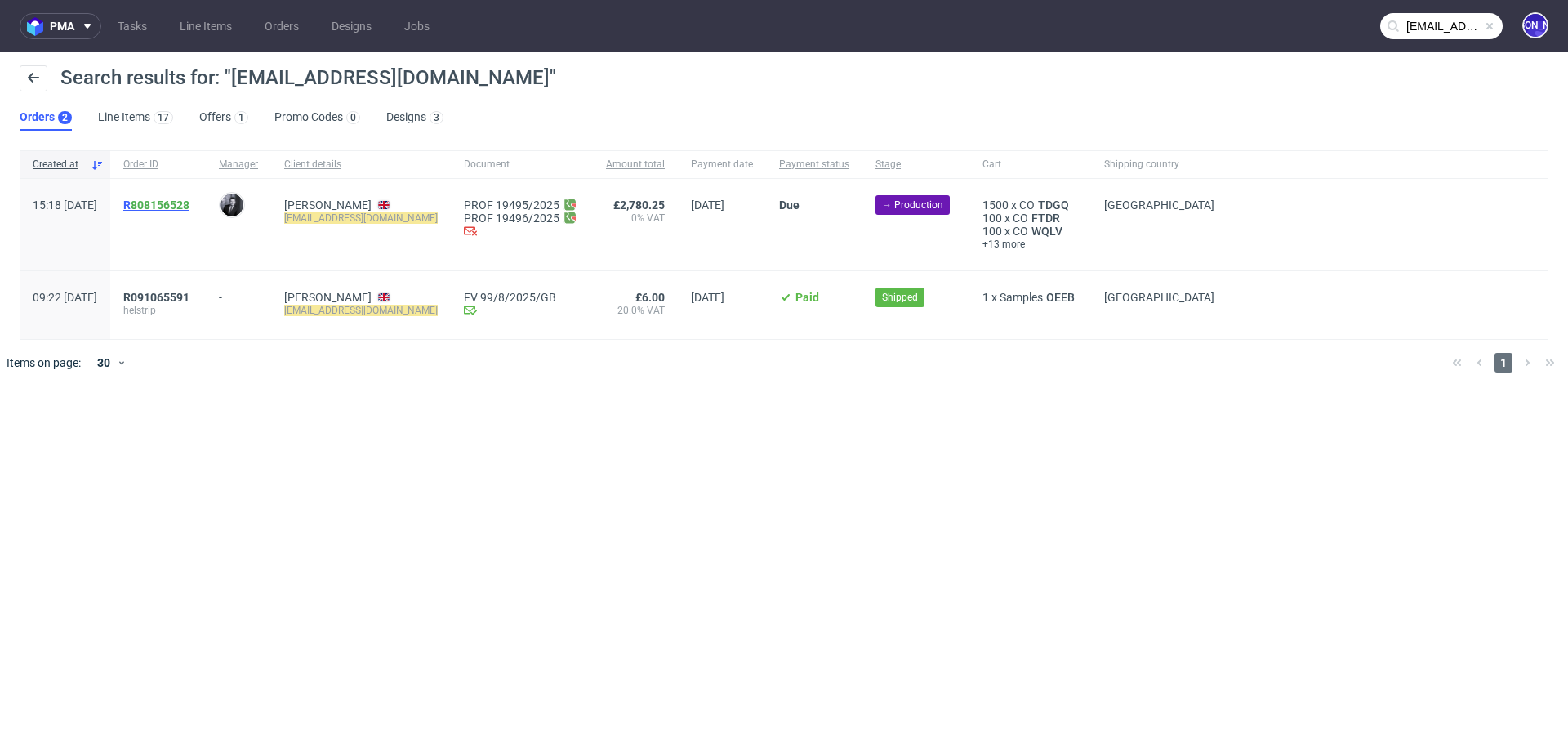
click at [172, 202] on span "R 808156528" at bounding box center [156, 205] width 66 height 13
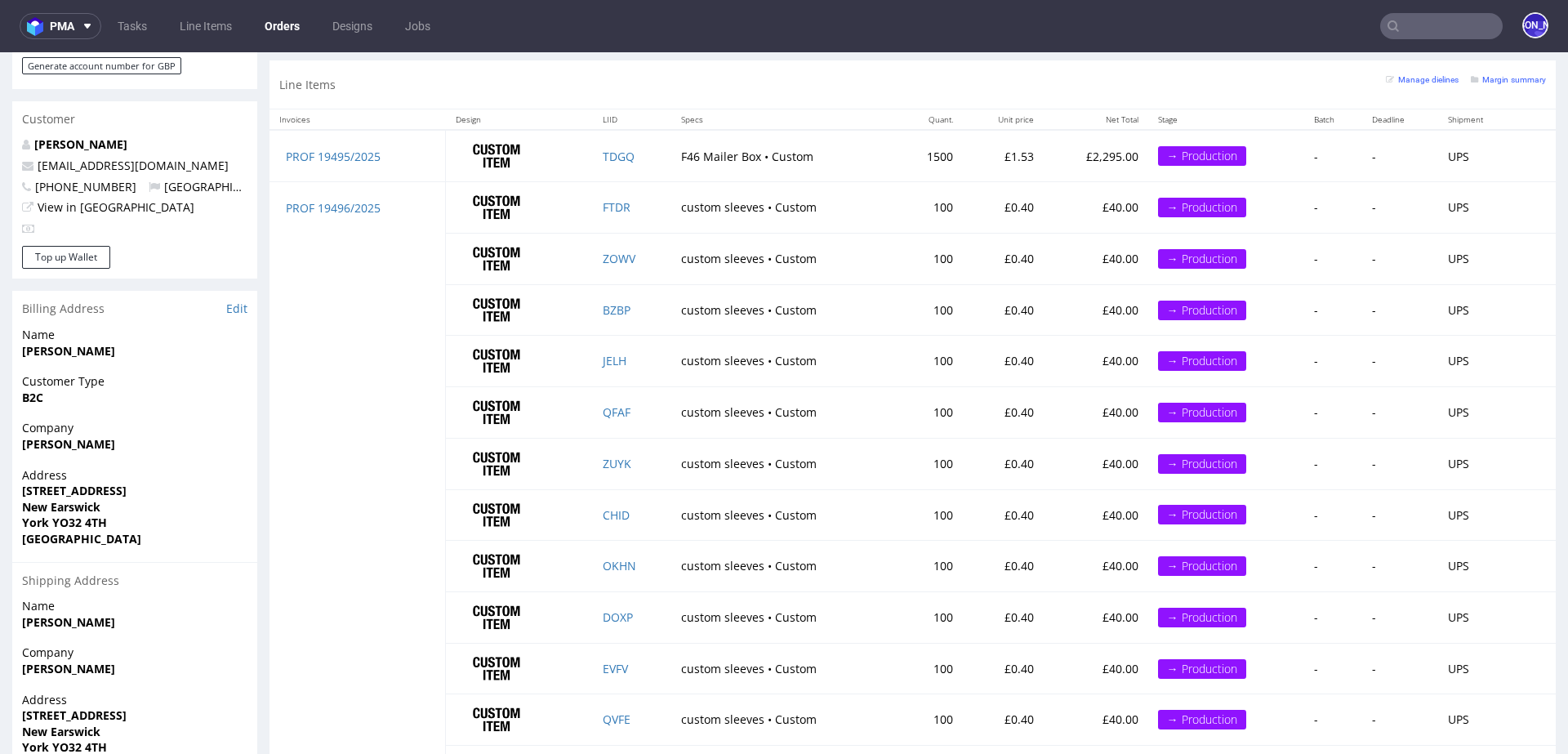
scroll to position [494, 0]
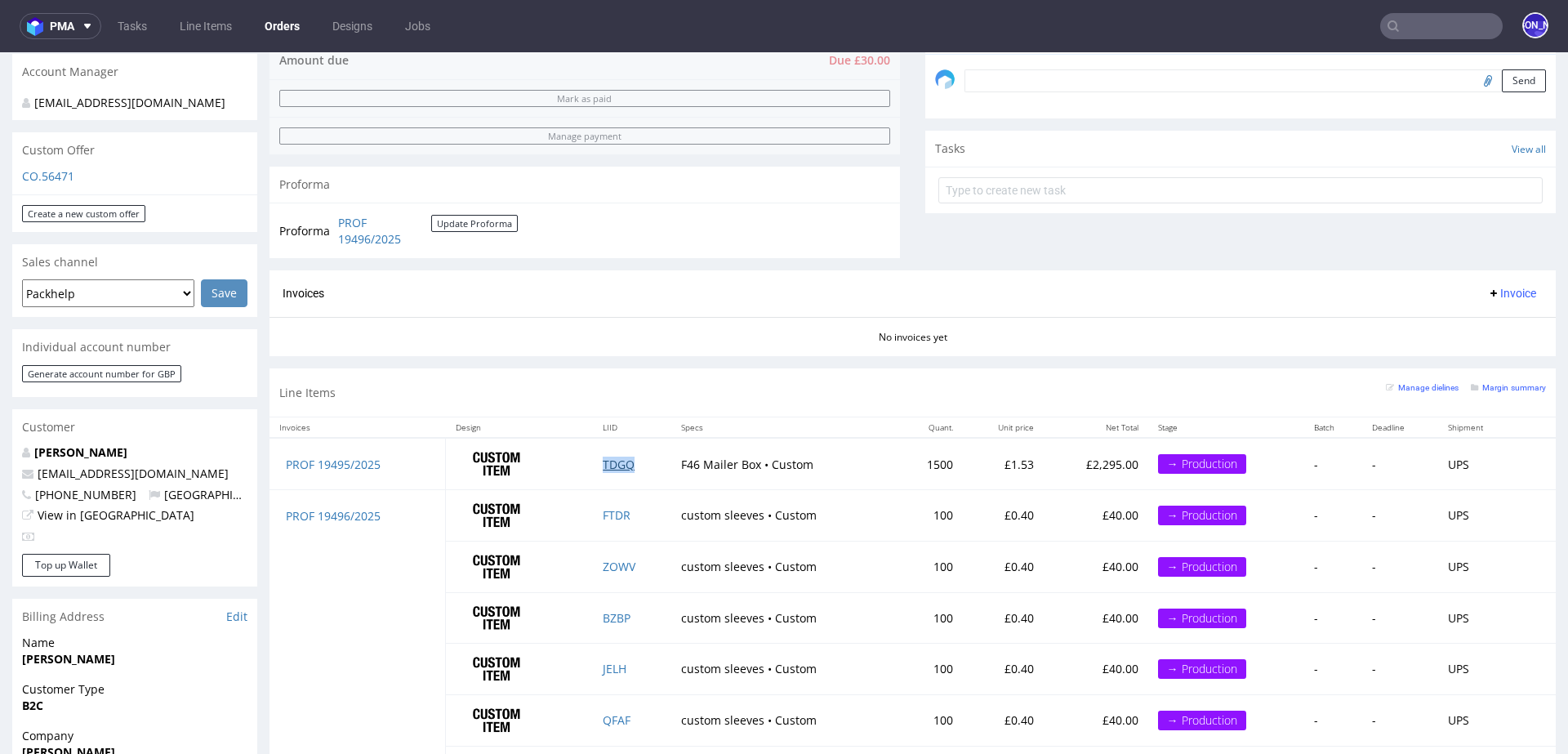
click at [623, 460] on link "TDGQ" at bounding box center [618, 464] width 32 height 16
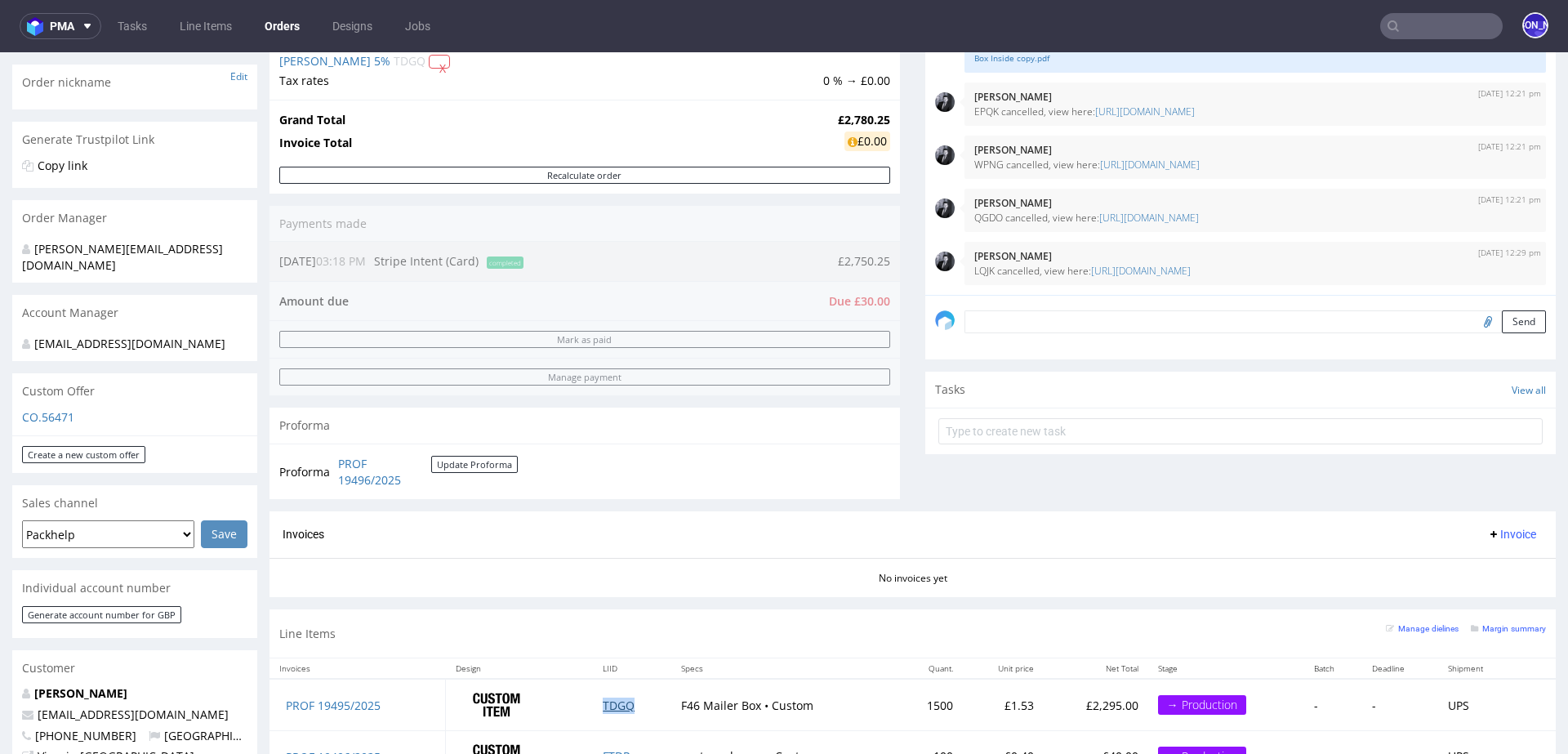
scroll to position [0, 0]
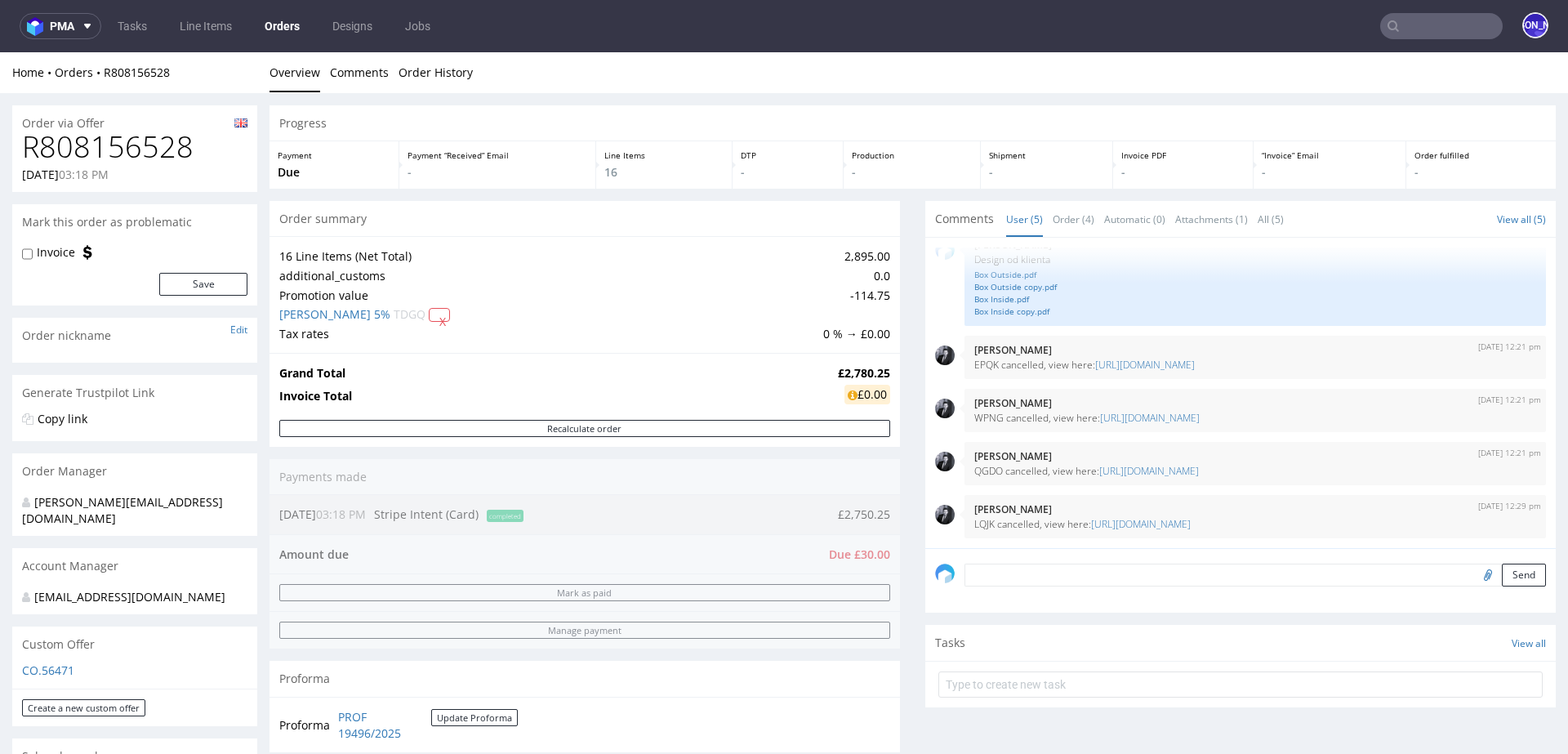
click at [460, 502] on div "Order summary 16 Line Items (Net Total) 2,895.00 additional_customs 0.0 Promoti…" at bounding box center [585, 482] width 631 height 564
click at [133, 75] on link "R808156528" at bounding box center [137, 72] width 66 height 16
click at [111, 72] on link "R808156528" at bounding box center [137, 72] width 66 height 16
click at [161, 78] on link "R808156528" at bounding box center [137, 72] width 66 height 16
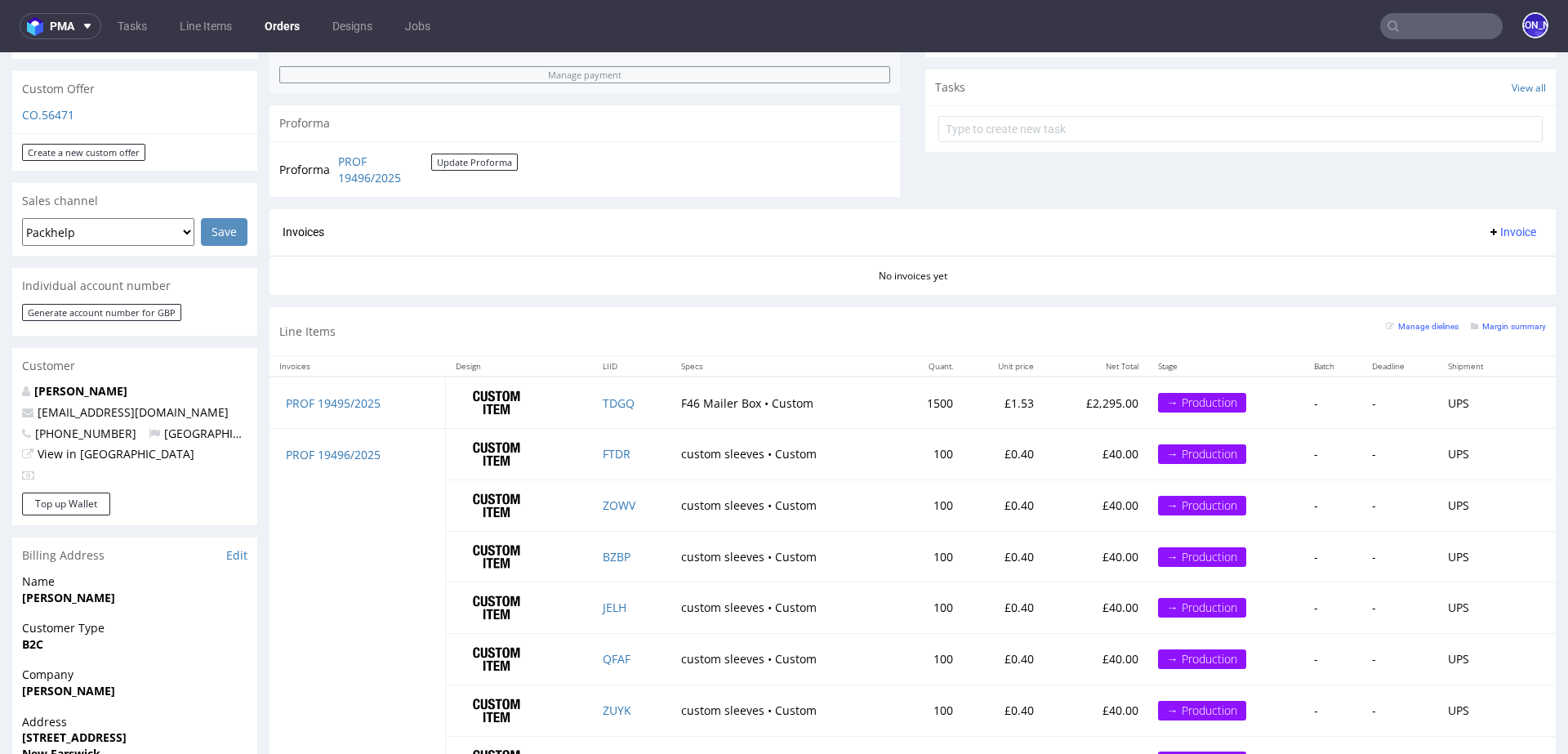
scroll to position [560, 0]
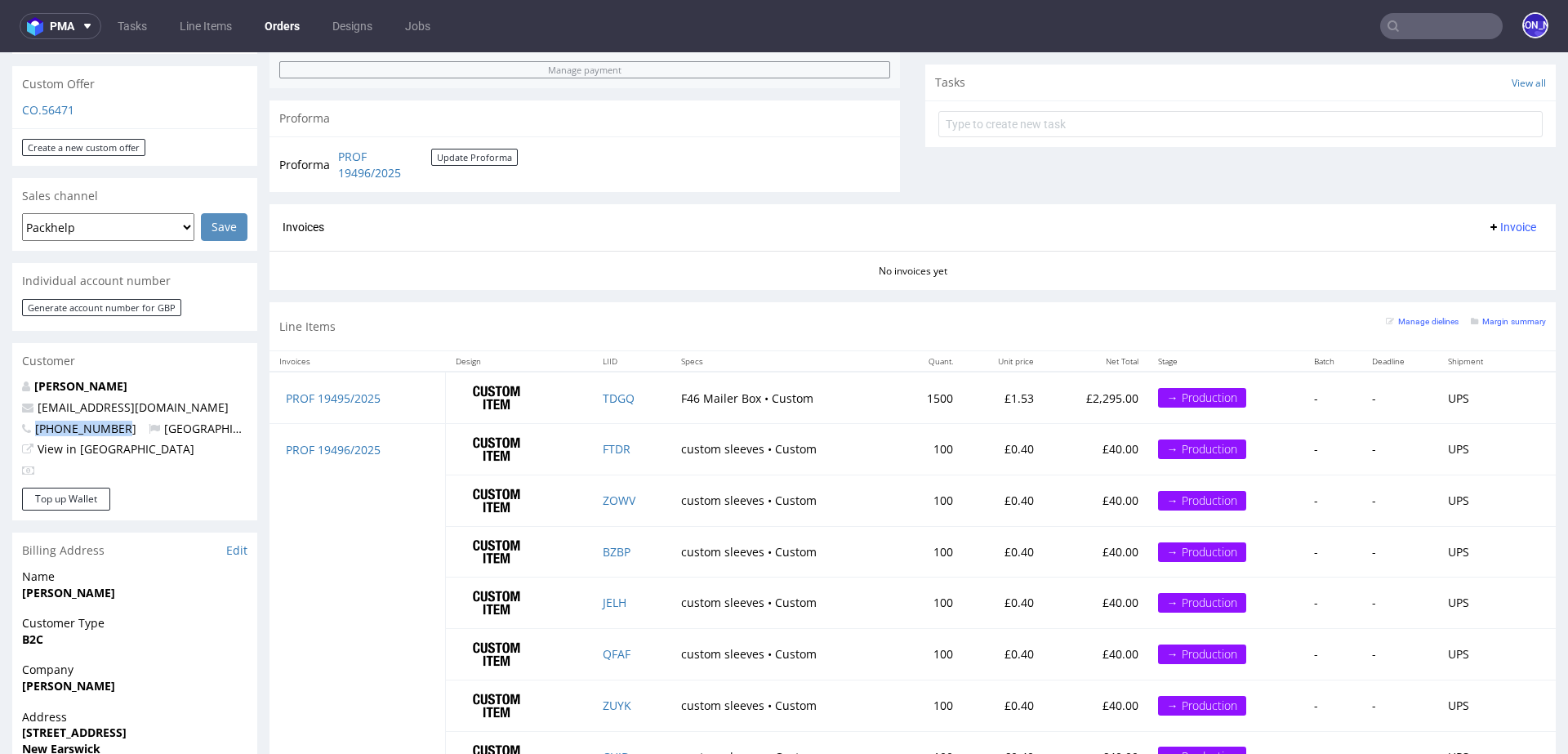
drag, startPoint x: 126, startPoint y: 413, endPoint x: 36, endPoint y: 414, distance: 90.0
click at [36, 420] on span "+447809437989" at bounding box center [80, 428] width 114 height 16
copy span "+447809437989"
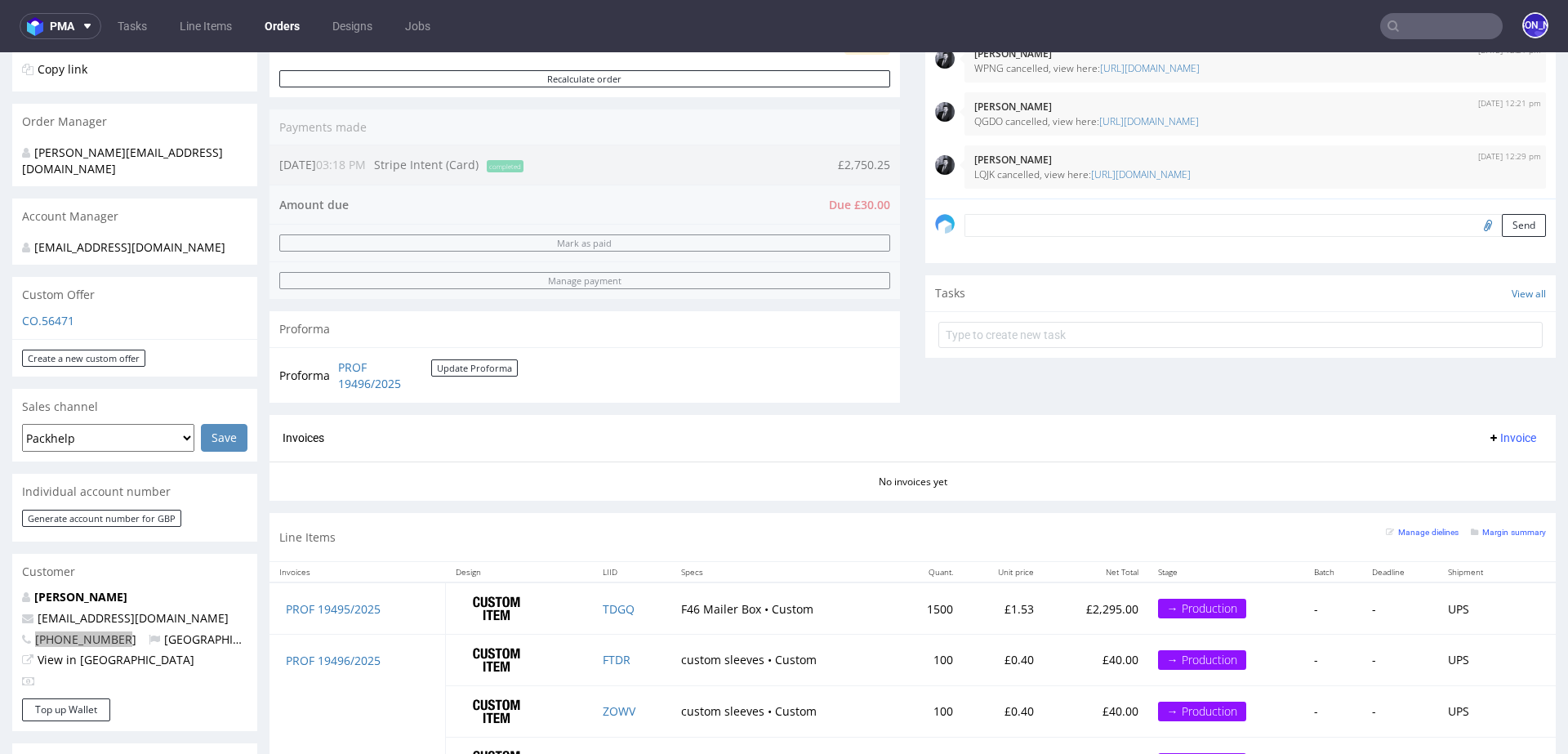
scroll to position [347, 0]
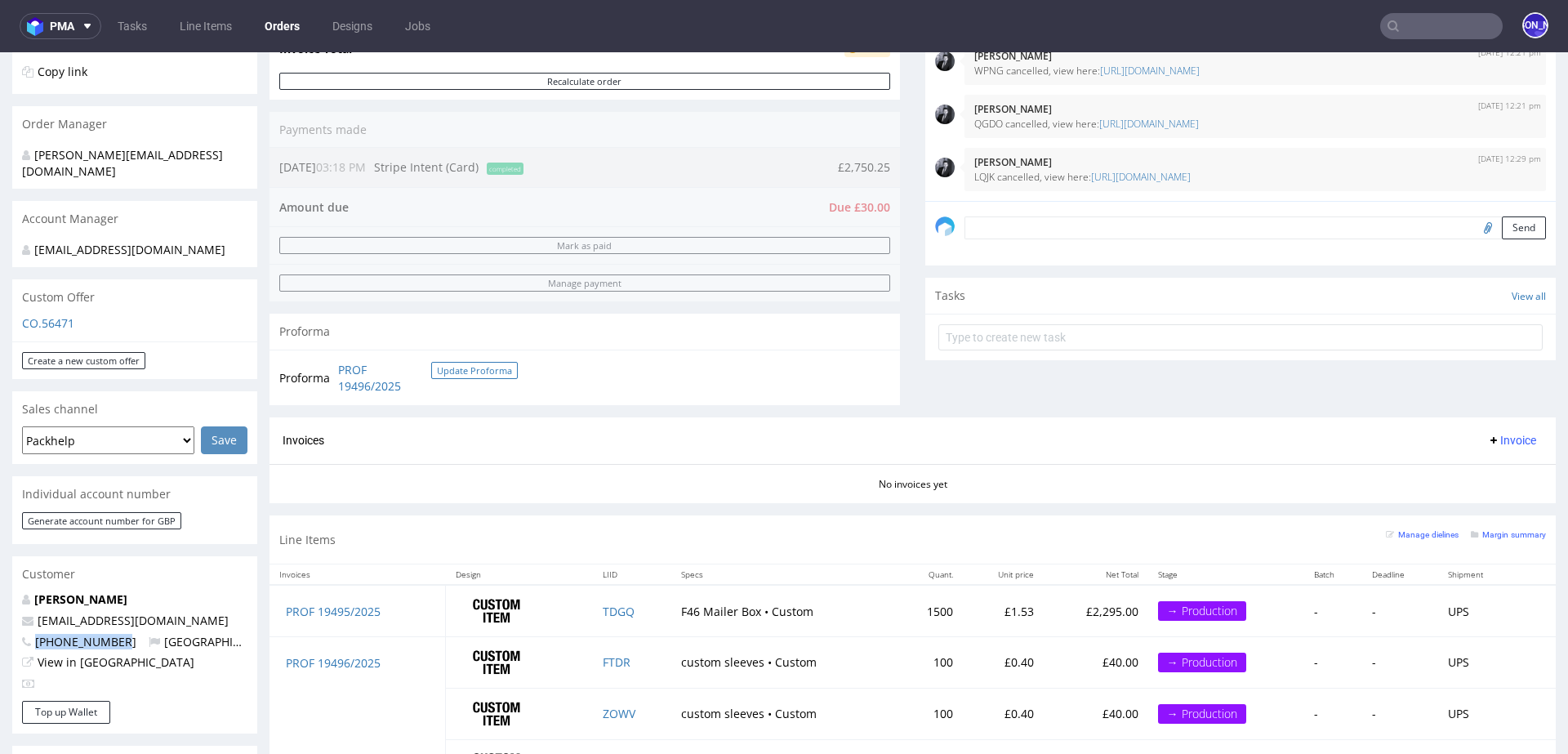
click at [465, 364] on button "Update Proforma" at bounding box center [474, 371] width 86 height 17
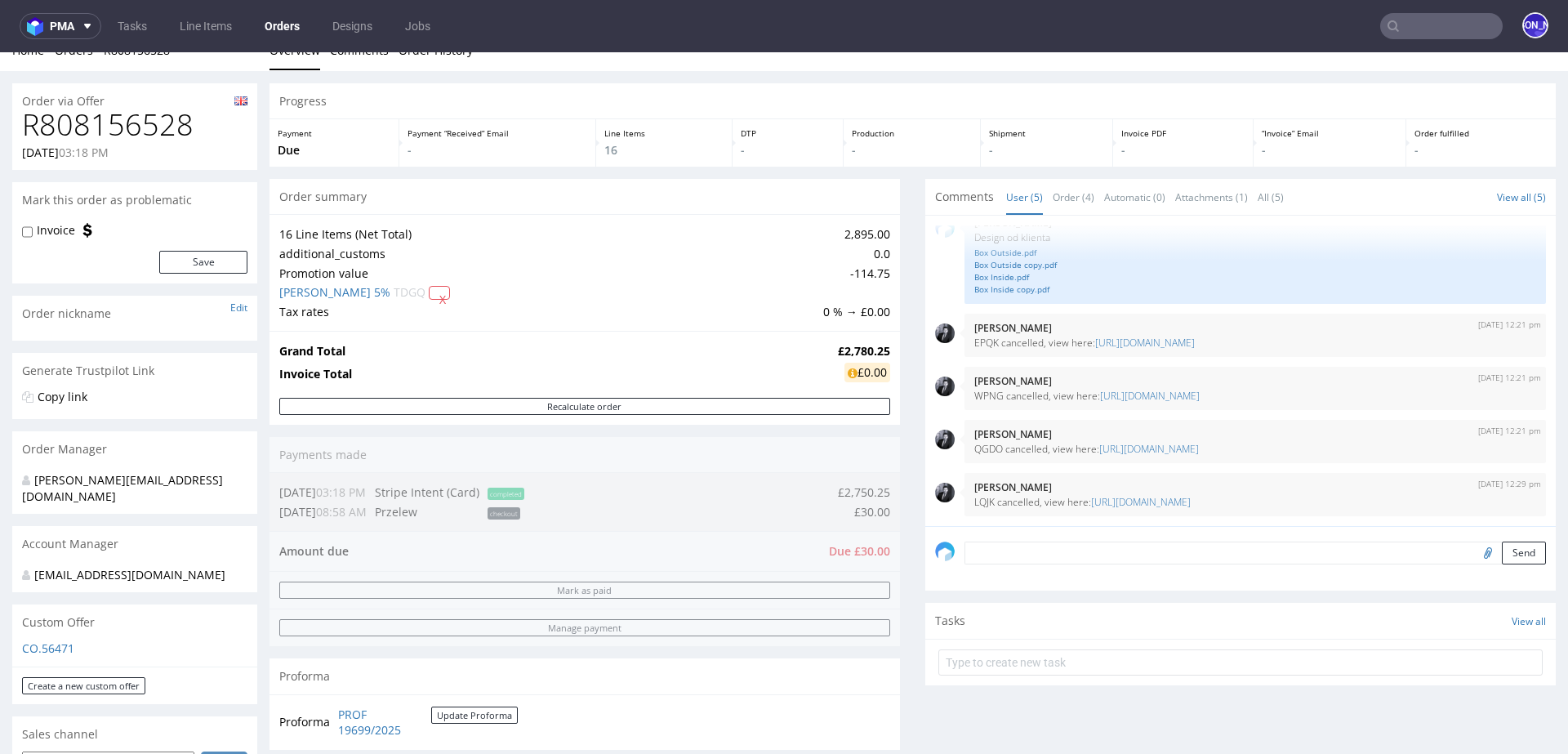
scroll to position [0, 0]
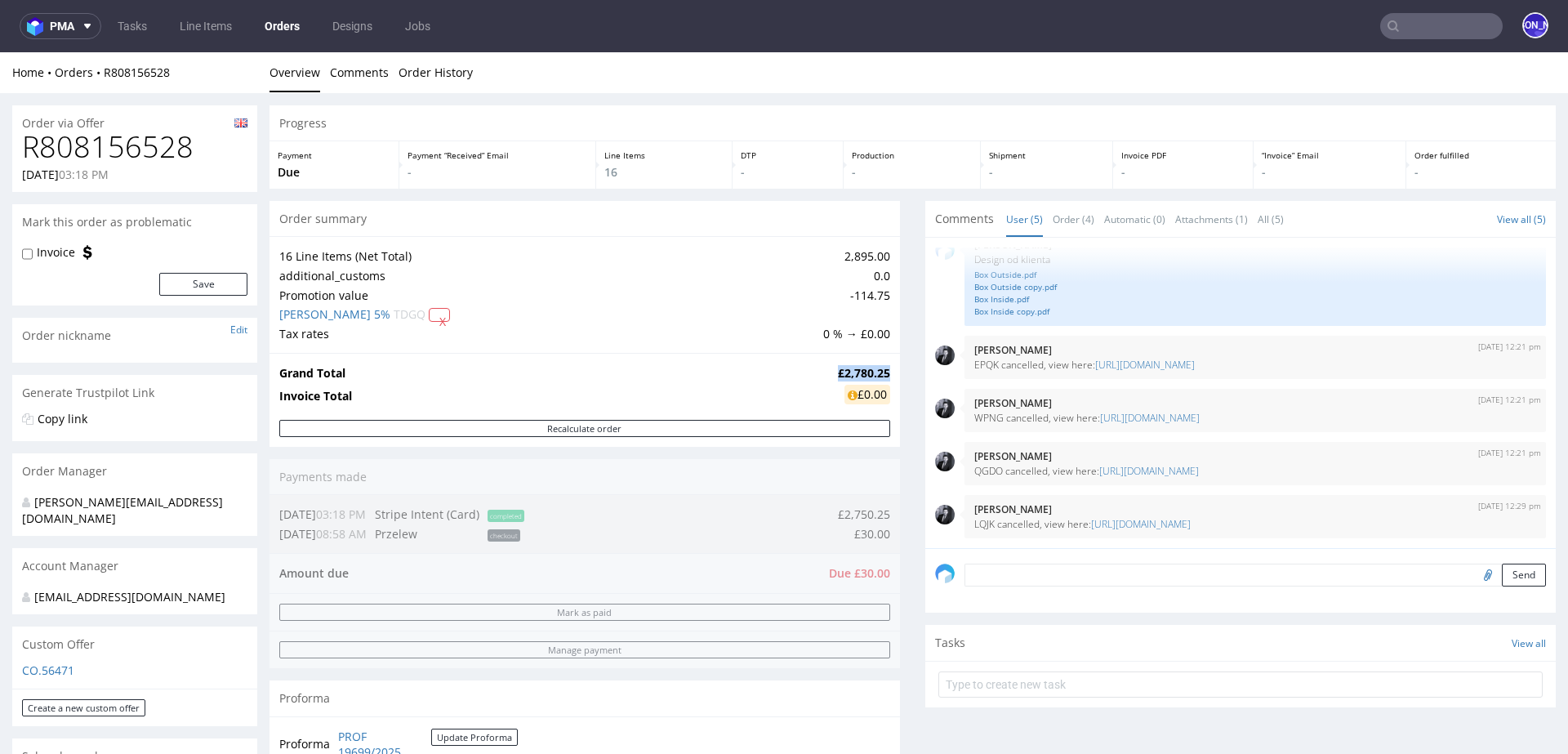
drag, startPoint x: 826, startPoint y: 372, endPoint x: 881, endPoint y: 369, distance: 55.1
click at [881, 369] on strong "£2,780.25" at bounding box center [865, 373] width 52 height 16
copy strong "£2,780.25"
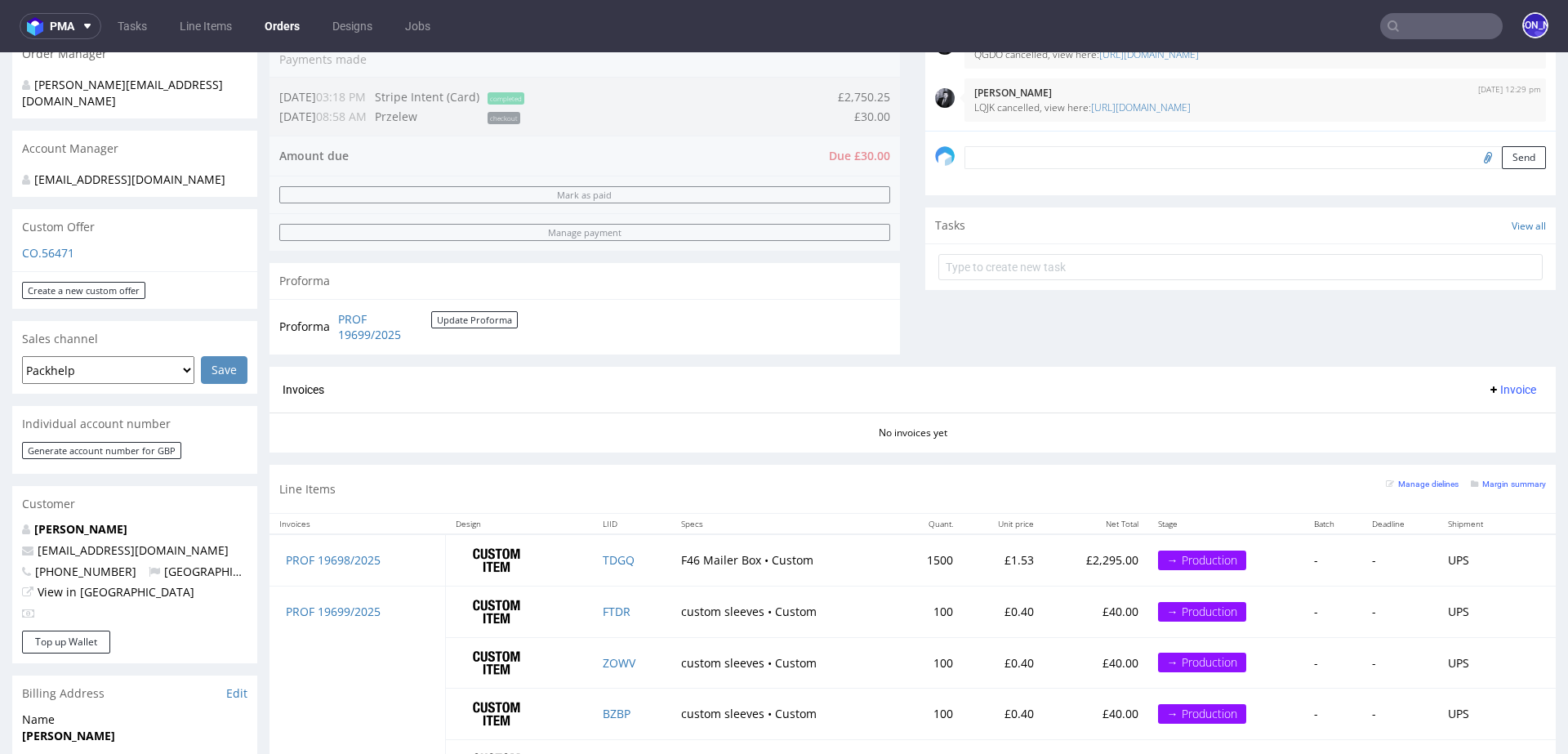
scroll to position [413, 0]
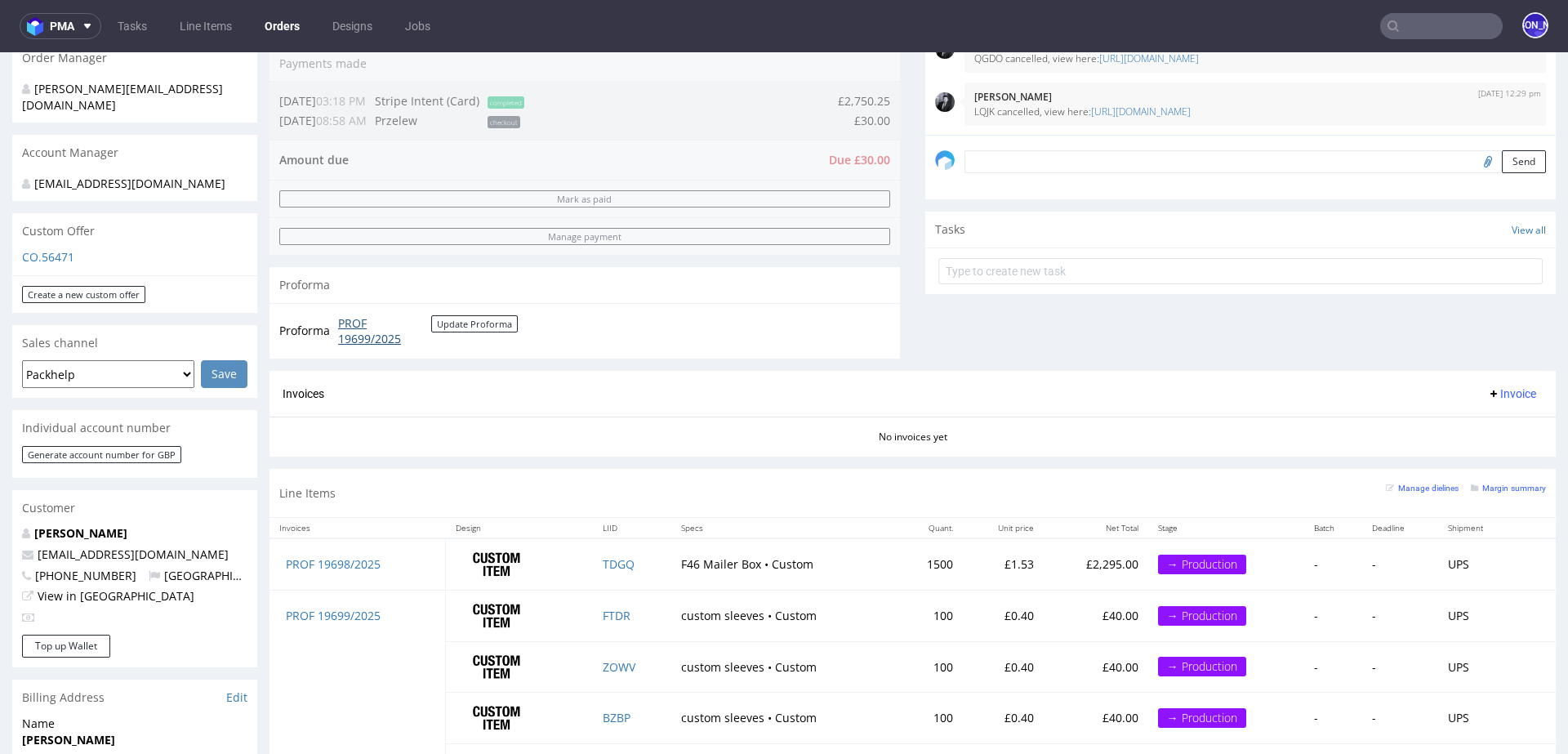
click at [367, 340] on link "PROF 19699/2025" at bounding box center [384, 331] width 93 height 32
click at [382, 343] on link "PROF 19699/2025" at bounding box center [384, 331] width 93 height 32
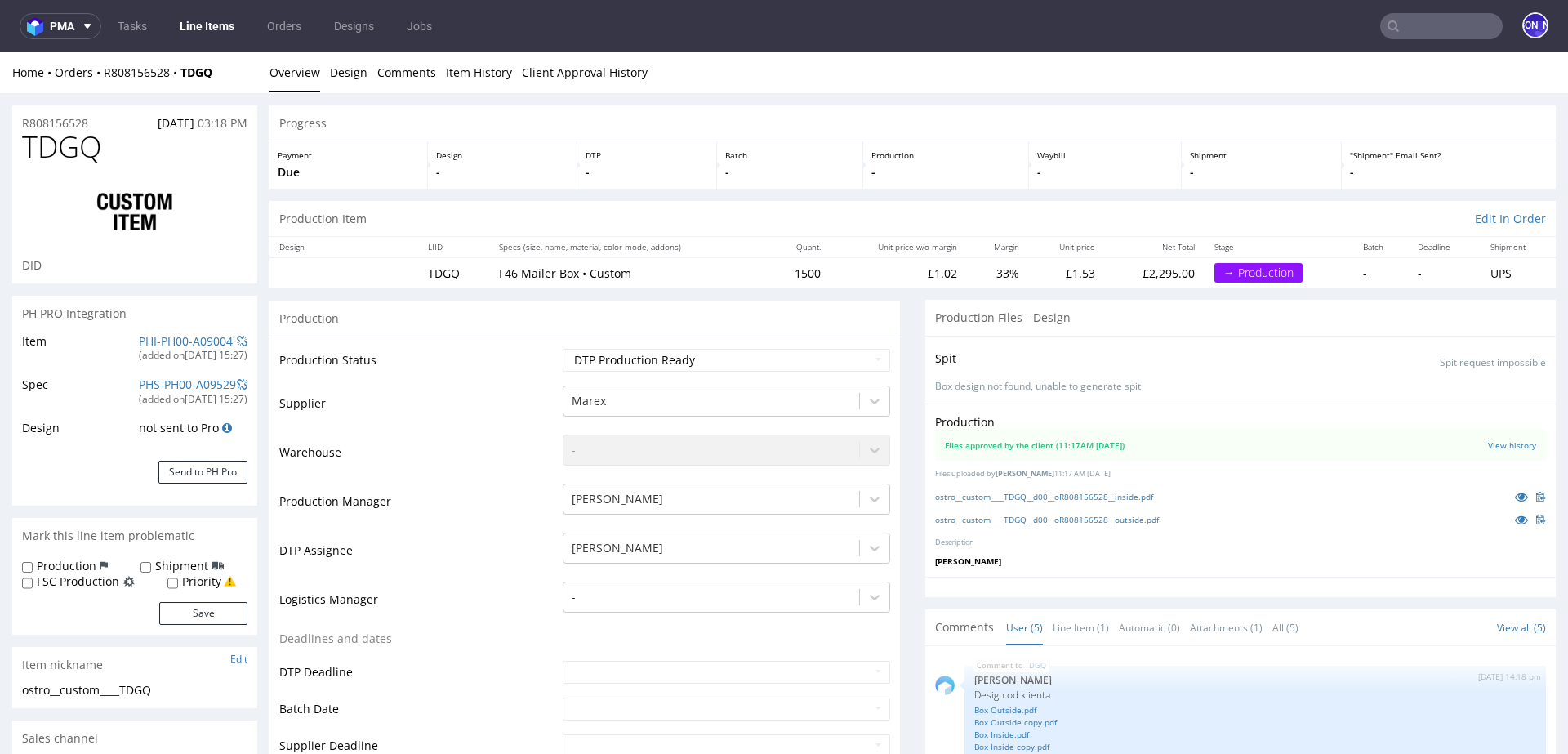
scroll to position [27, 0]
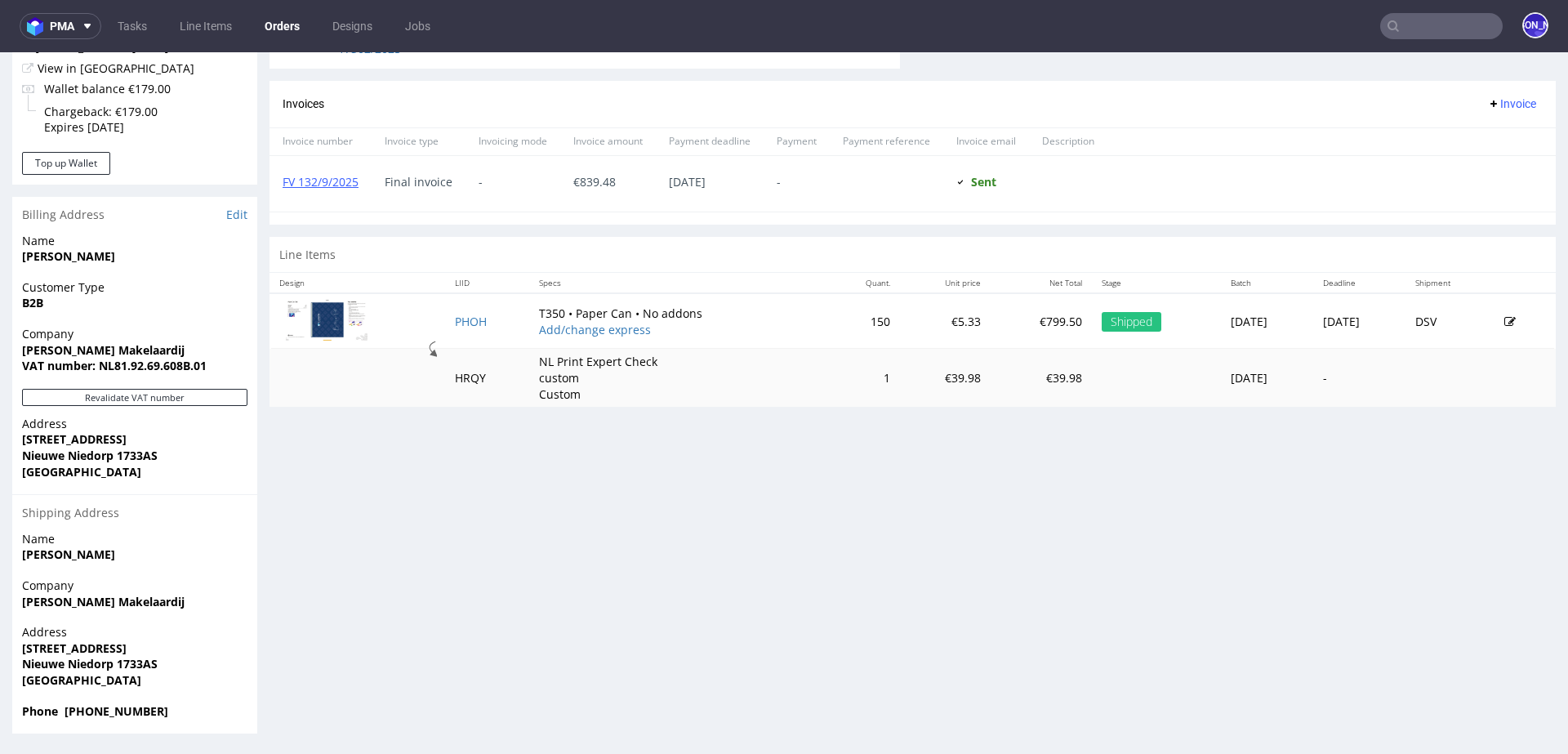
scroll to position [673, 0]
click at [37, 455] on strong "Nieuwe Niedorp 1733AS" at bounding box center [90, 455] width 136 height 16
click at [82, 455] on strong "Nieuwe Niedorp 1733AS" at bounding box center [90, 455] width 136 height 16
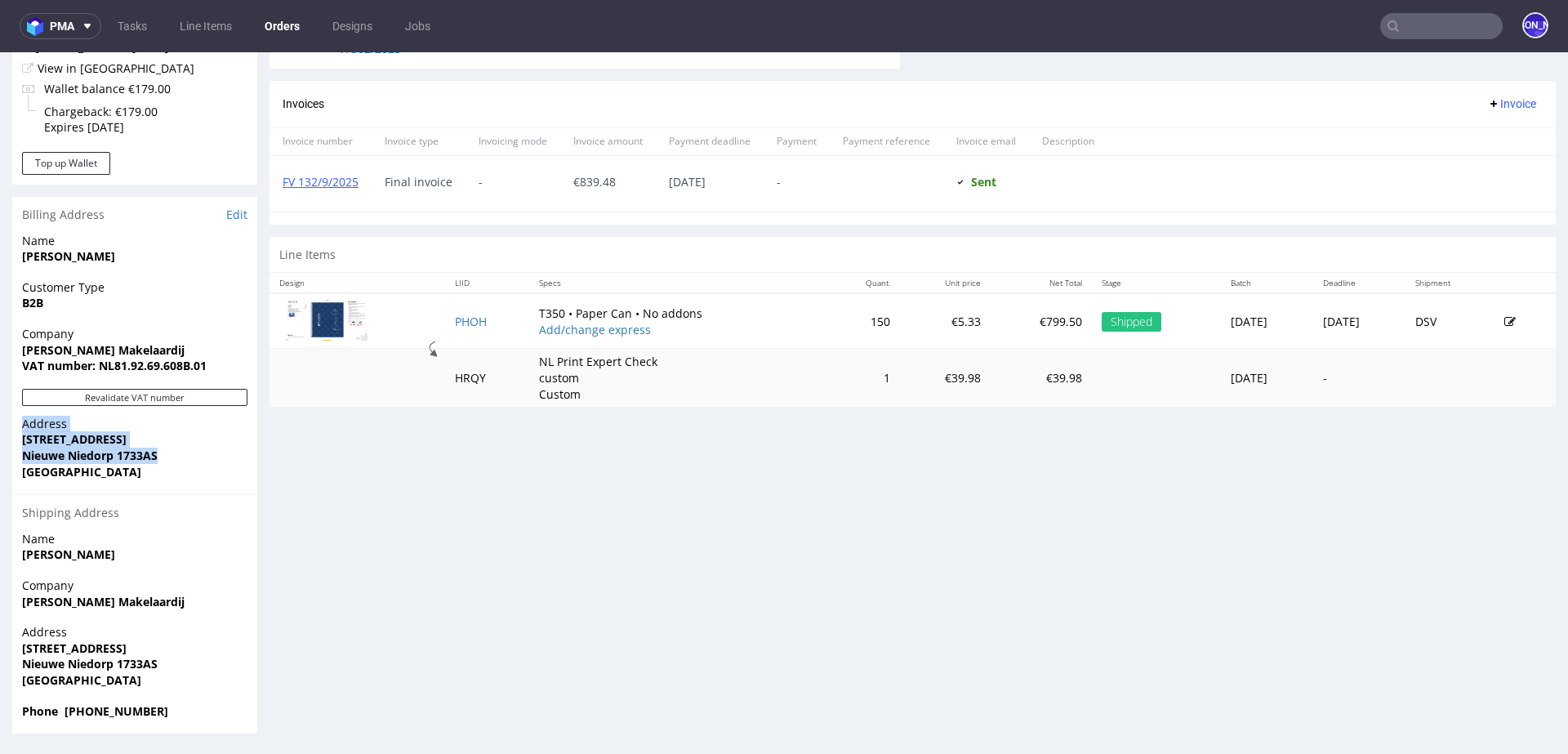
drag, startPoint x: 160, startPoint y: 456, endPoint x: 0, endPoint y: 422, distance: 163.6
click at [0, 422] on div "Order R857854733 15.08.2025 09:10 AM Mark this order as problematic Invoice Sav…" at bounding box center [784, 82] width 1568 height 1327
click at [180, 454] on span "Nieuwe Niedorp 1733AS" at bounding box center [135, 455] width 225 height 16
drag, startPoint x: 121, startPoint y: 454, endPoint x: 21, endPoint y: 443, distance: 100.6
click at [21, 443] on div "Address Vijverweg 2 Nieuwe Niedorp 1733AS Netherlands" at bounding box center [135, 454] width 245 height 79
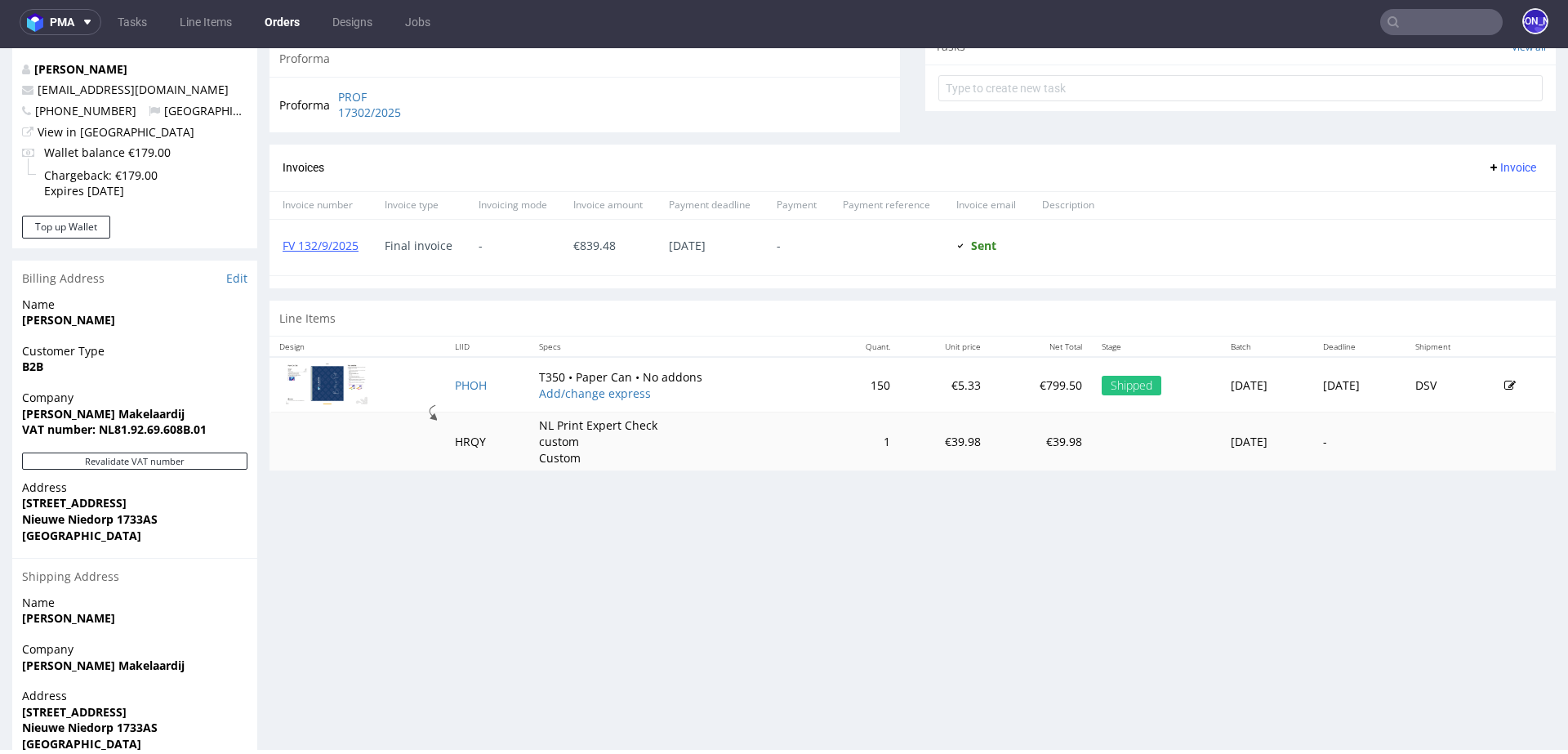
scroll to position [605, 0]
click at [69, 116] on span "+31657556578" at bounding box center [80, 112] width 114 height 16
drag, startPoint x: 118, startPoint y: 111, endPoint x: 35, endPoint y: 112, distance: 83.0
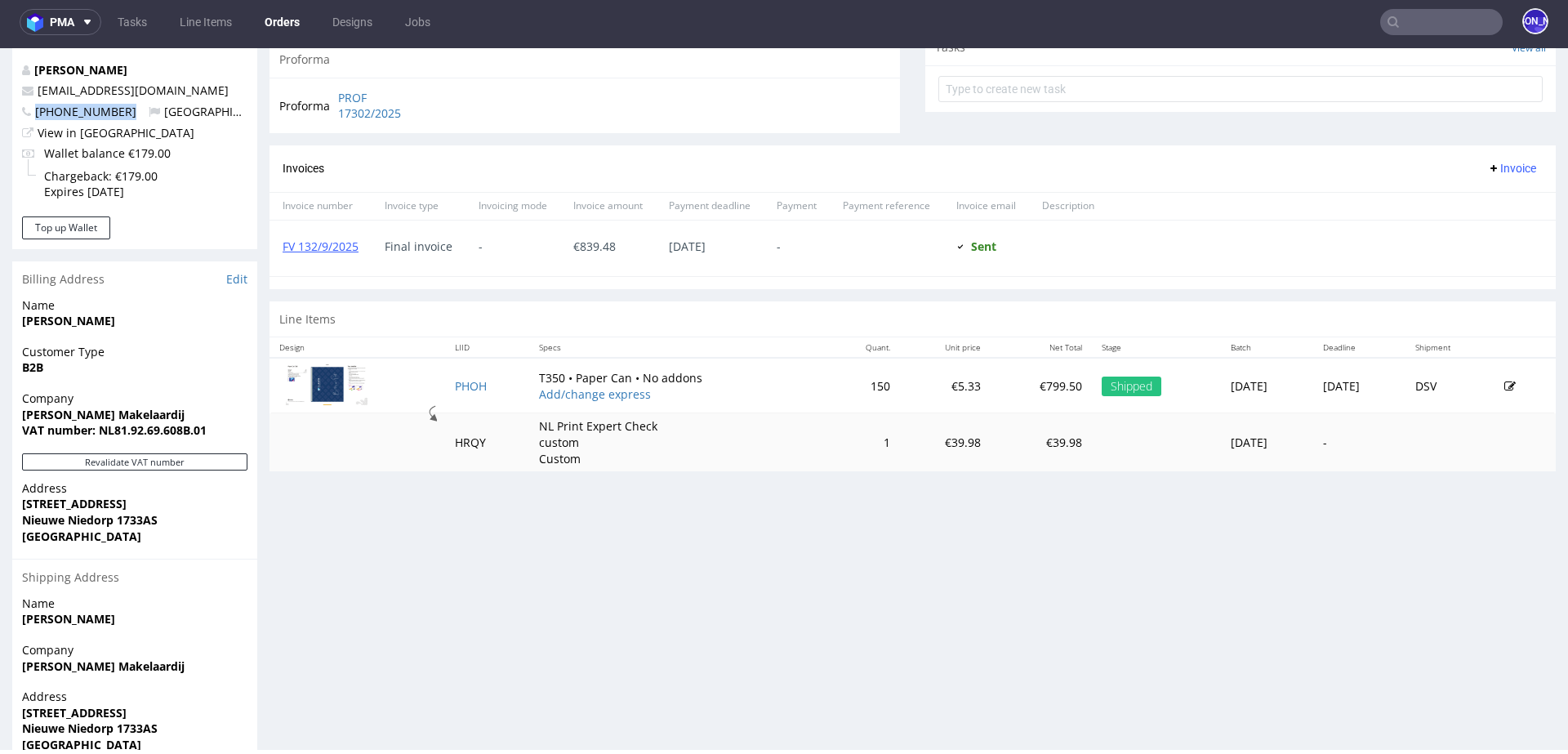
click at [35, 112] on p "+31657556578 Netherlands" at bounding box center [135, 112] width 225 height 16
copy span "+31657556578"
click at [77, 116] on span "+31657556578" at bounding box center [80, 112] width 114 height 16
click at [94, 116] on span "+31657556578" at bounding box center [80, 112] width 114 height 16
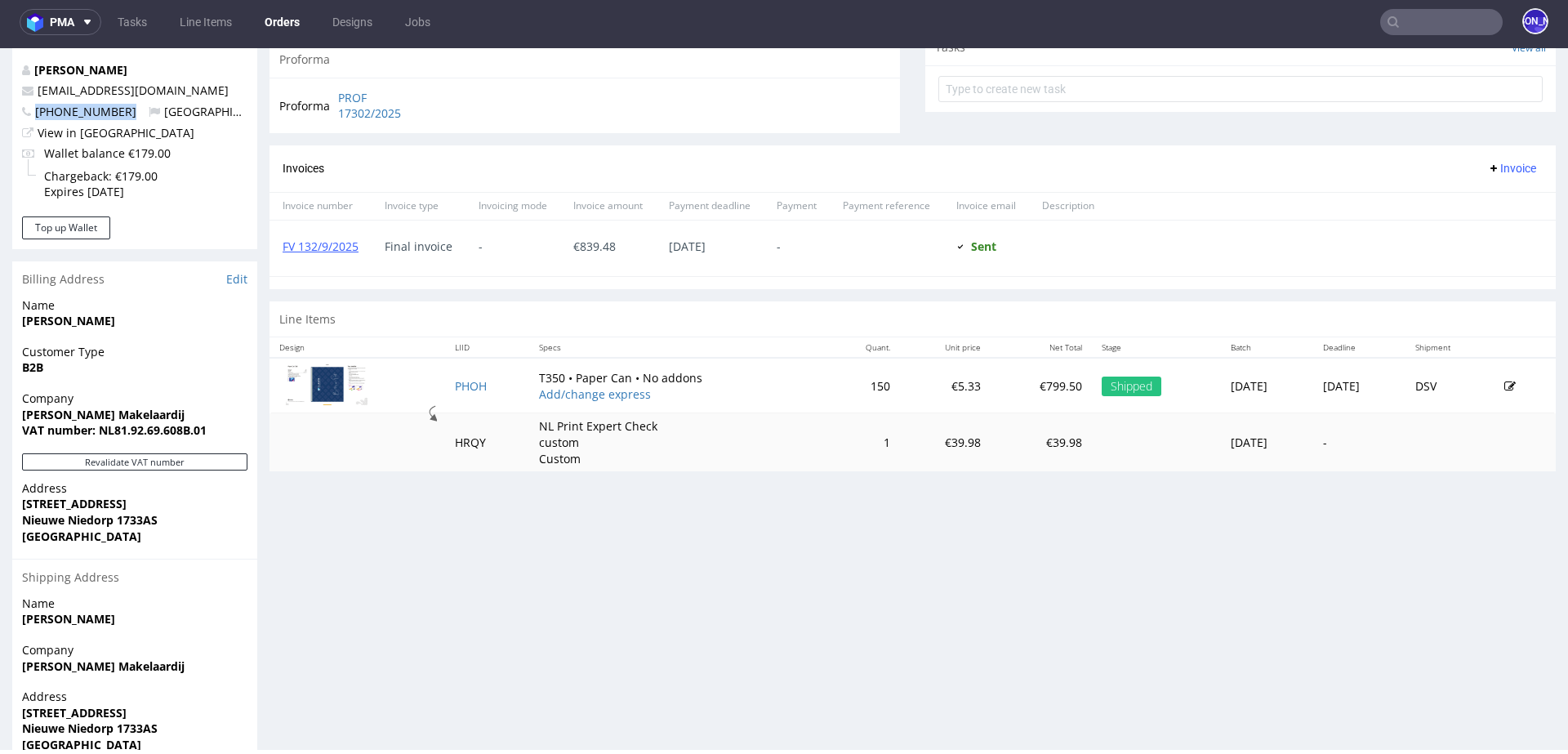
drag, startPoint x: 119, startPoint y: 109, endPoint x: 37, endPoint y: 110, distance: 82.0
click at [37, 110] on p "+31657556578 Netherlands" at bounding box center [135, 112] width 225 height 16
copy span "+31657556578"
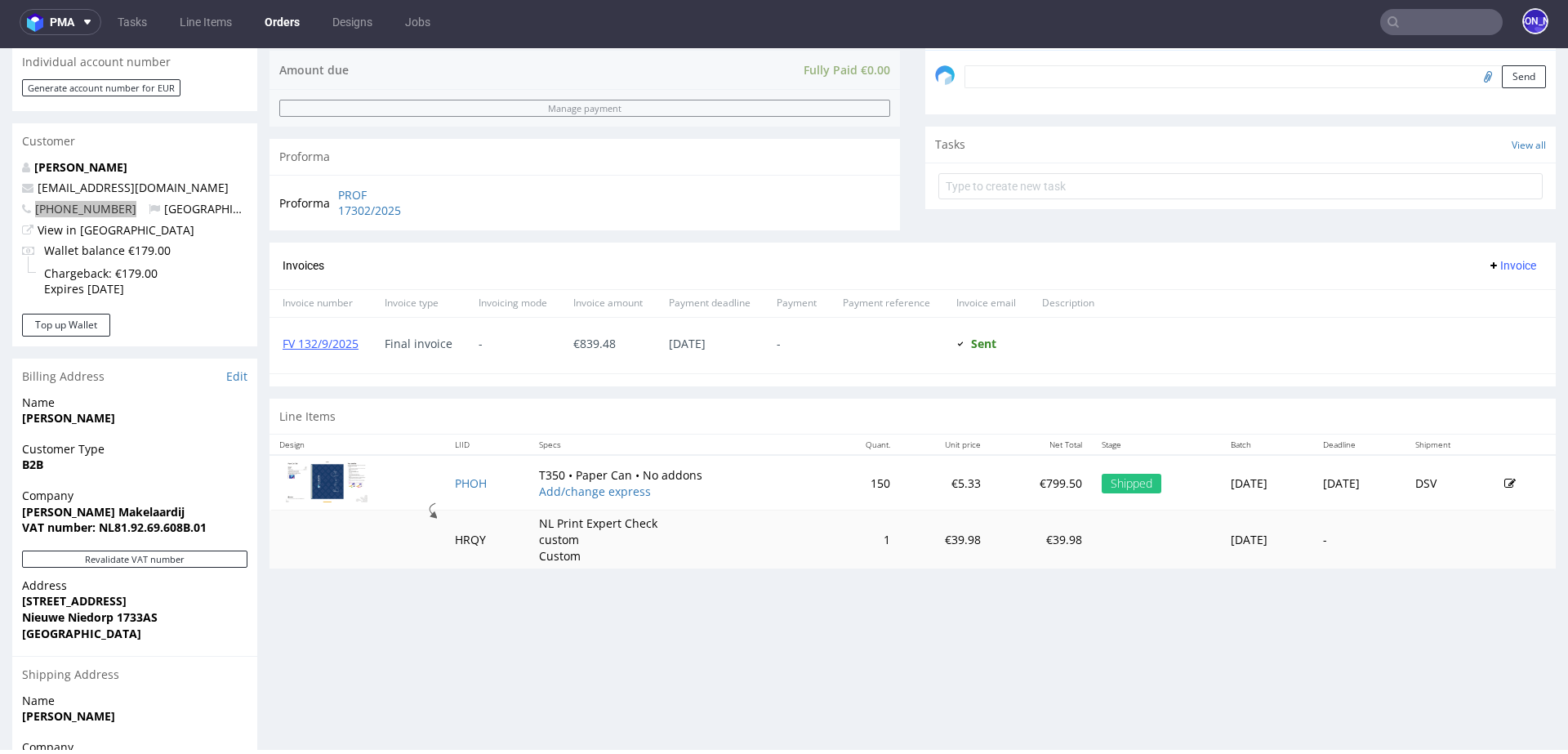
scroll to position [503, 0]
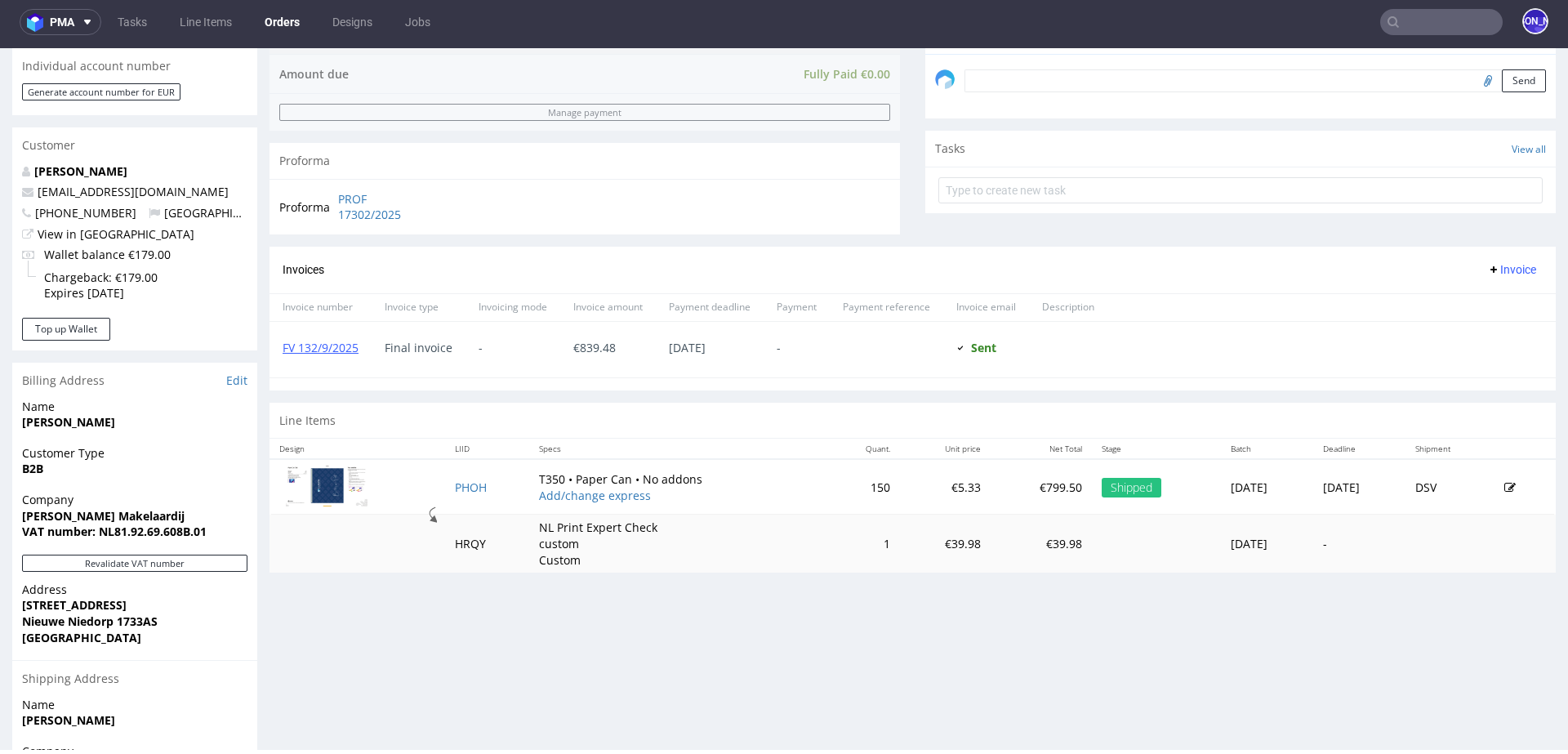
click at [122, 199] on p "marketing@klavermakelaardij.nl" at bounding box center [135, 191] width 225 height 16
drag, startPoint x: 217, startPoint y: 190, endPoint x: 39, endPoint y: 194, distance: 178.0
click at [39, 194] on p "marketing@klavermakelaardij.nl" at bounding box center [135, 191] width 225 height 16
copy link "marketing@klavermakelaardij.nl"
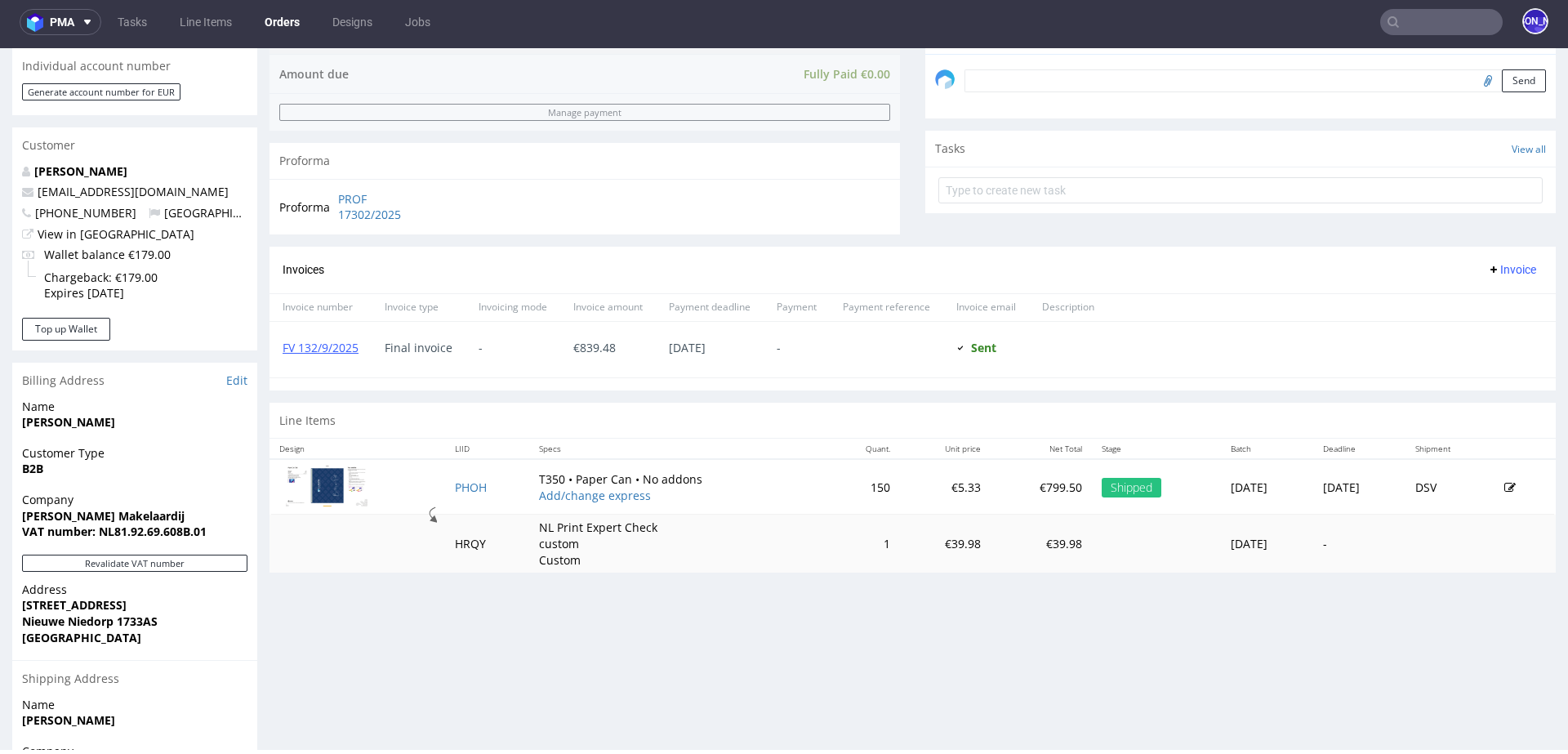
click at [82, 210] on span "+31657556578" at bounding box center [80, 213] width 114 height 16
drag, startPoint x: 117, startPoint y: 213, endPoint x: 36, endPoint y: 213, distance: 81.0
click at [36, 213] on p "+31657556578 Netherlands" at bounding box center [135, 213] width 225 height 16
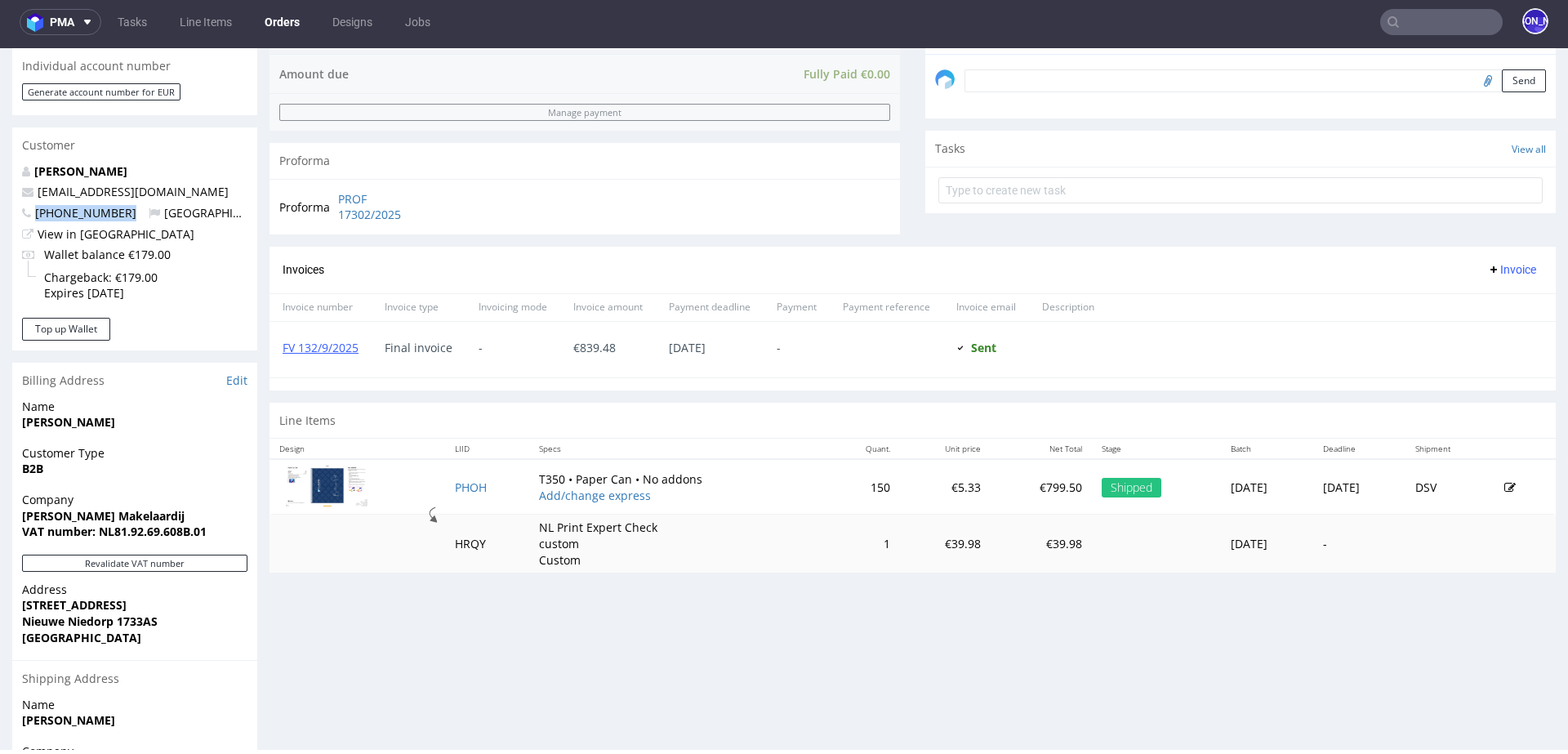
copy span "+31657556578"
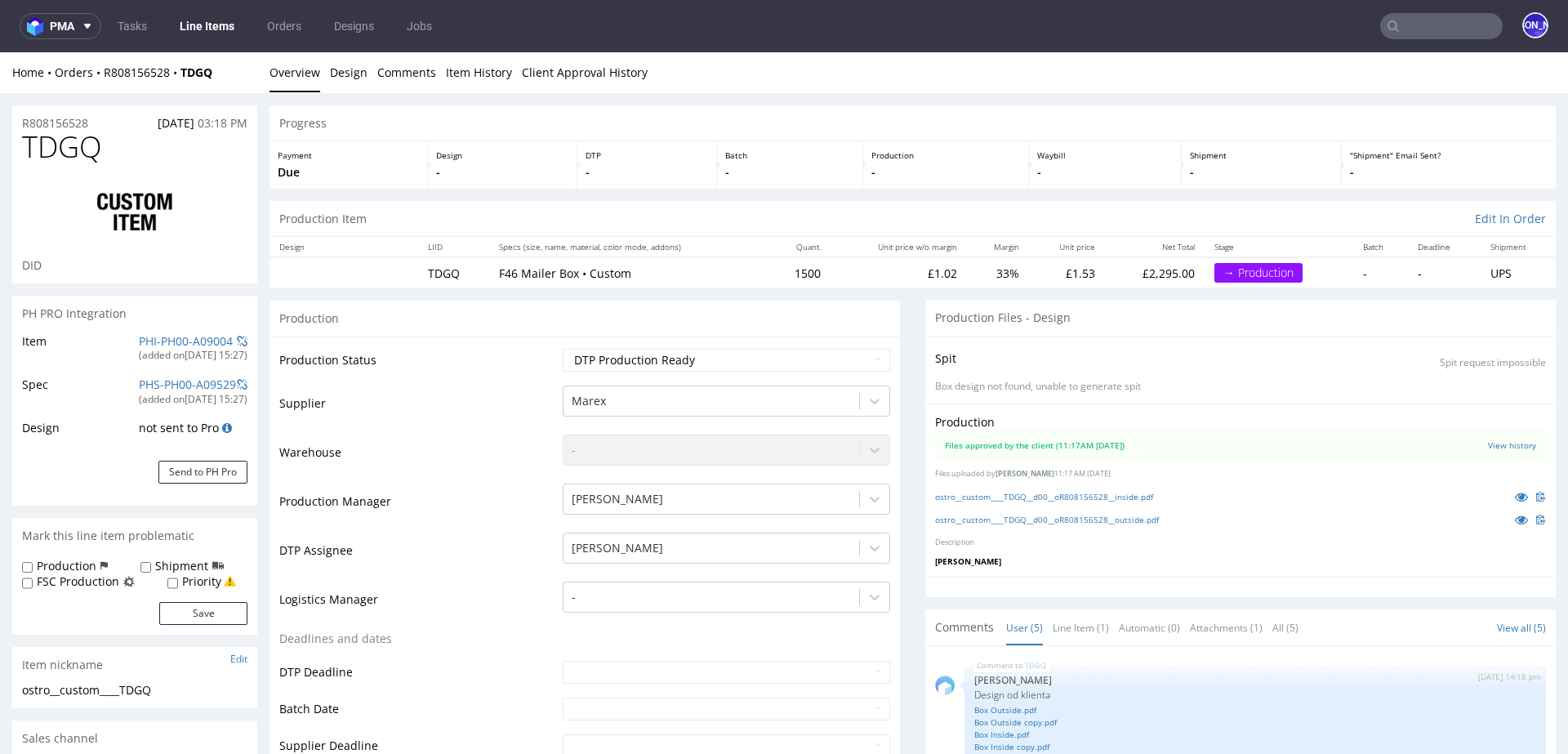
scroll to position [291, 0]
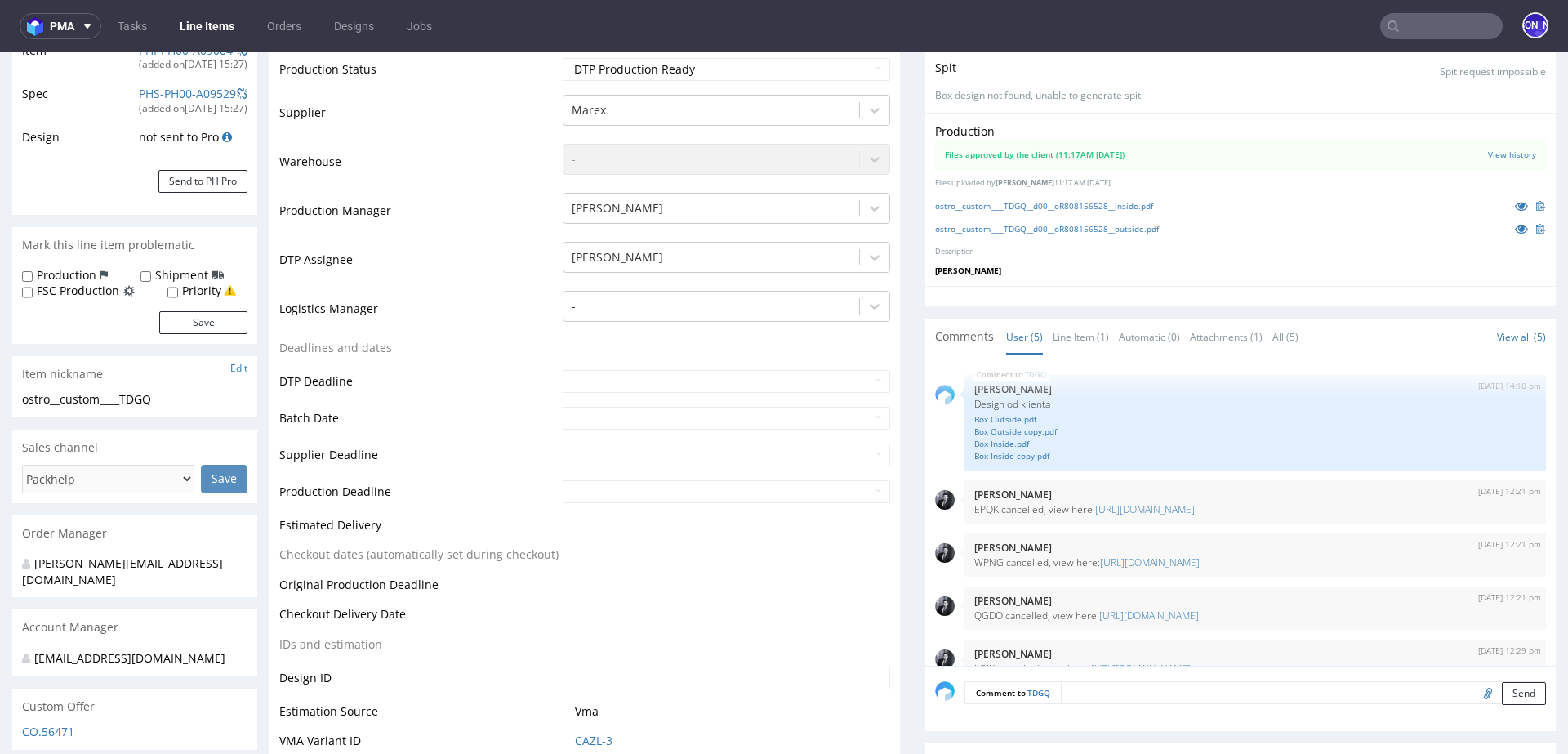
click at [1438, 30] on input "text" at bounding box center [1441, 25] width 122 height 26
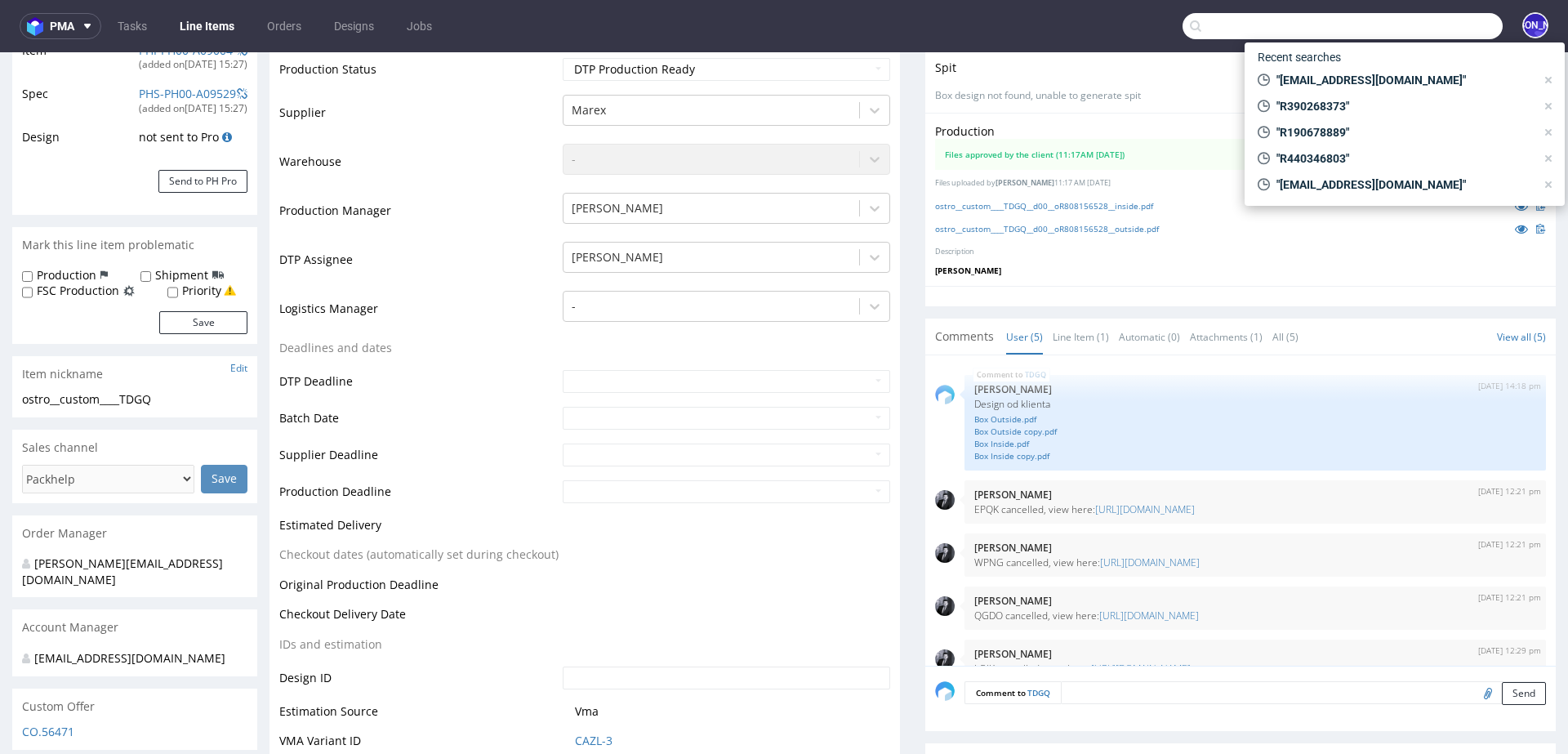
paste input "[EMAIL_ADDRESS][DOMAIN_NAME]"
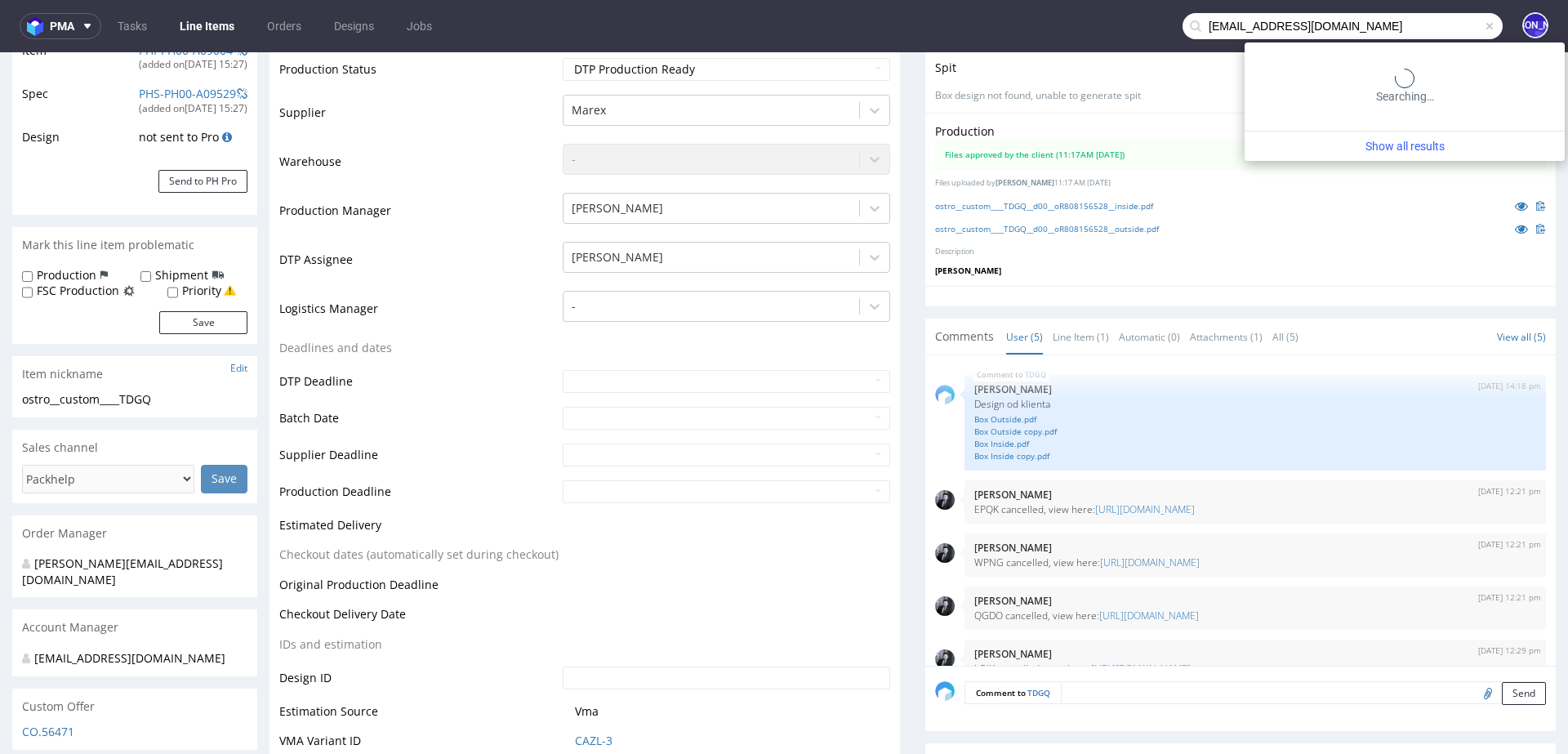
type input "[EMAIL_ADDRESS][DOMAIN_NAME]"
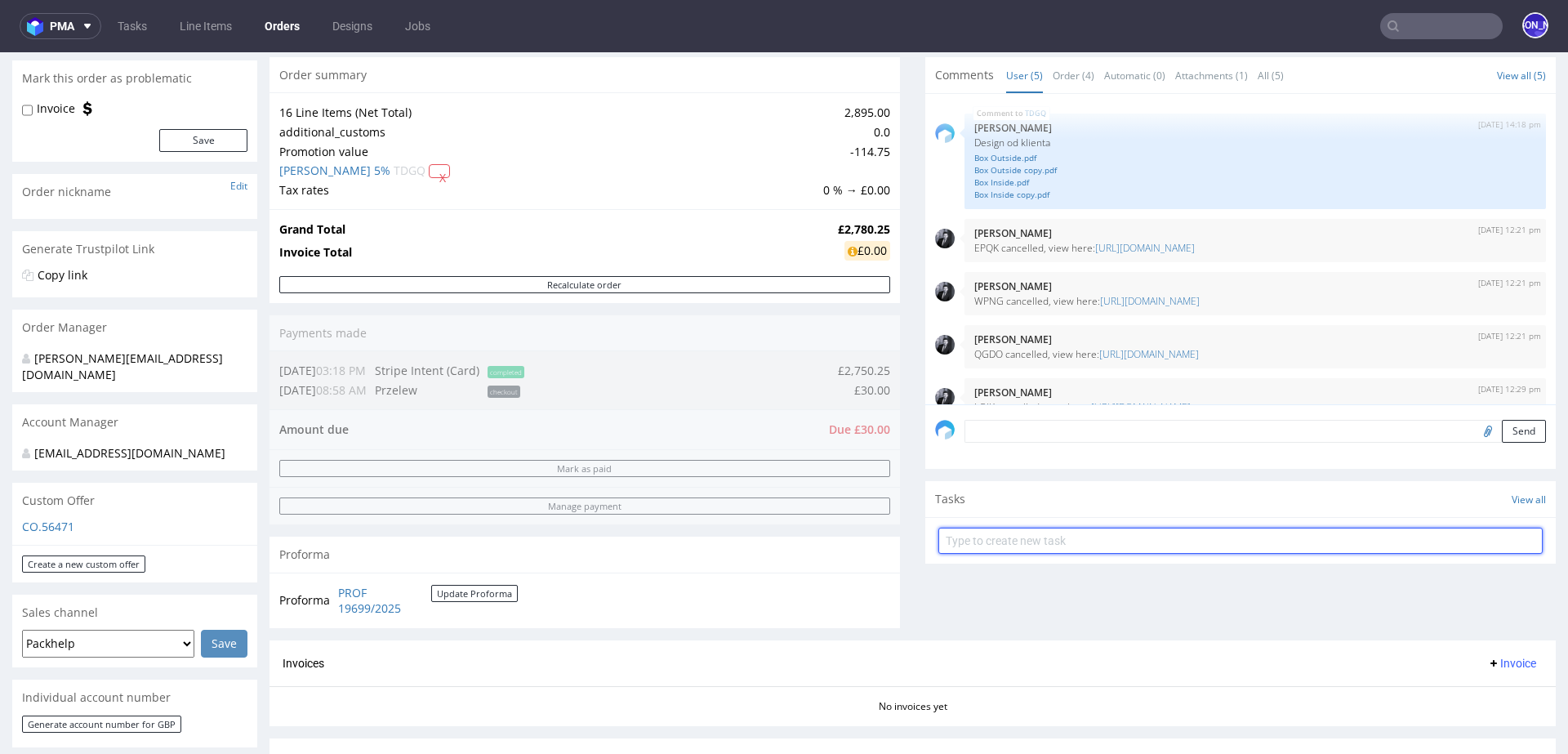
click at [1060, 540] on input "text" at bounding box center [1240, 541] width 604 height 26
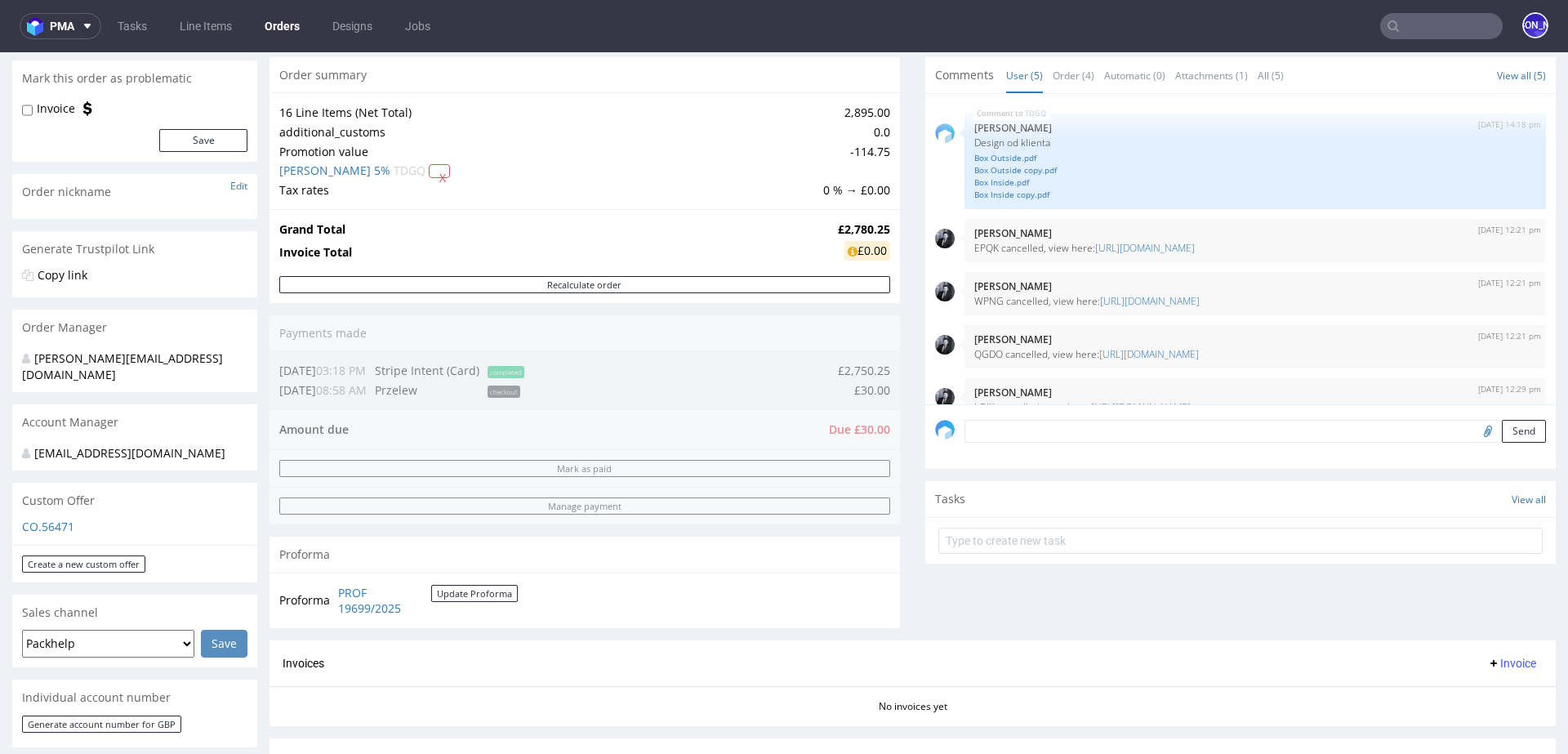
click at [332, 436] on div "Order summary 16 Line Items (Net Total) 2,895.00 additional_customs 0.0 Promoti…" at bounding box center [585, 348] width 631 height 583
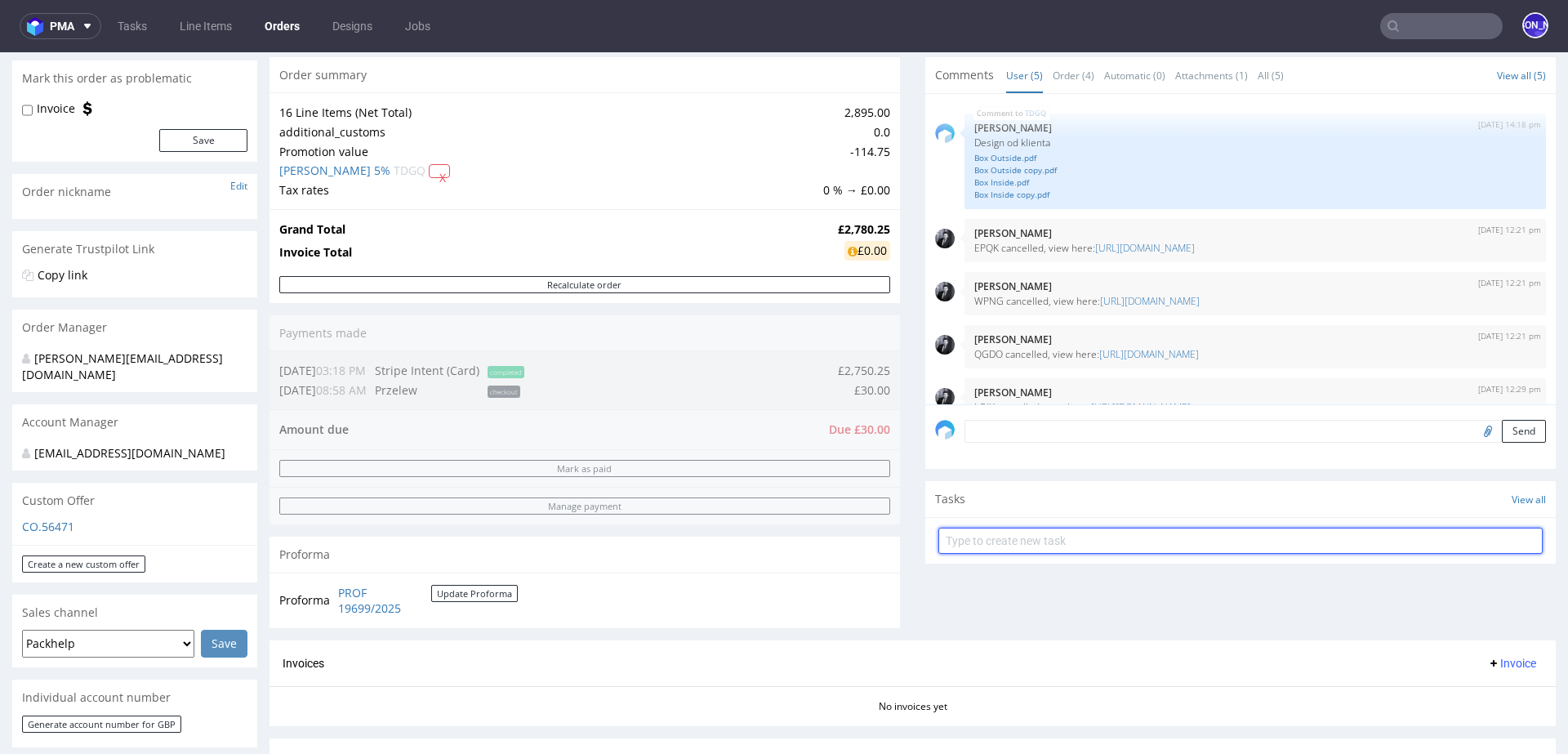
click at [1008, 546] on input "text" at bounding box center [1240, 541] width 604 height 26
type input "s"
type input "L"
type input "p"
type input "Payment link"
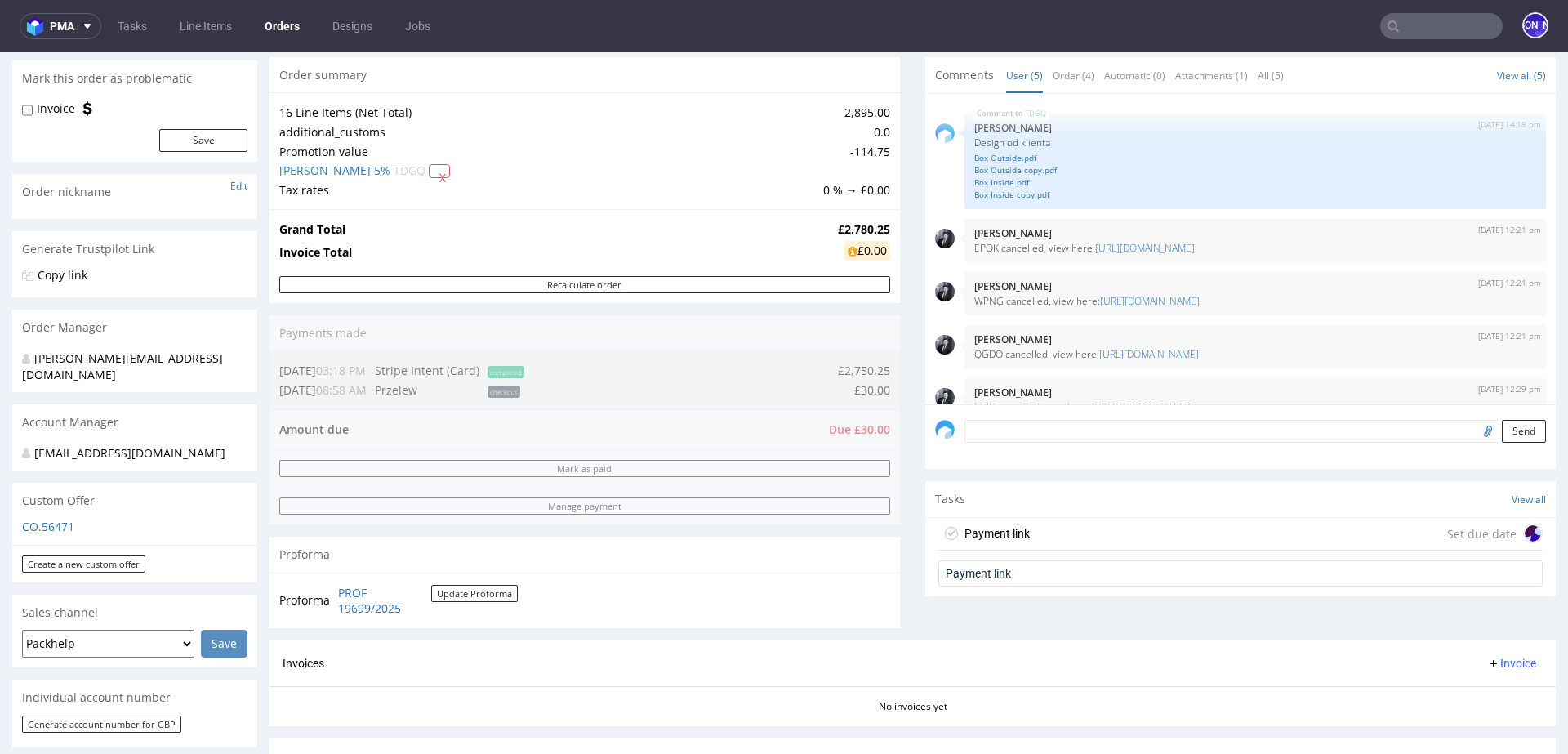
click at [1109, 520] on div "Payment link Set due date" at bounding box center [1240, 535] width 604 height 33
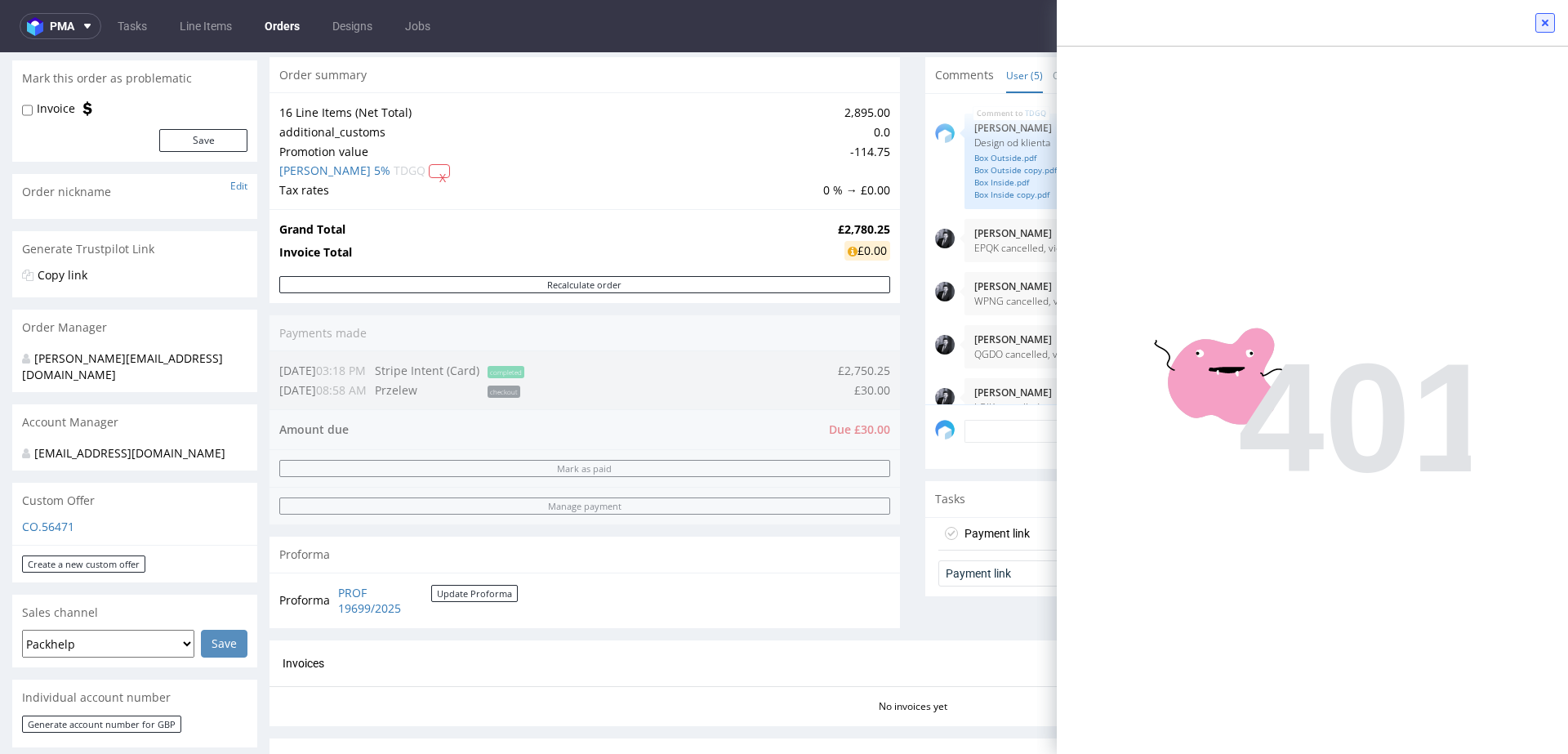
click at [1544, 21] on use at bounding box center [1545, 22] width 7 height 7
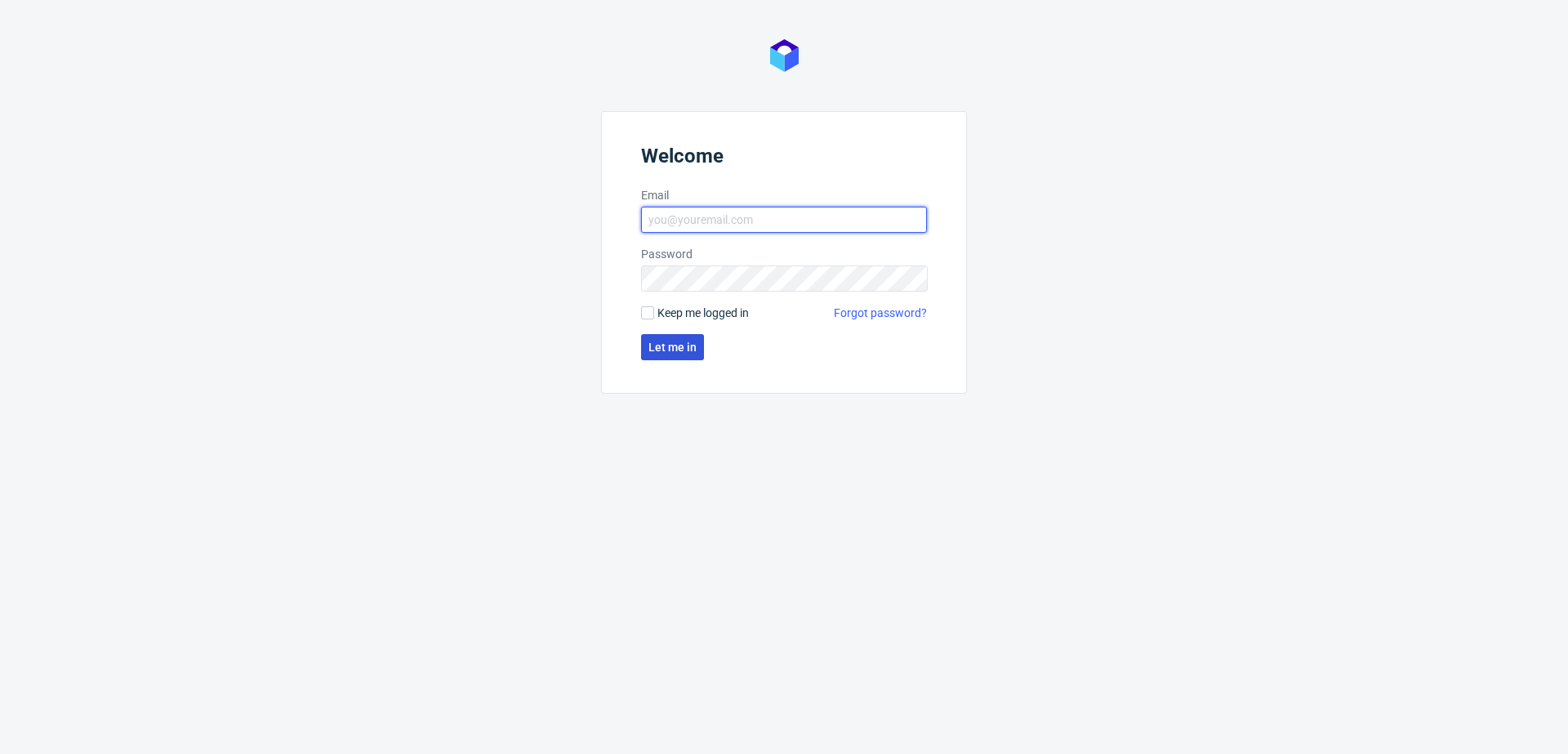
type input "[EMAIL_ADDRESS][DOMAIN_NAME]"
click at [682, 339] on button "Let me in" at bounding box center [672, 346] width 63 height 26
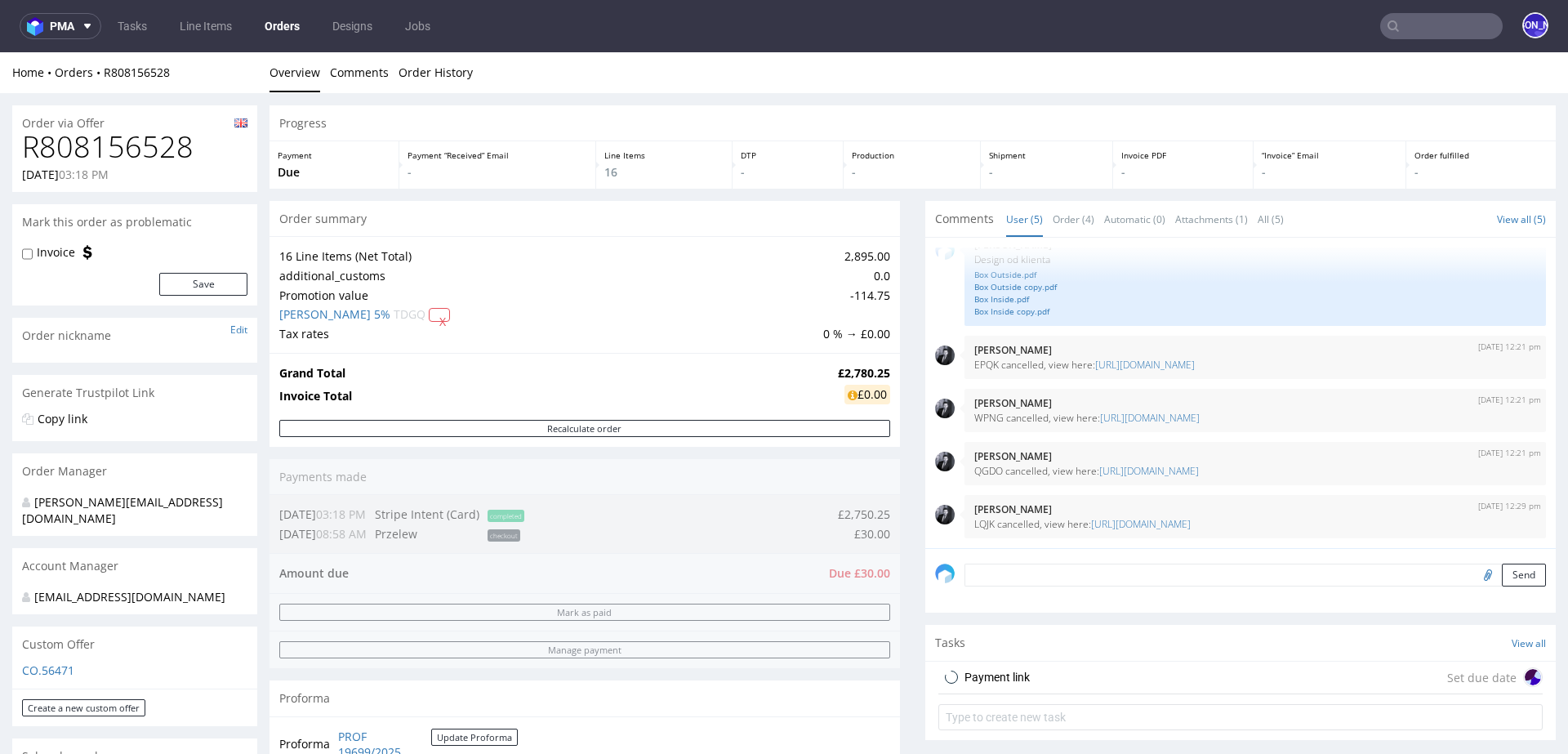
scroll to position [26, 0]
click at [1035, 662] on div "Payment link Set due date" at bounding box center [1240, 678] width 604 height 33
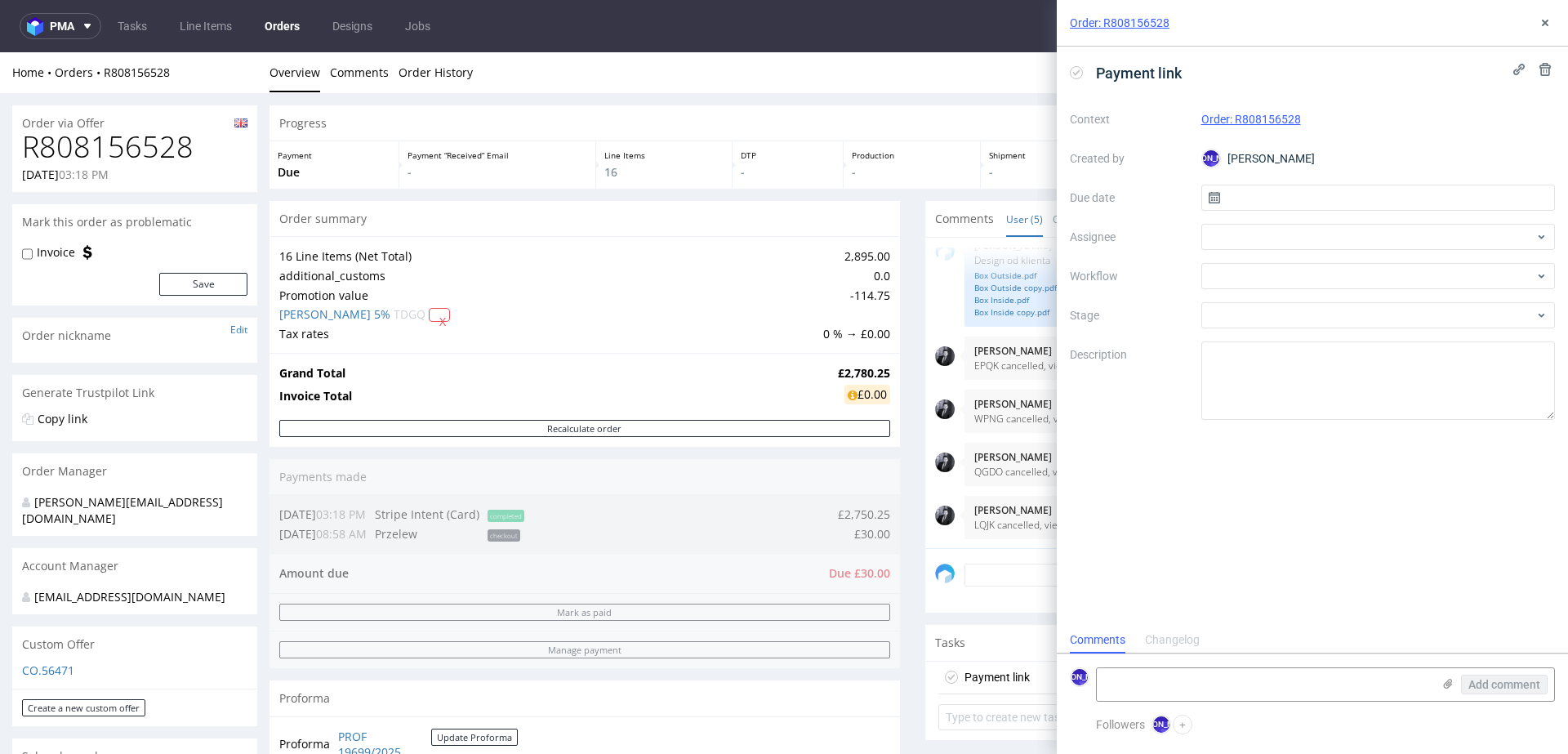
scroll to position [13, 0]
click at [1255, 190] on input "text" at bounding box center [1378, 197] width 354 height 26
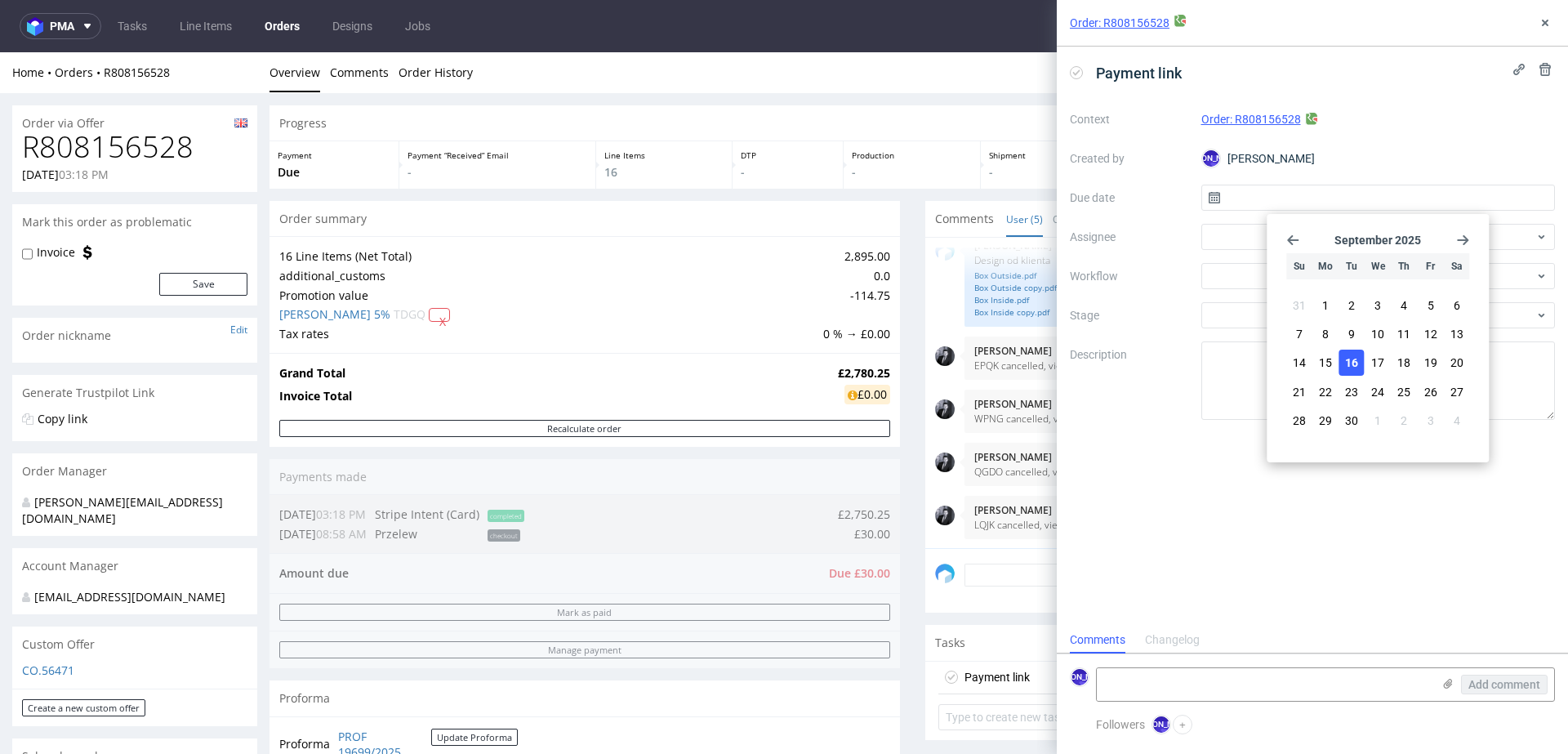
click at [1343, 362] on button "16" at bounding box center [1352, 362] width 25 height 26
type input "[DATE]"
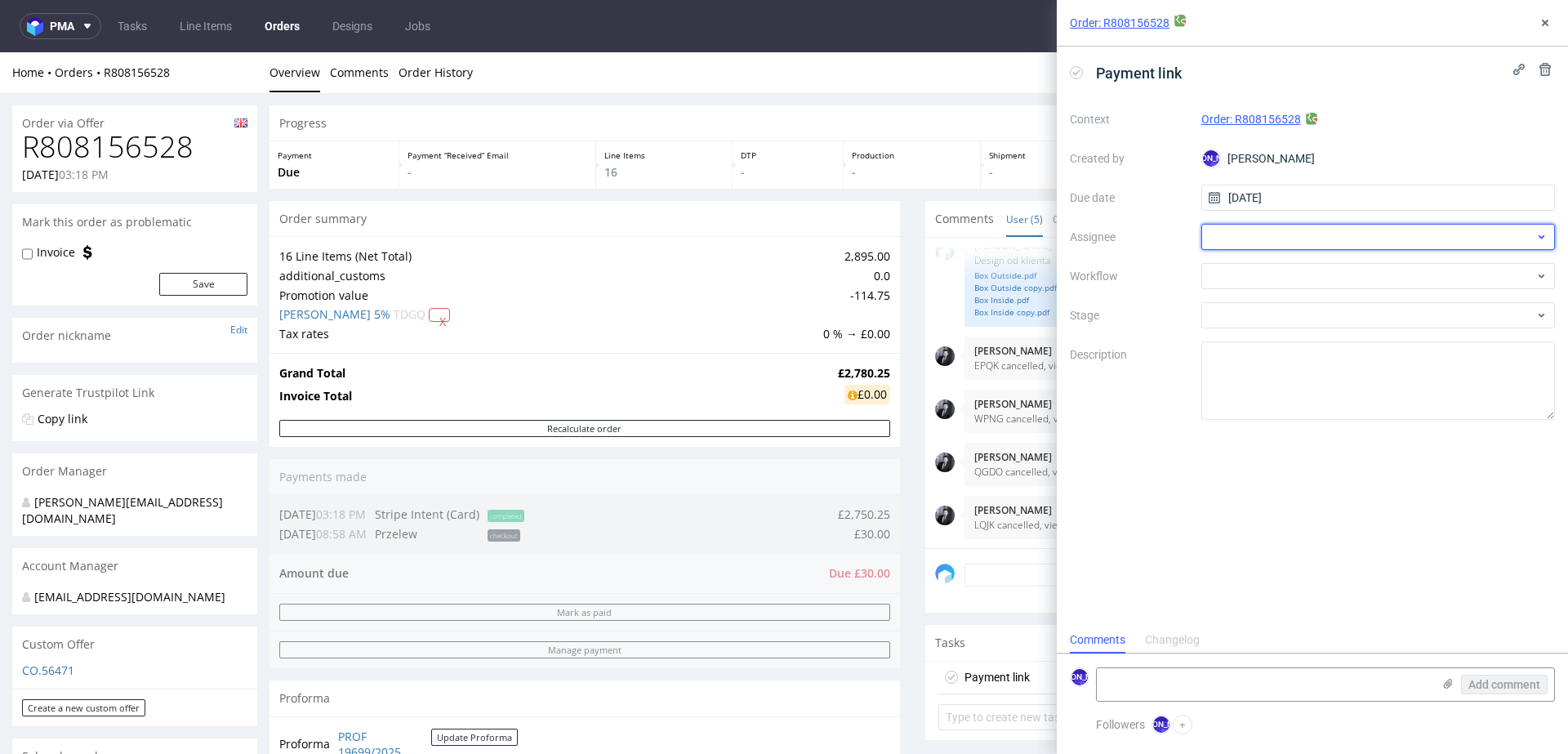
click at [1251, 231] on div at bounding box center [1378, 237] width 354 height 26
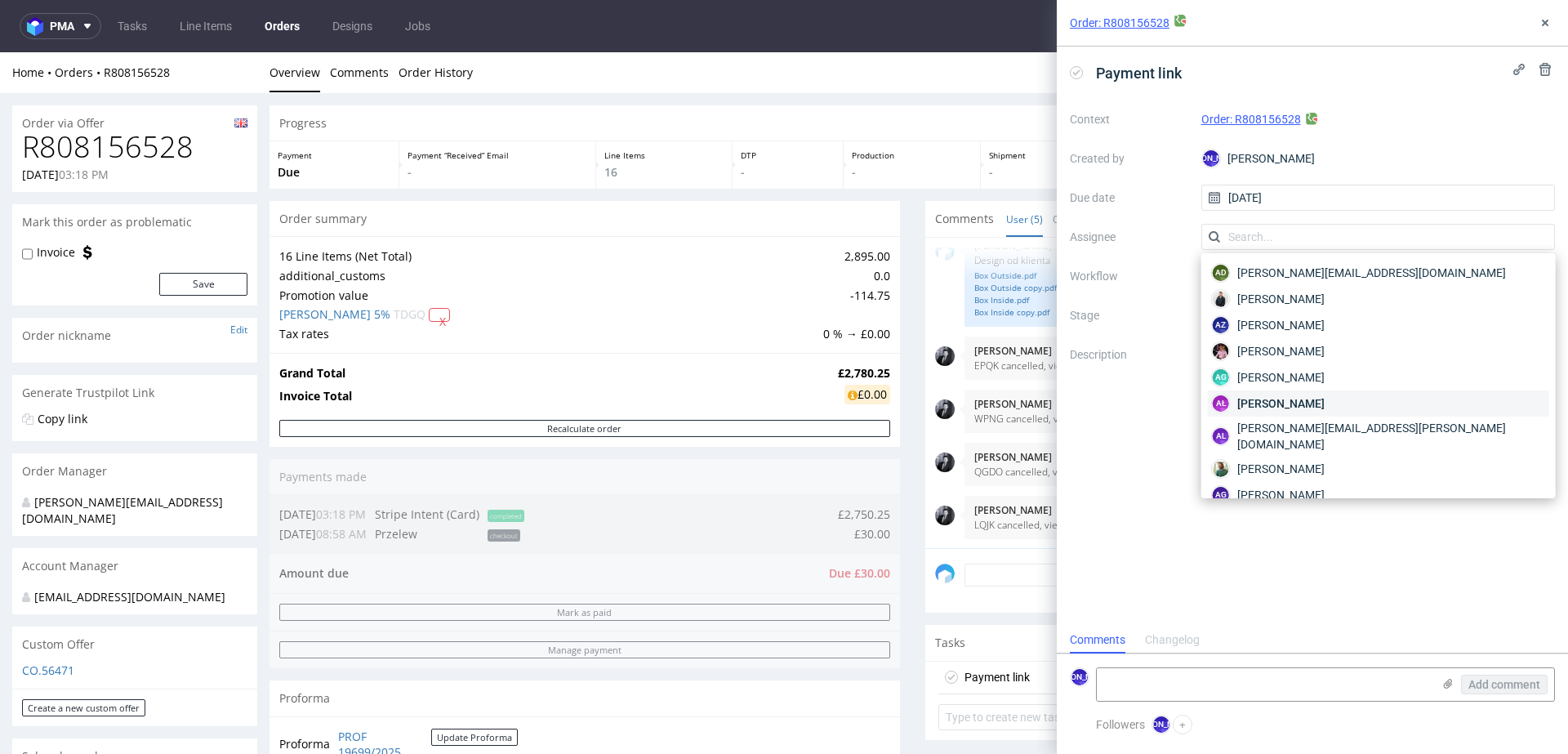
click at [1274, 395] on span "Aleksandra Łętowska" at bounding box center [1281, 403] width 87 height 16
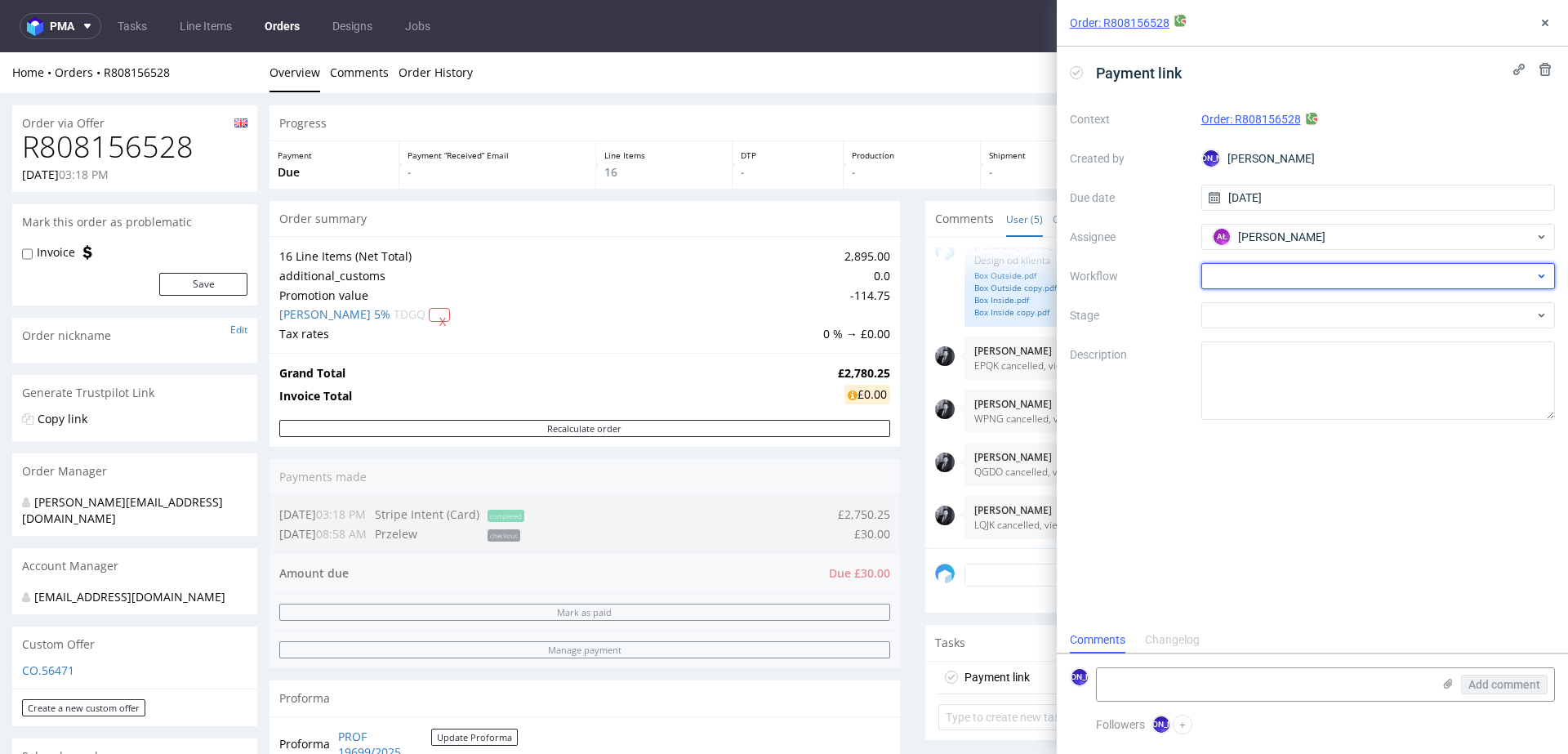
click at [1245, 275] on div at bounding box center [1378, 276] width 354 height 26
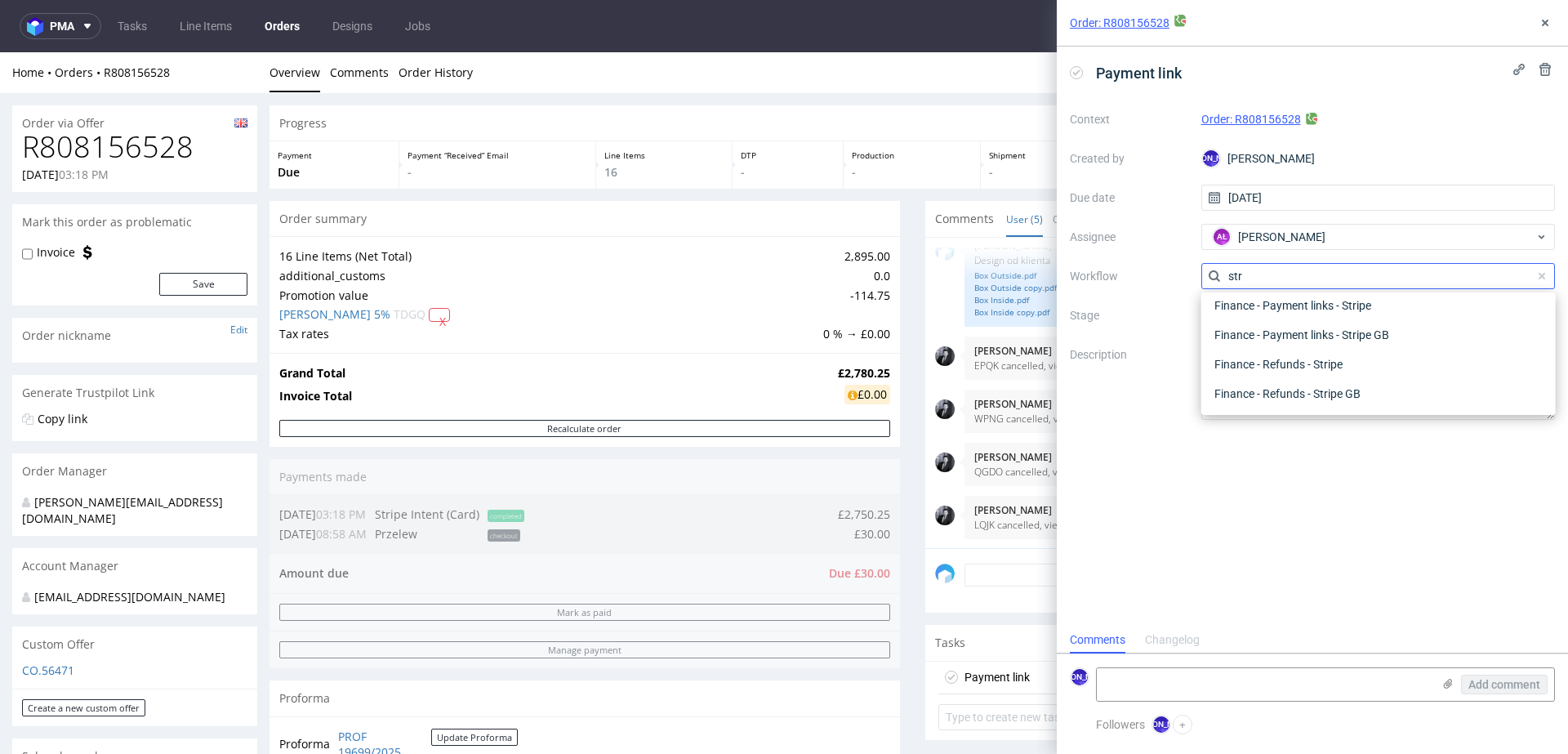
scroll to position [29, 0]
type input "strip"
click at [1263, 311] on div "Finance - Payment links - Stripe" at bounding box center [1379, 306] width 342 height 29
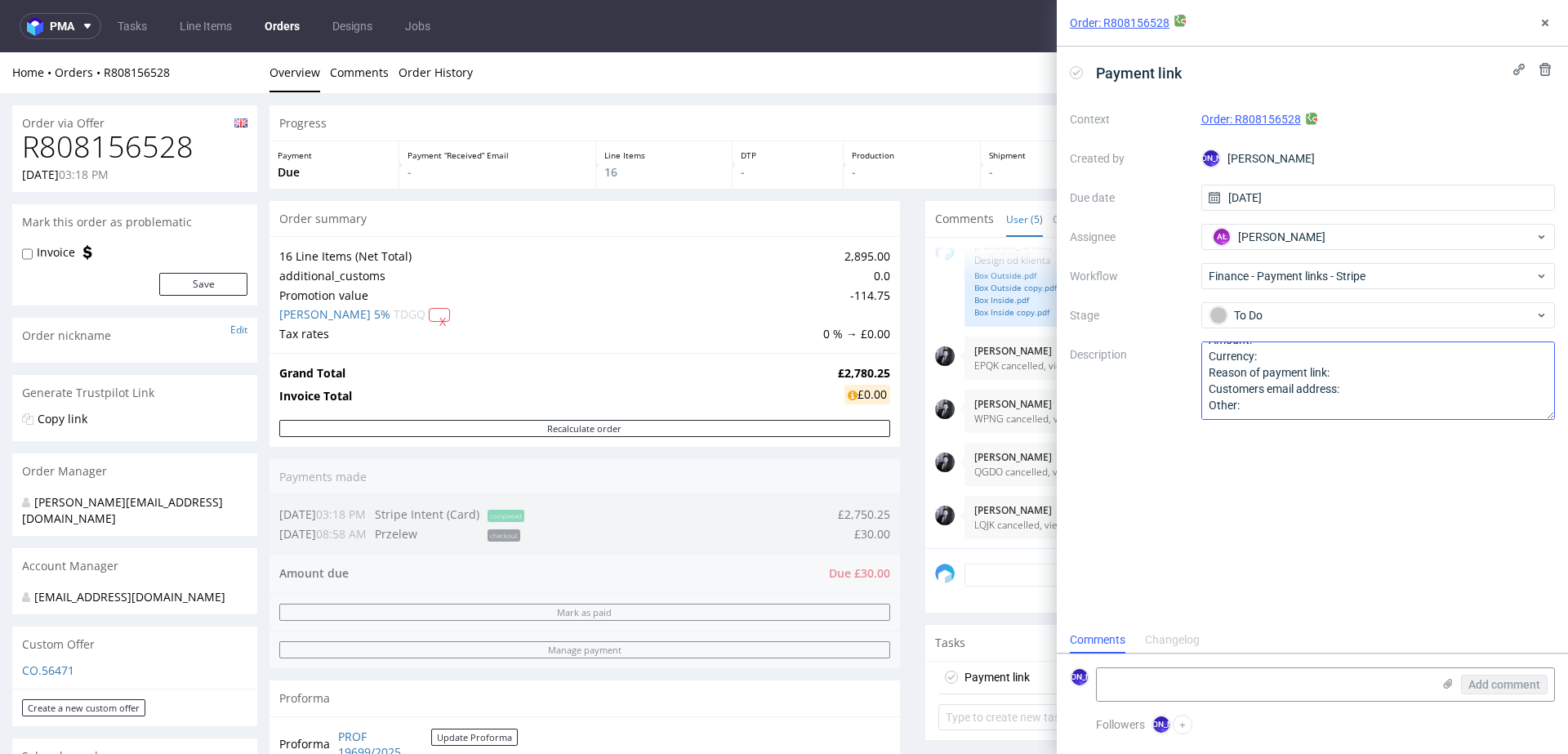
scroll to position [0, 0]
click at [1271, 348] on textarea "Amount: Currency: Reason of payment link: Customers email address: Other:" at bounding box center [1378, 380] width 354 height 79
click at [1283, 377] on textarea "Amount: Currency: Reason of payment link: Customers email address: Other:" at bounding box center [1378, 380] width 354 height 79
drag, startPoint x: 832, startPoint y: 374, endPoint x: 822, endPoint y: 374, distance: 10.0
click at [833, 374] on td "£2,780.25" at bounding box center [862, 374] width 56 height 19
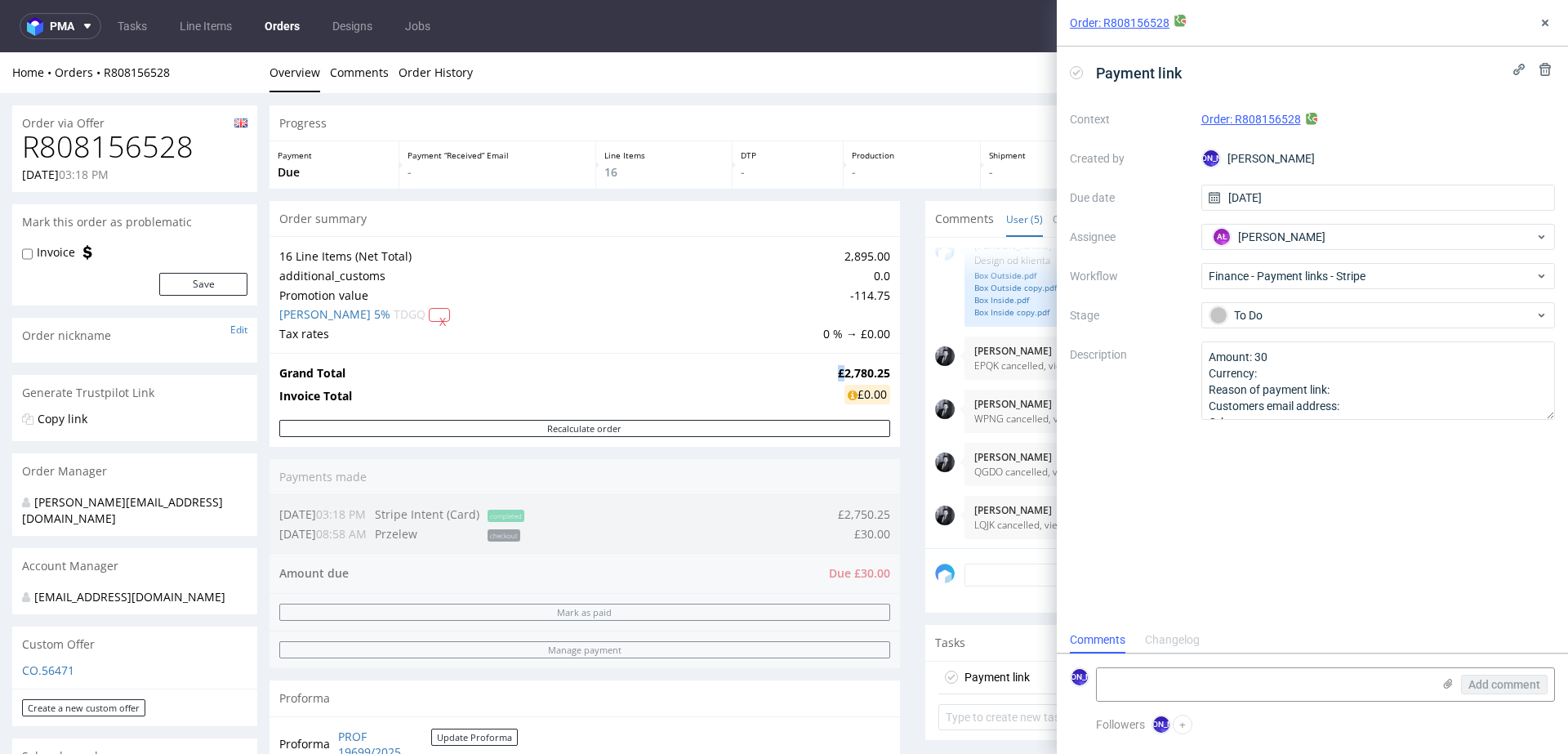
copy strong "£"
click at [1266, 377] on textarea "Amount: 30 Currency: Reason of payment link: Customers email address: Other:" at bounding box center [1378, 380] width 354 height 79
paste textarea "£"
click at [1366, 388] on textarea "Amount: 30 Currency: Reason of payment link: Customers email address: Other:" at bounding box center [1378, 380] width 354 height 79
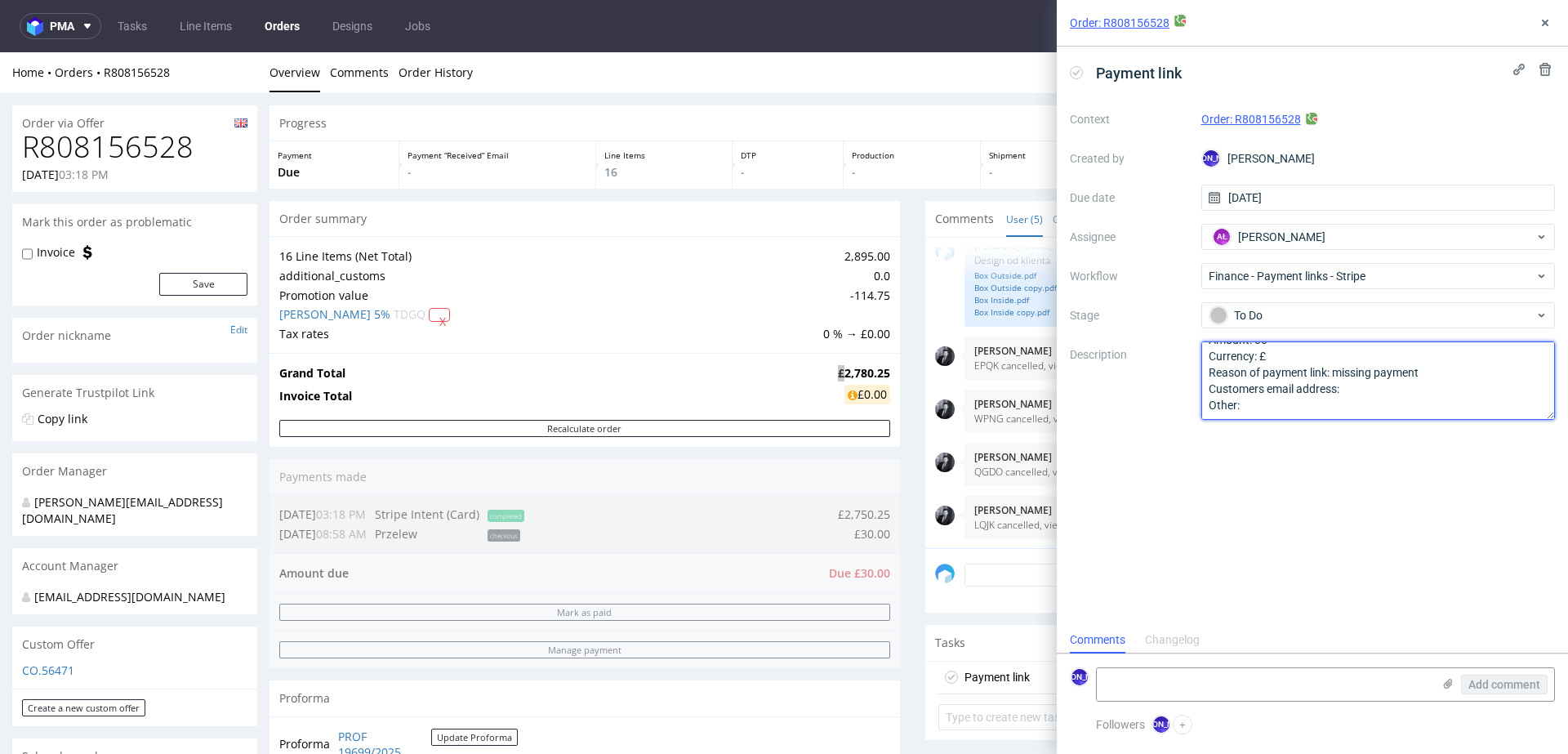
drag, startPoint x: 1265, startPoint y: 410, endPoint x: 1209, endPoint y: 391, distance: 59.1
click at [1209, 391] on textarea "Amount: 30 Currency: Reason of payment link: Customers email address: Other:" at bounding box center [1378, 380] width 354 height 79
type textarea "Amount: 30 Currency: £ Reason of payment link: missing payment"
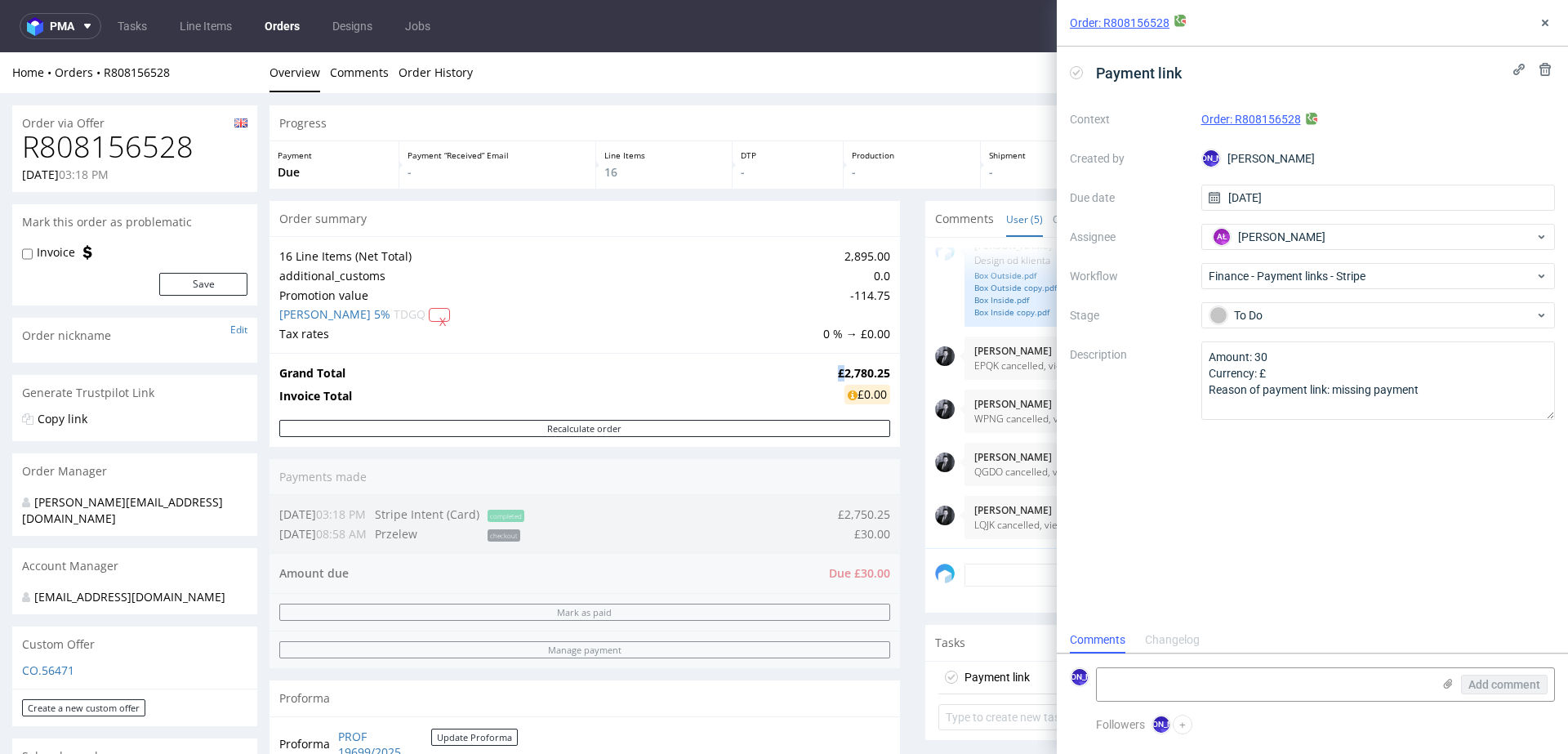
click at [815, 78] on ul "Overview Comments Order History" at bounding box center [913, 72] width 1287 height 16
click at [1542, 15] on button at bounding box center [1545, 22] width 19 height 19
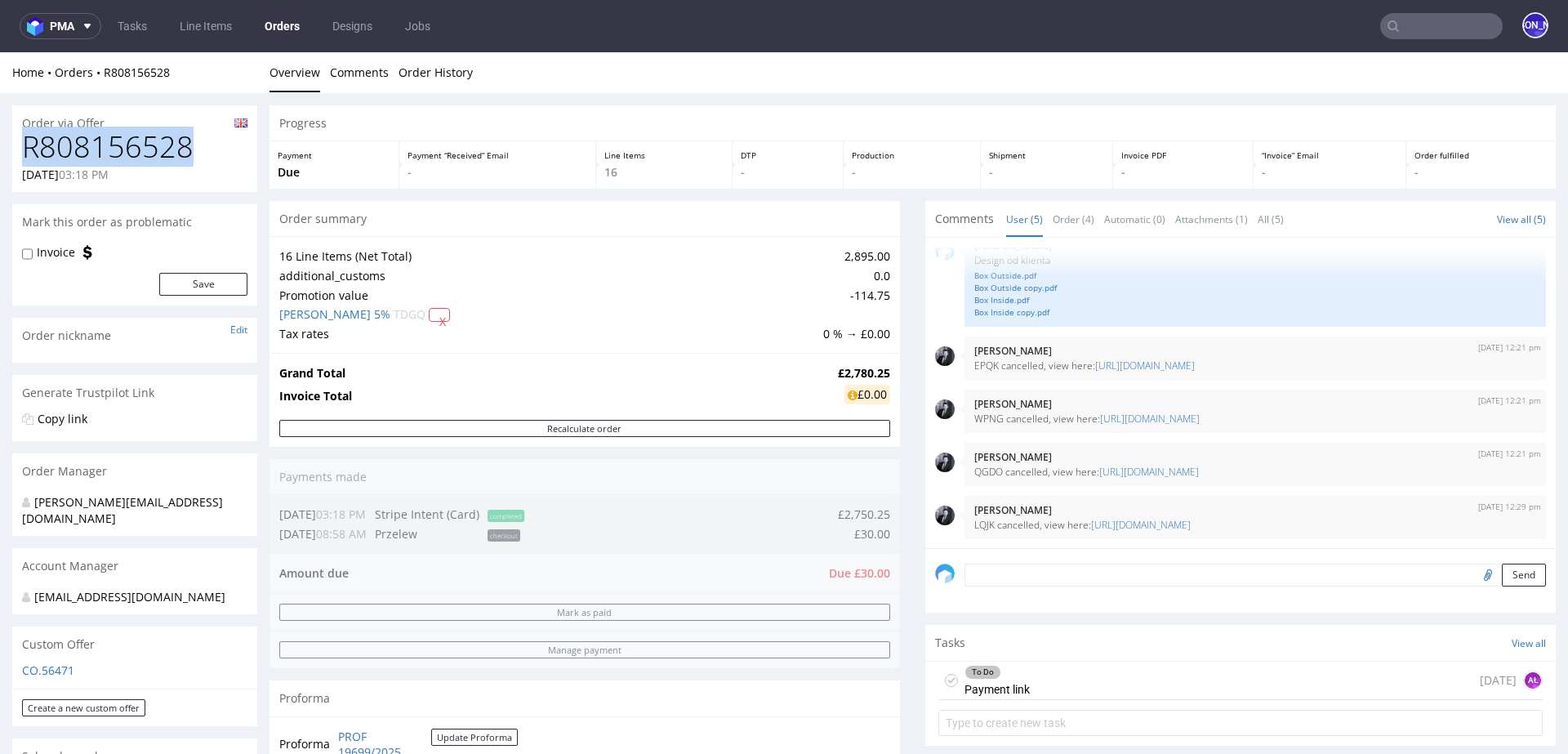
drag, startPoint x: 204, startPoint y: 153, endPoint x: 0, endPoint y: 153, distance: 204.0
copy h1 "R808156528"
drag, startPoint x: 208, startPoint y: 75, endPoint x: 101, endPoint y: 75, distance: 107.0
click at [101, 75] on div "Home Orders R808156528" at bounding box center [135, 72] width 245 height 16
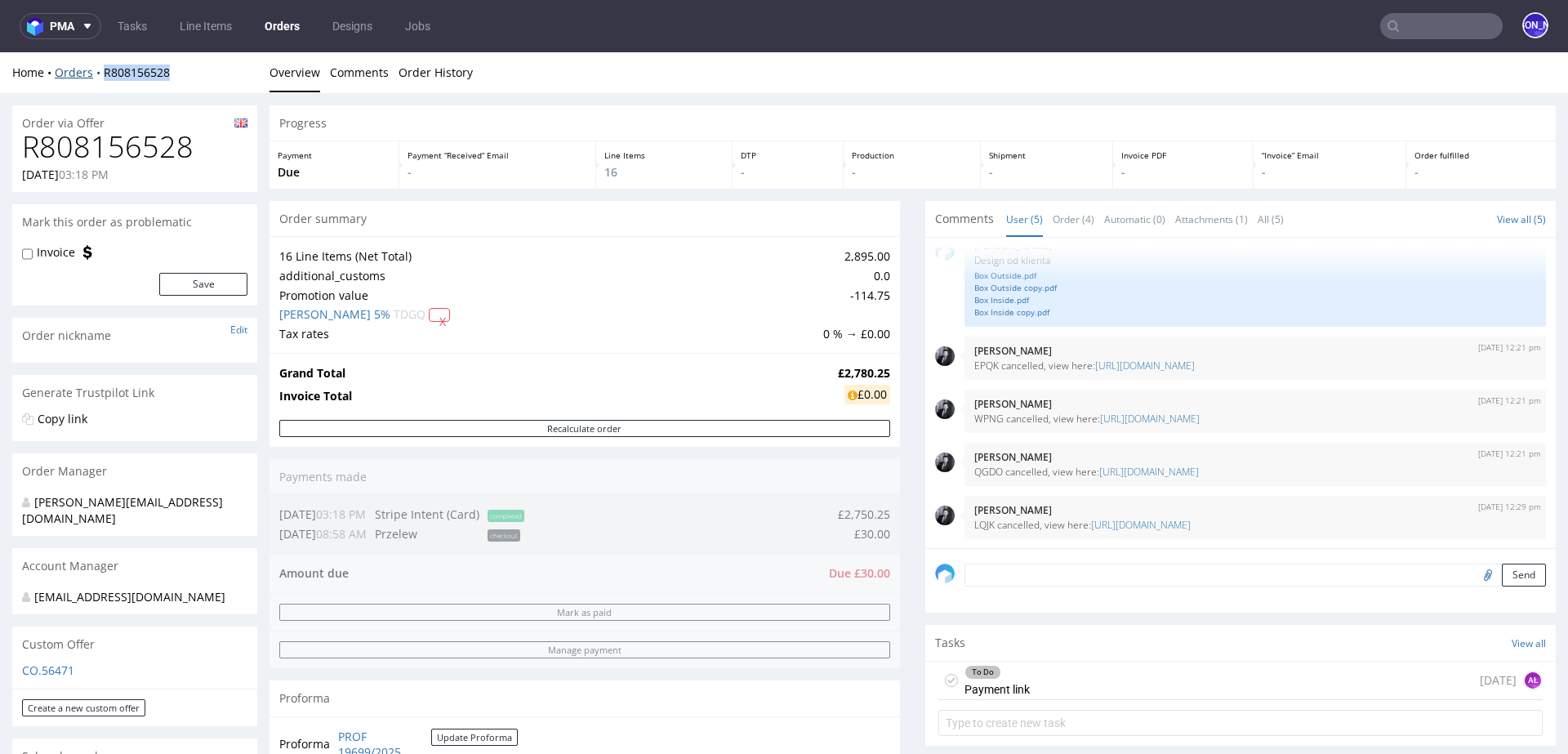
copy link "R808156528"
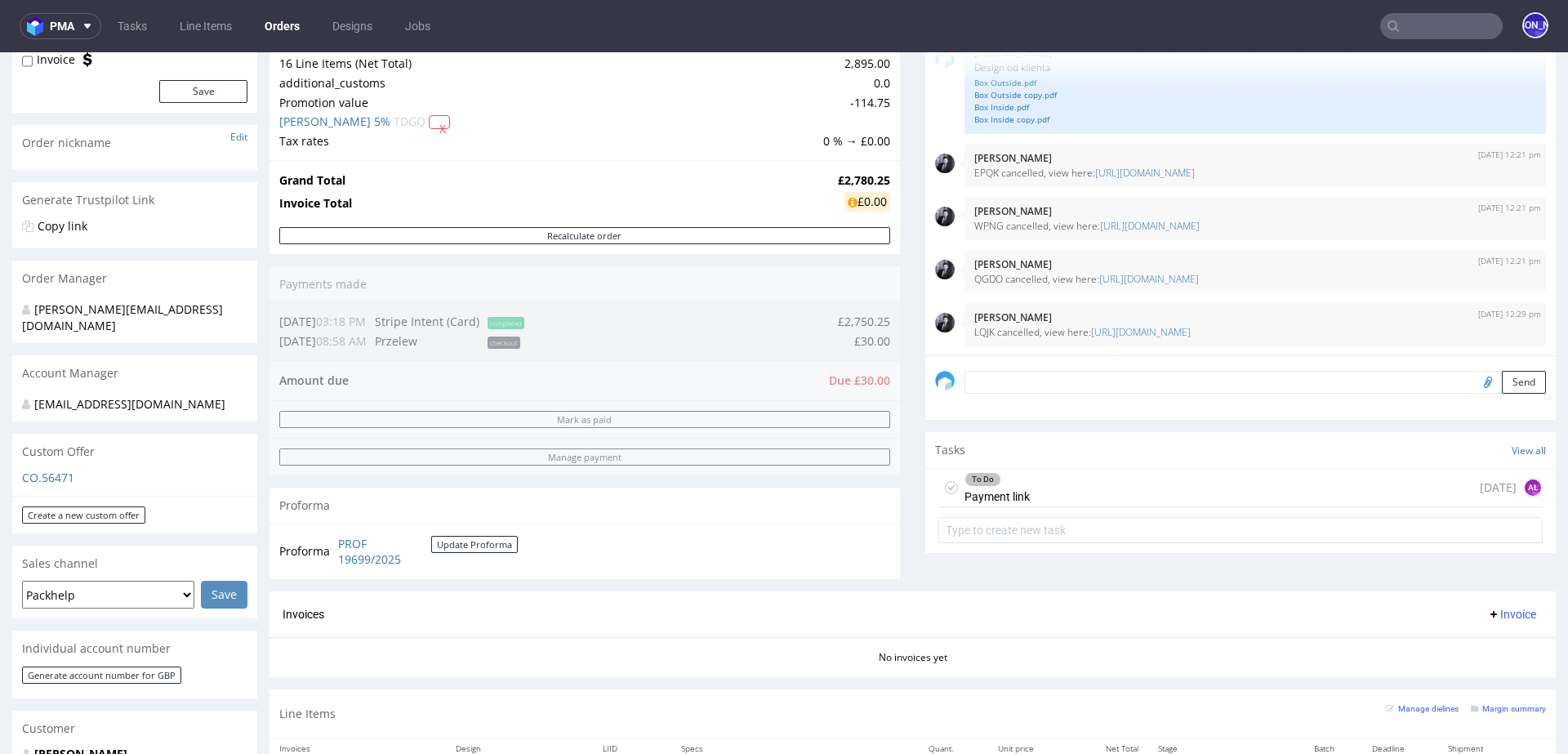
scroll to position [152, 0]
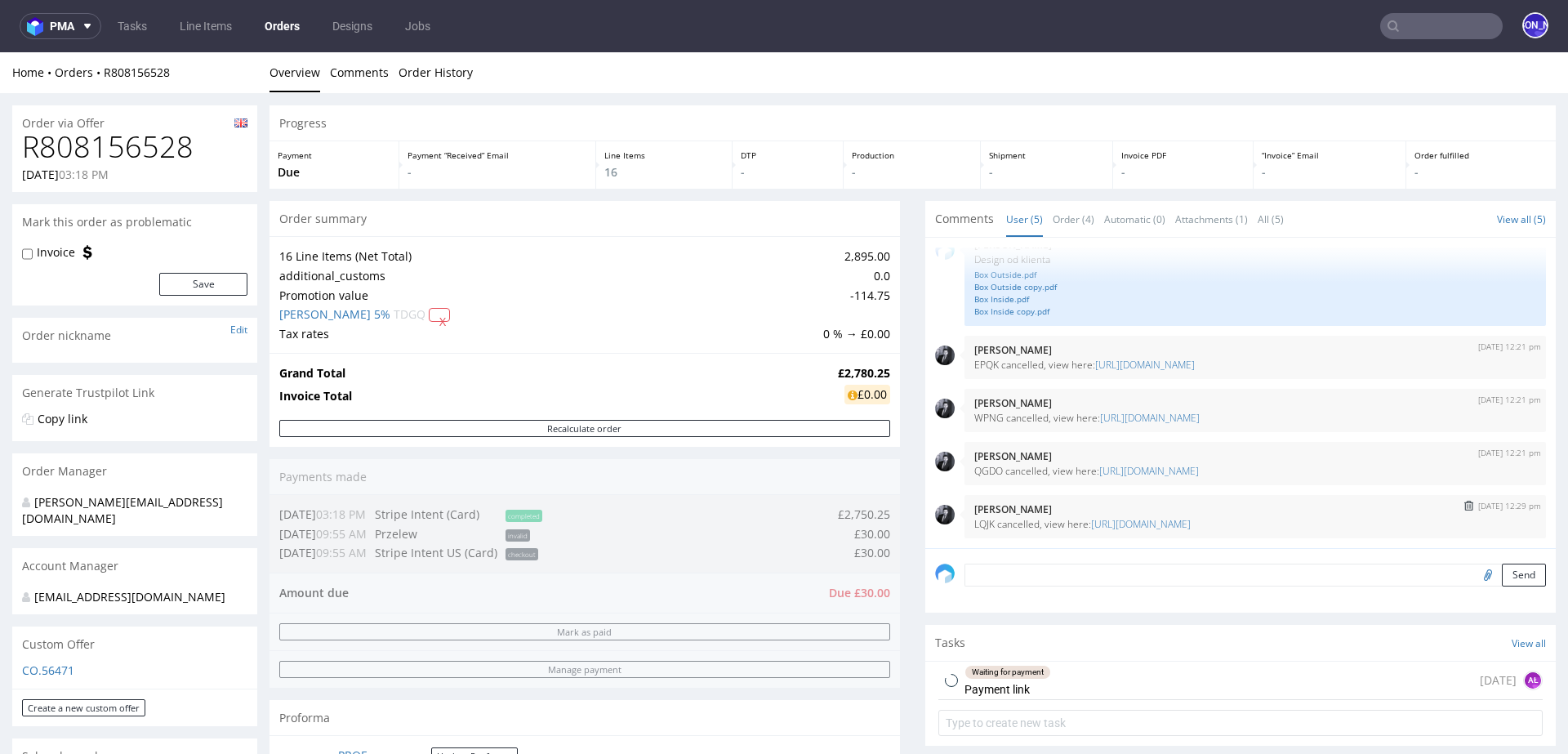
scroll to position [26, 0]
click at [1110, 678] on div "Waiting for payment Payment link today AŁ" at bounding box center [1240, 681] width 604 height 39
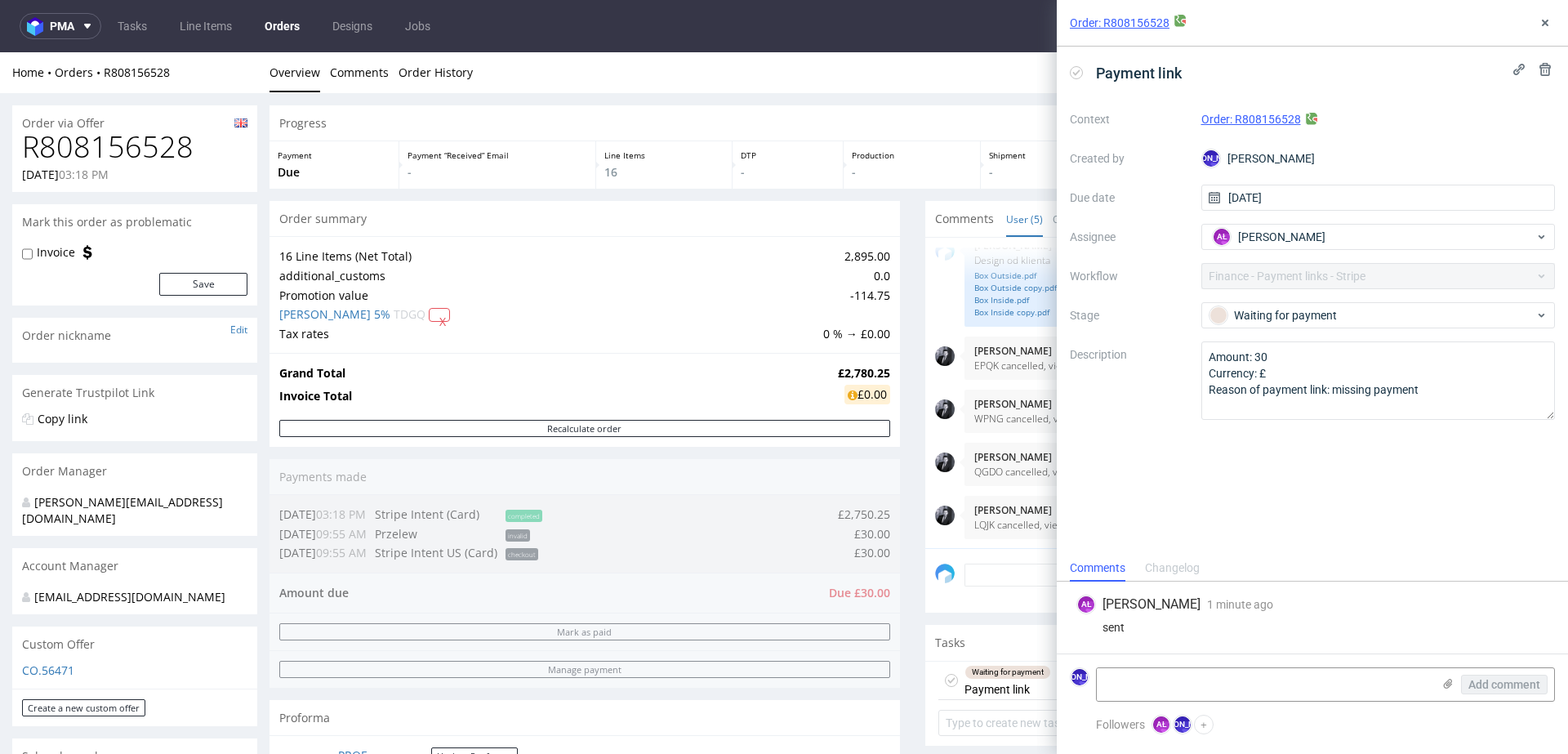
click at [695, 85] on div "Home Orders R808156528 Overview Comments Order History" at bounding box center [784, 73] width 1568 height 41
click at [1543, 25] on icon at bounding box center [1545, 22] width 13 height 13
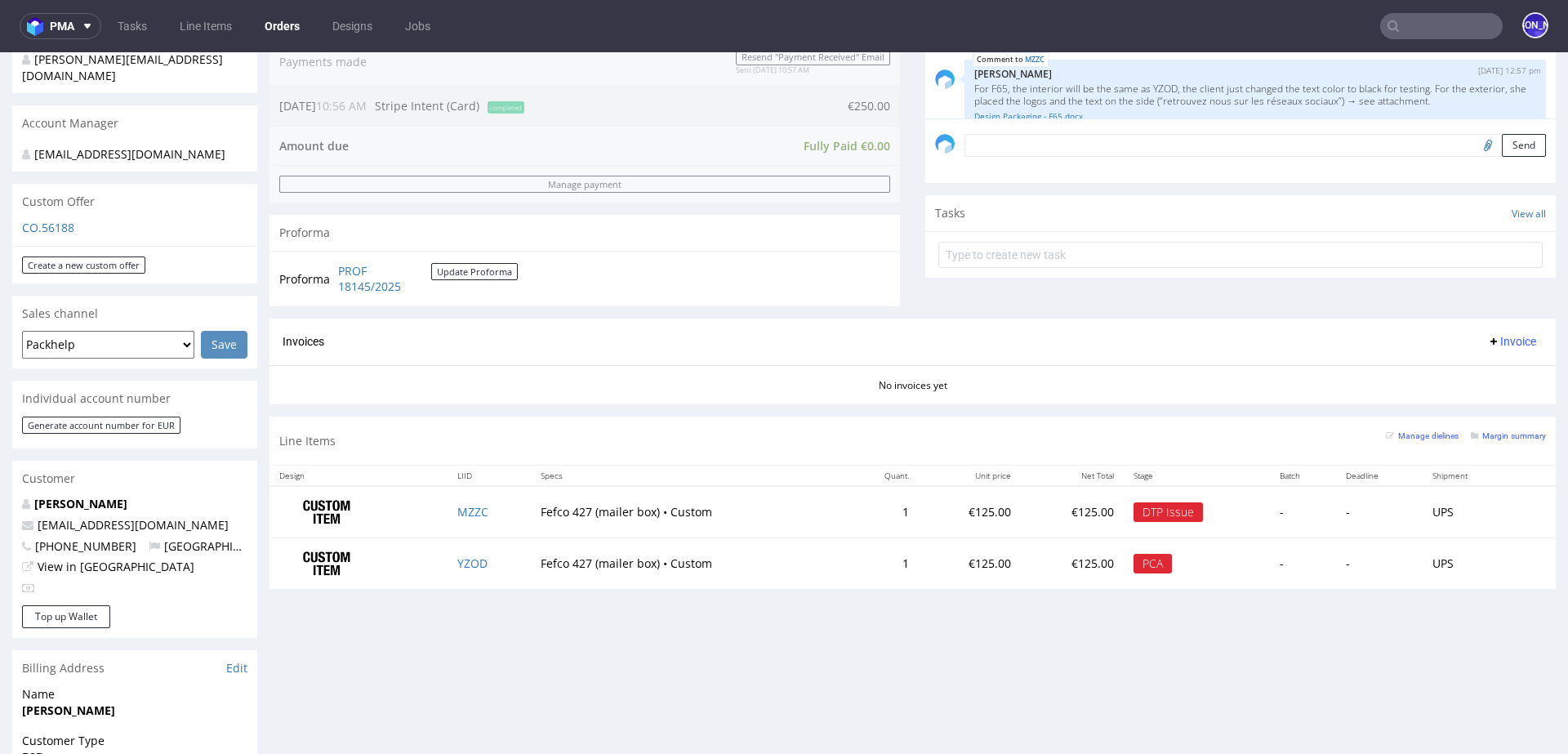
scroll to position [206, 0]
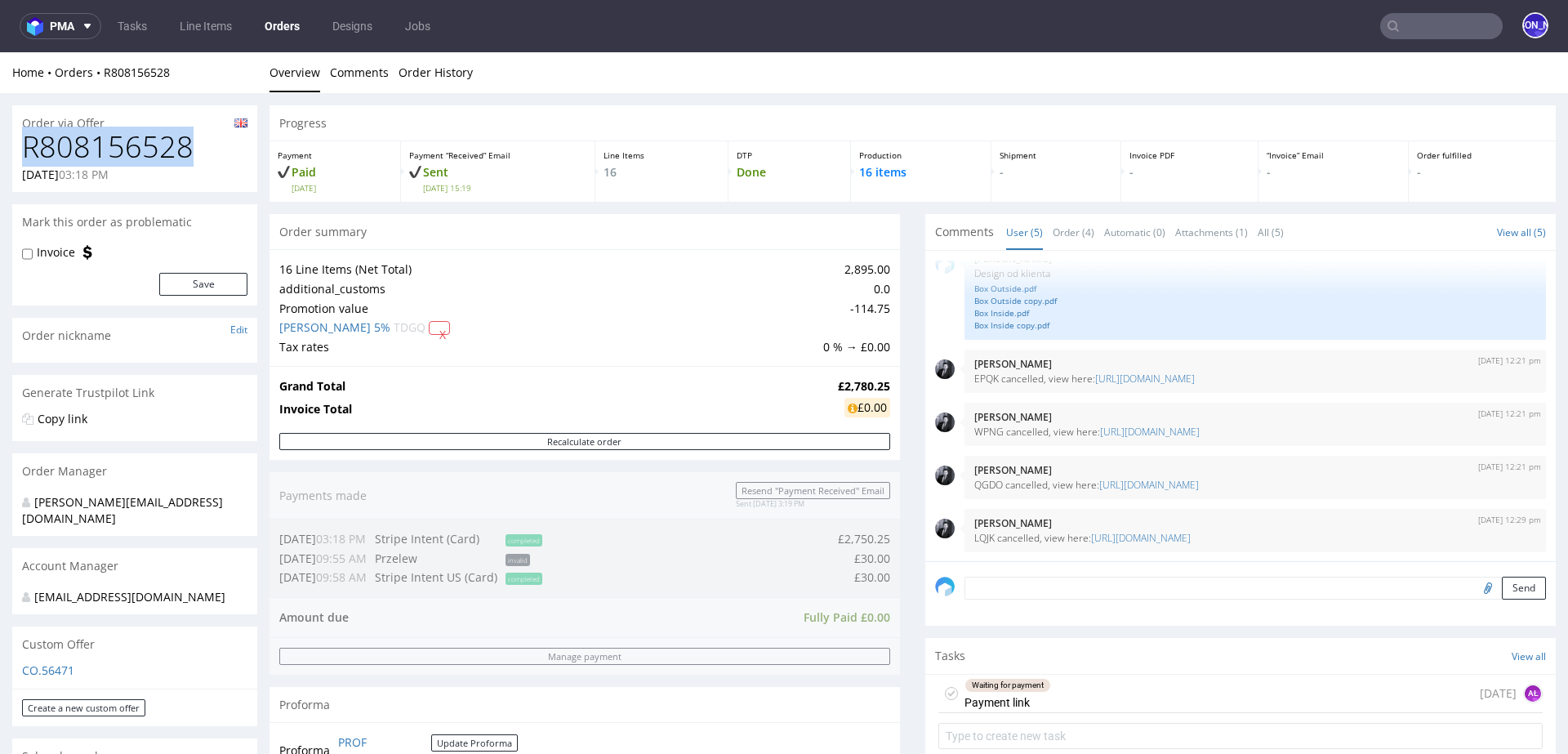
drag, startPoint x: 206, startPoint y: 149, endPoint x: 18, endPoint y: 147, distance: 188.0
click at [18, 147] on div "R808156528 [DATE] 03:18 PM" at bounding box center [135, 161] width 245 height 61
copy h1 "R808156528"
